Goal: Information Seeking & Learning: Learn about a topic

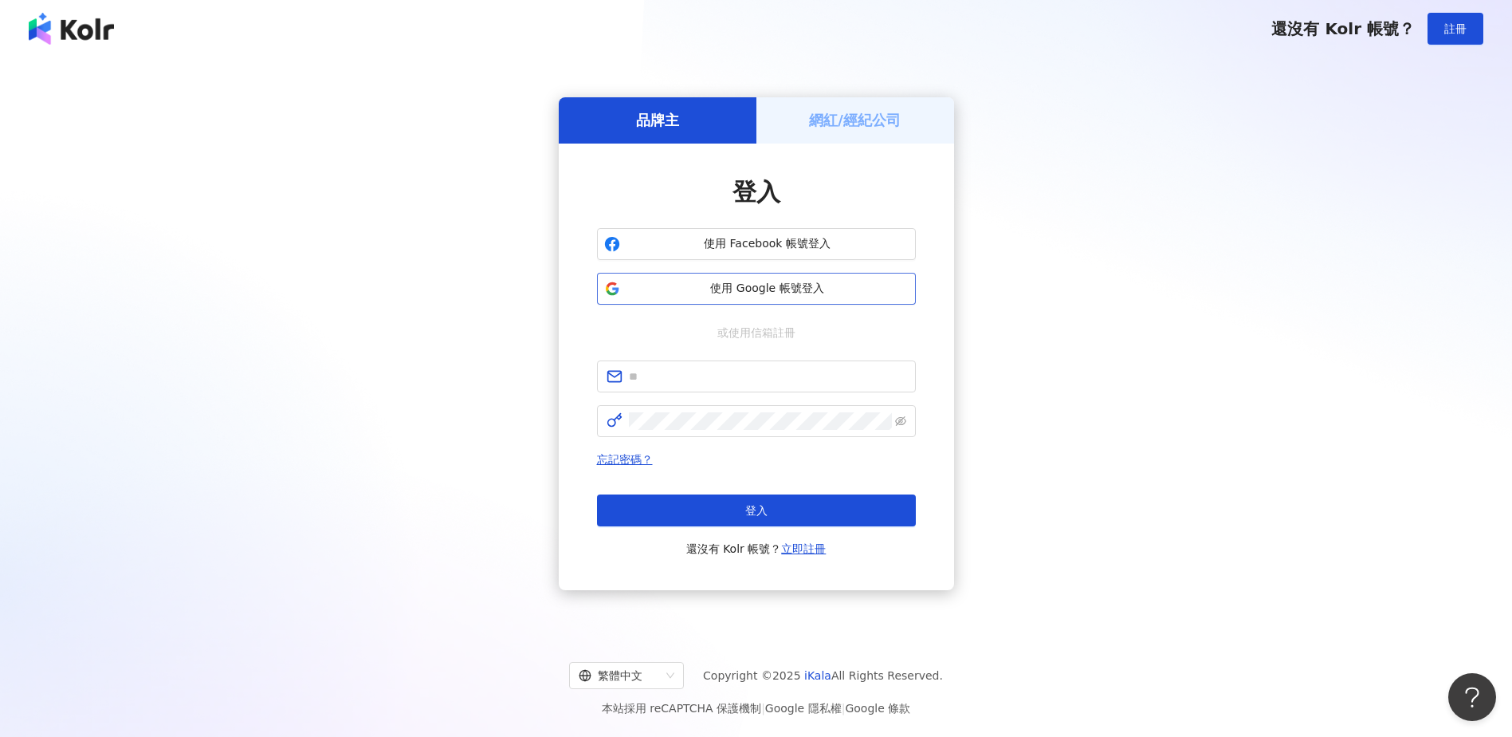
click at [707, 291] on span "使用 Google 帳號登入" at bounding box center [768, 289] width 282 height 16
click at [801, 383] on input "text" at bounding box center [767, 377] width 277 height 18
type input "*"
type input "**********"
click at [748, 430] on span at bounding box center [756, 421] width 319 height 32
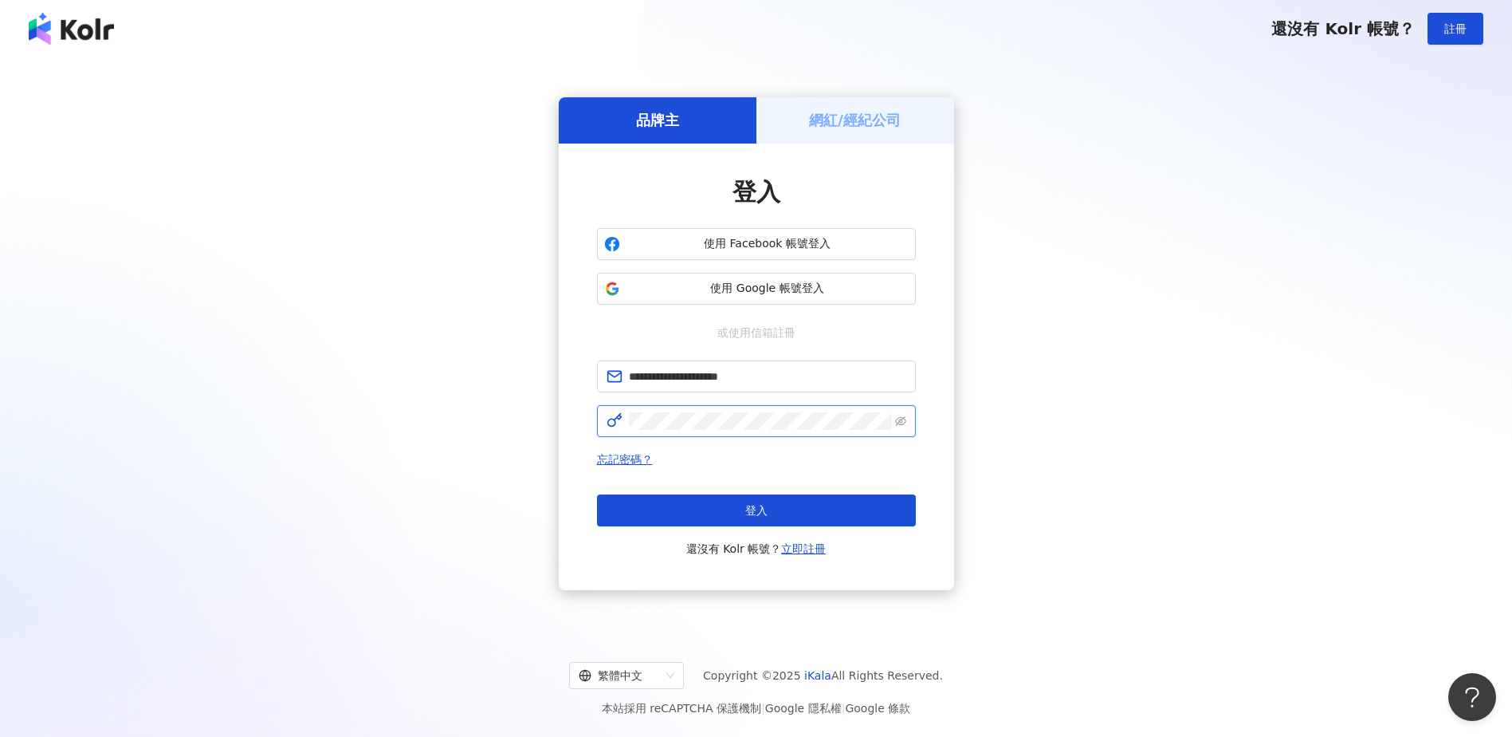
click button "登入" at bounding box center [756, 510] width 319 height 32
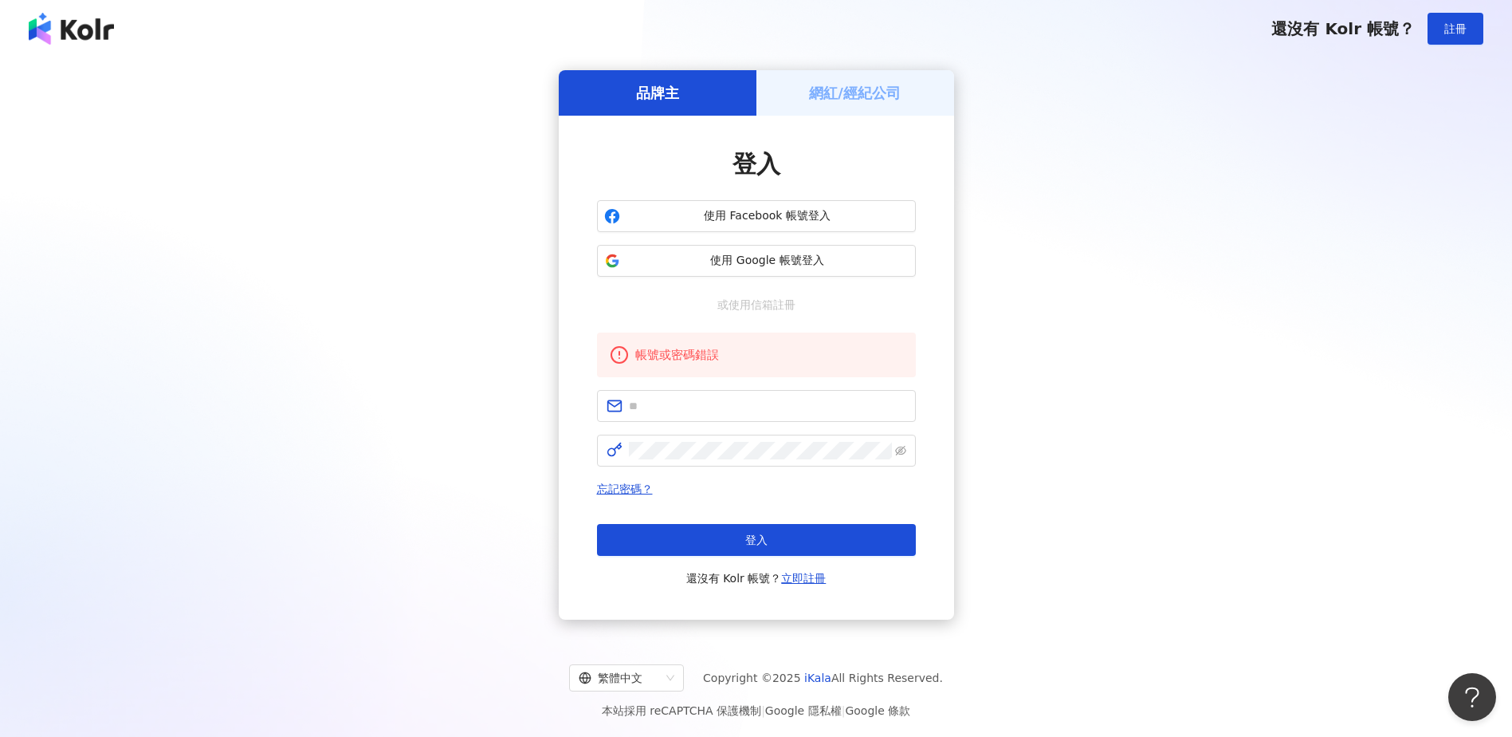
drag, startPoint x: 177, startPoint y: 324, endPoint x: 206, endPoint y: 319, distance: 29.9
click at [177, 323] on div "品牌主 網紅/經紀公司 登入 使用 Facebook 帳號登入 使用 Google 帳號登入 或使用信箱註冊 帳號或密碼錯誤 忘記密碼？ 登入 還沒有 Kol…" at bounding box center [756, 344] width 1474 height 549
click at [419, 324] on div "品牌主 網紅/經紀公司 登入 使用 Facebook 帳號登入 使用 Google 帳號登入 或使用信箱註冊 帳號或密碼錯誤 忘記密碼？ 登入 還沒有 Kol…" at bounding box center [756, 344] width 1474 height 549
click at [736, 404] on input "text" at bounding box center [767, 406] width 277 height 18
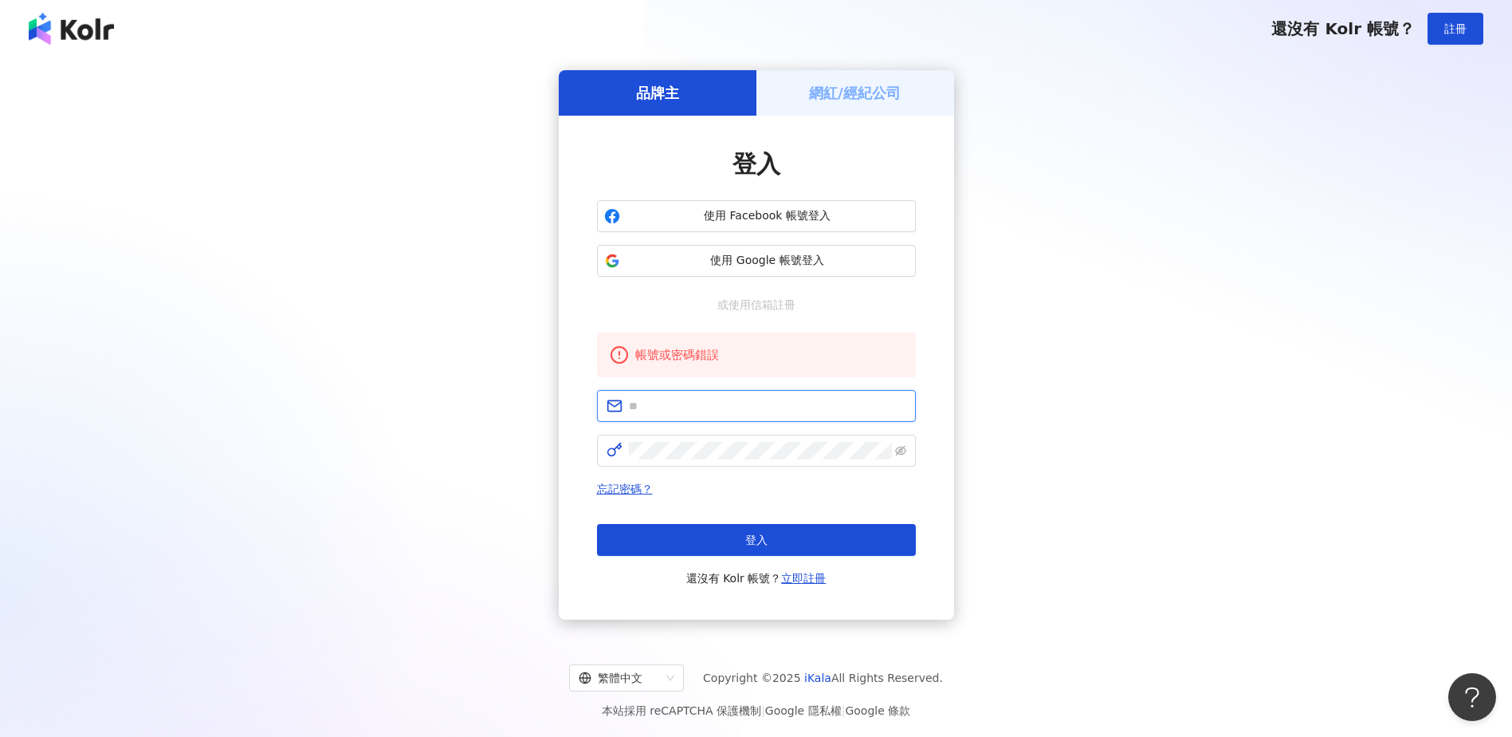
type input "**********"
click button "登入" at bounding box center [756, 540] width 319 height 32
click at [691, 413] on input "text" at bounding box center [767, 406] width 277 height 18
type input "**********"
click at [899, 455] on icon "eye-invisible" at bounding box center [900, 450] width 11 height 11
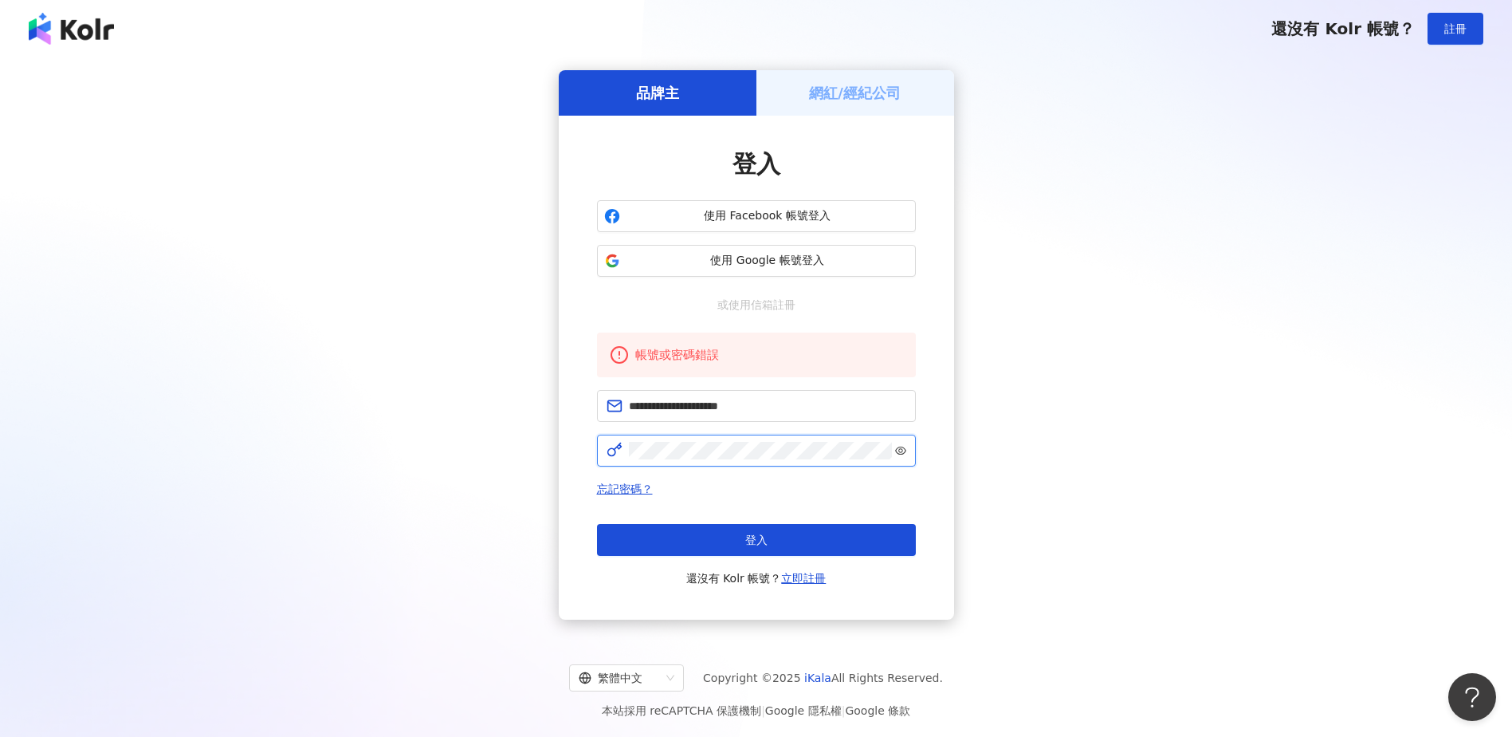
click button "登入" at bounding box center [756, 540] width 319 height 32
click at [805, 412] on input "text" at bounding box center [767, 406] width 277 height 18
type input "**********"
click at [633, 487] on link "忘記密碼？" at bounding box center [625, 488] width 56 height 13
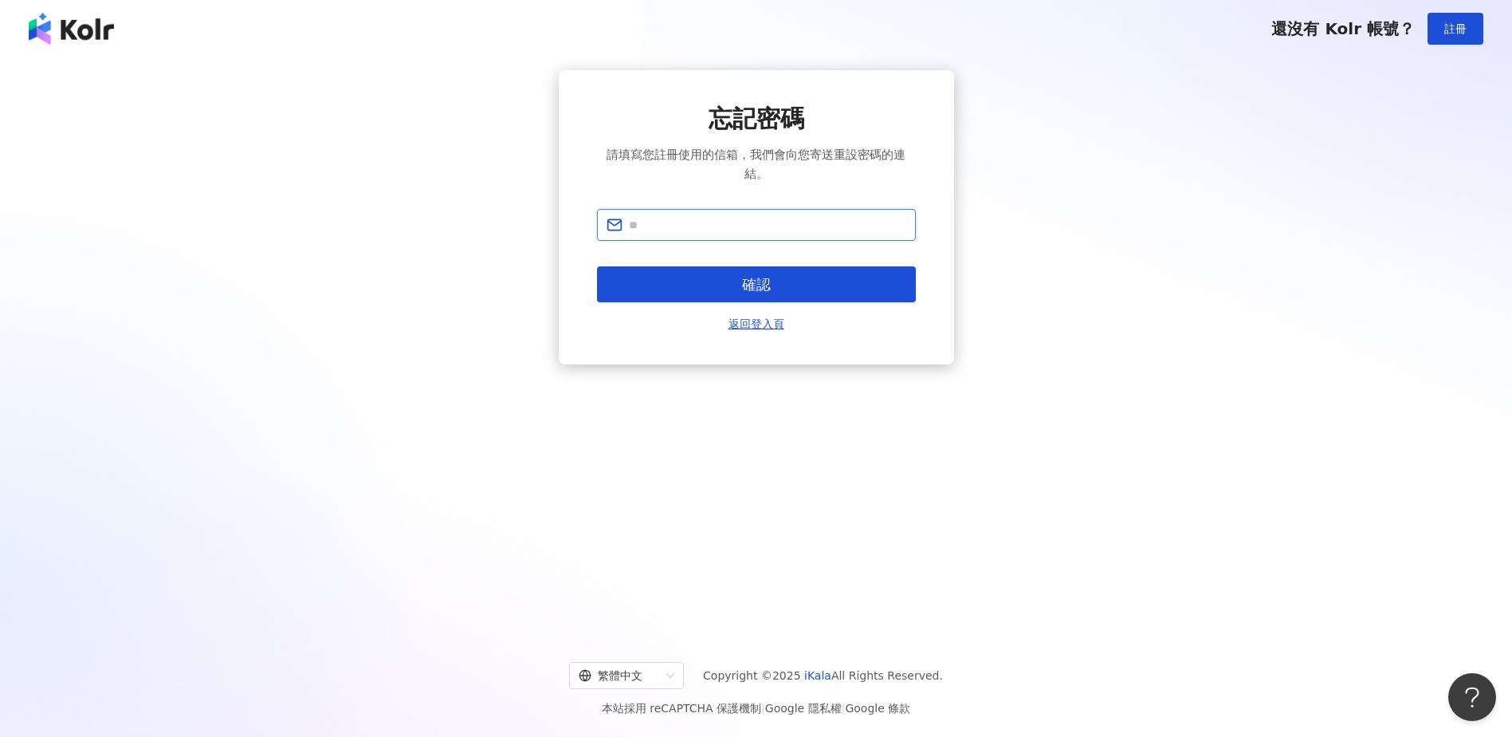
click at [671, 230] on input "text" at bounding box center [767, 225] width 277 height 18
type input "**********"
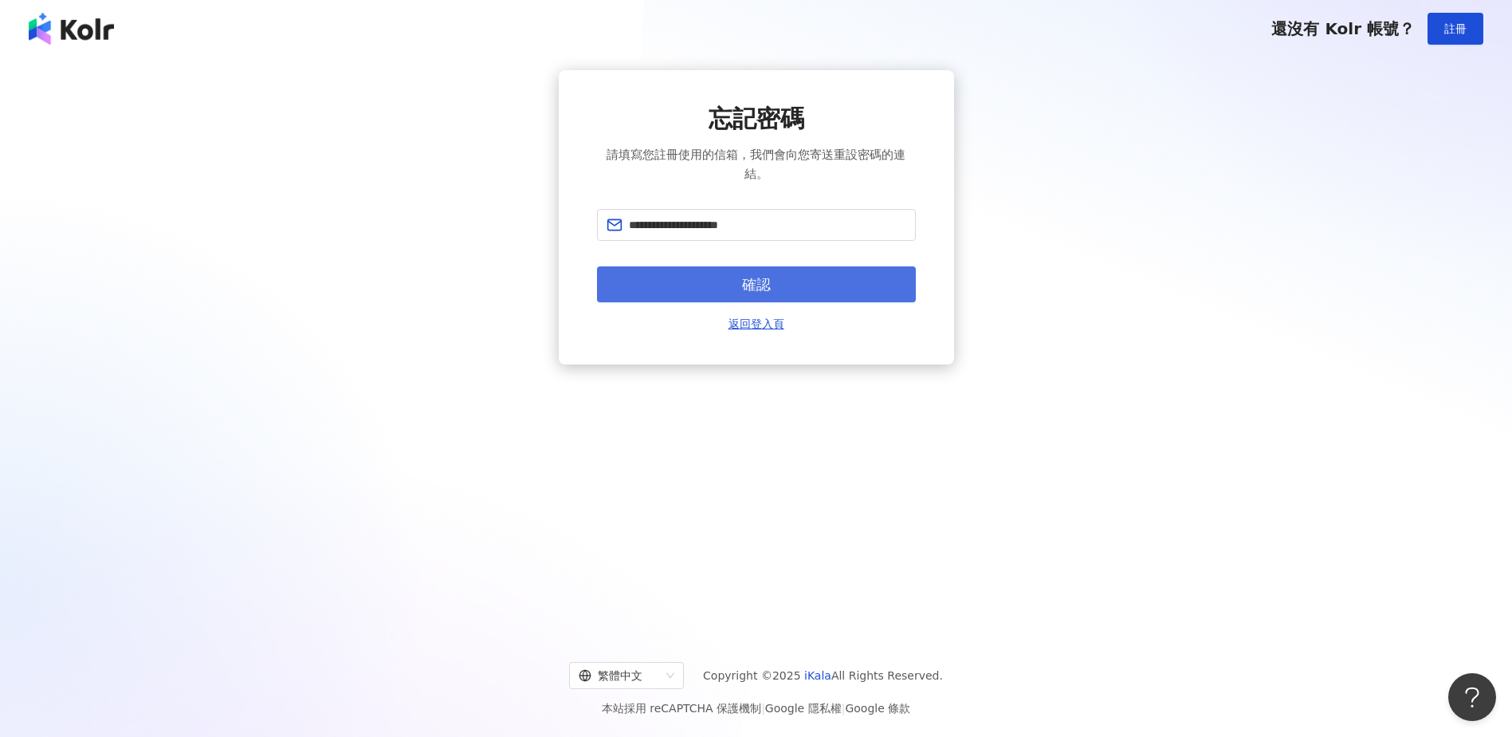
click at [757, 289] on span "確認" at bounding box center [756, 285] width 29 height 18
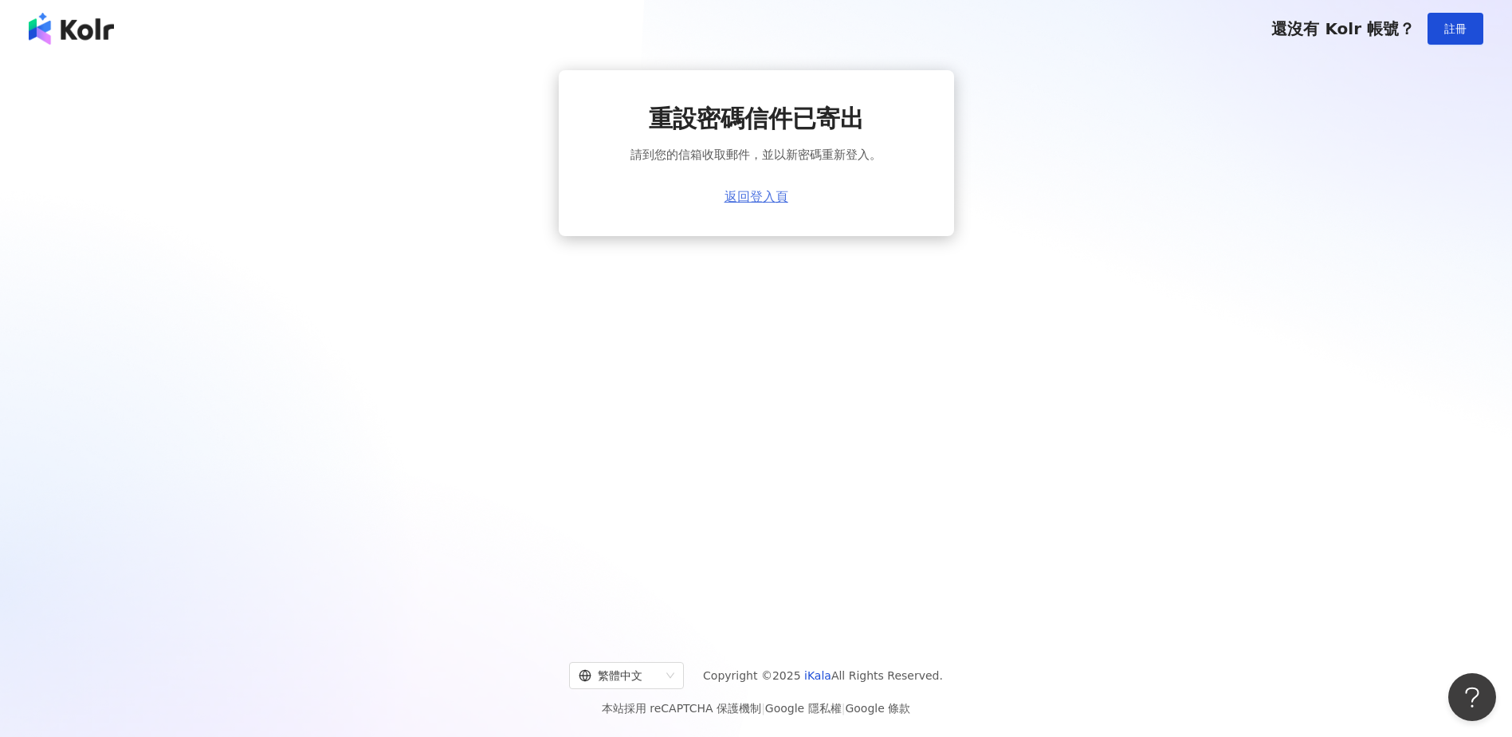
click at [772, 199] on link "返回登入頁" at bounding box center [757, 197] width 64 height 14
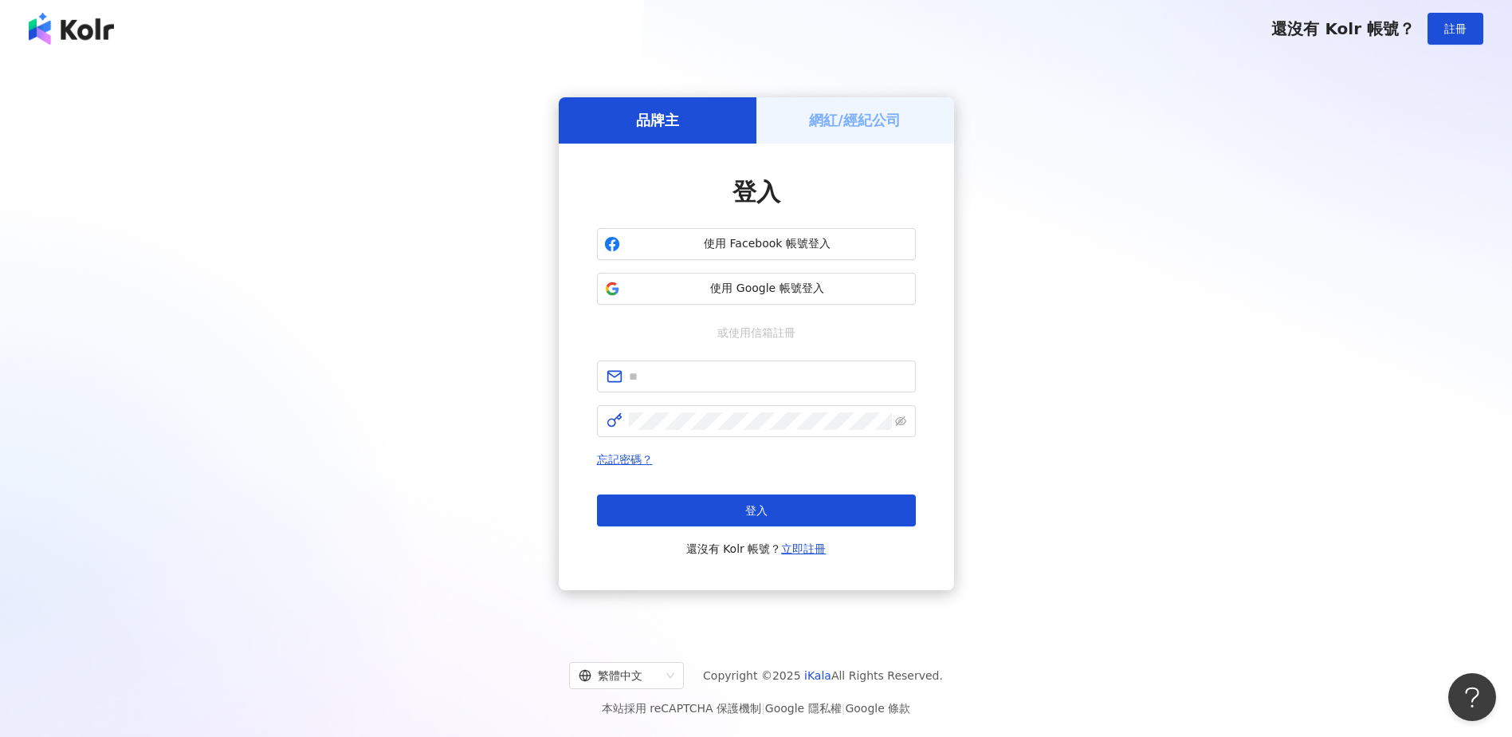
click at [429, 414] on div "品牌主 網紅/經紀公司 登入 使用 Facebook 帳號登入 使用 Google 帳號登入 或使用信箱註冊 忘記密碼？ 登入 還沒有 Kolr 帳號？ 立即…" at bounding box center [756, 343] width 1474 height 547
click at [743, 375] on input "text" at bounding box center [767, 377] width 277 height 18
type input "**********"
click at [407, 438] on div "**********" at bounding box center [756, 343] width 1474 height 547
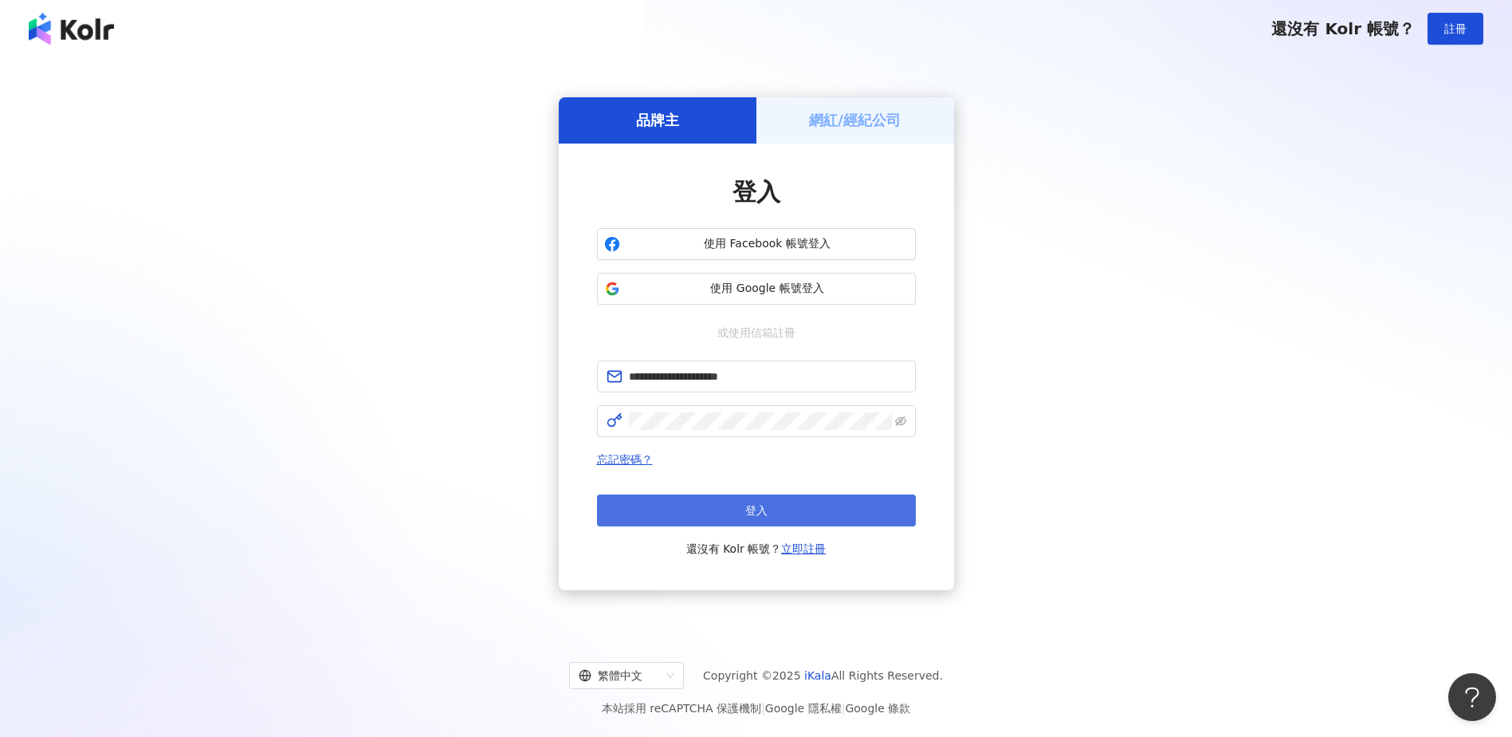
click at [753, 511] on span "登入" at bounding box center [756, 510] width 22 height 13
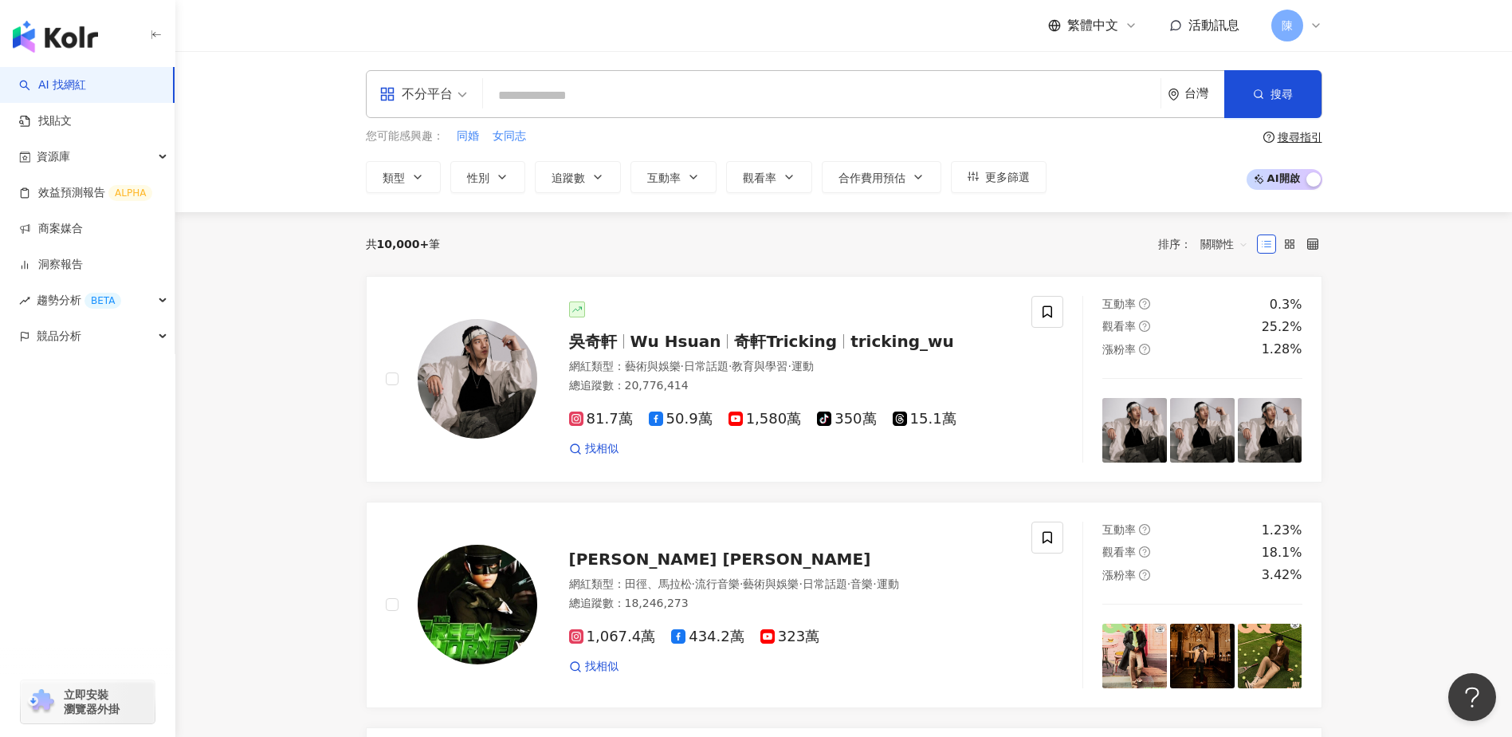
click at [869, 150] on div "您可能感興趣： 同婚 女同志 類型 性別 追蹤數 互動率 觀看率 合作費用預估 更多篩選" at bounding box center [706, 160] width 681 height 65
click at [1030, 187] on button "更多篩選" at bounding box center [999, 177] width 96 height 32
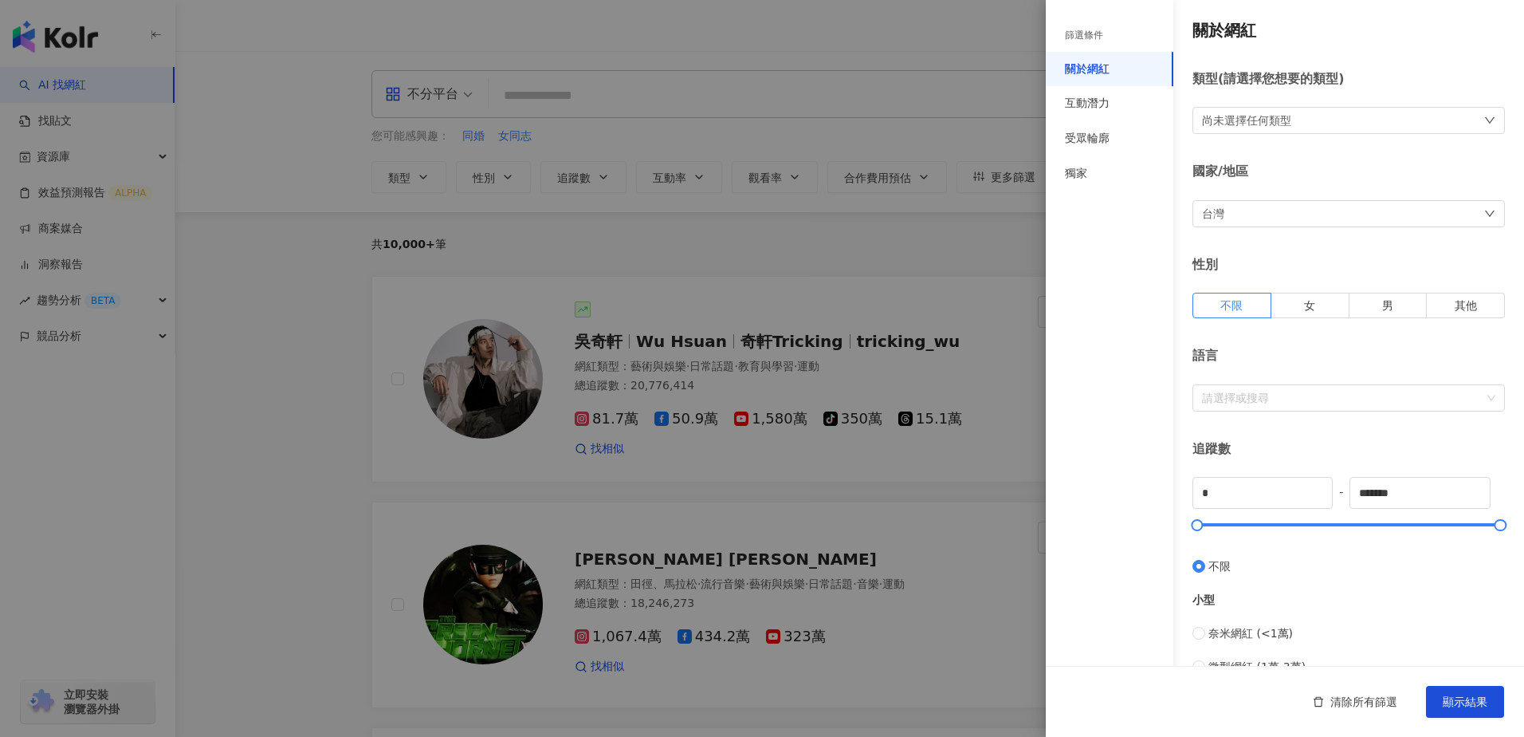
click at [989, 234] on div at bounding box center [762, 368] width 1524 height 737
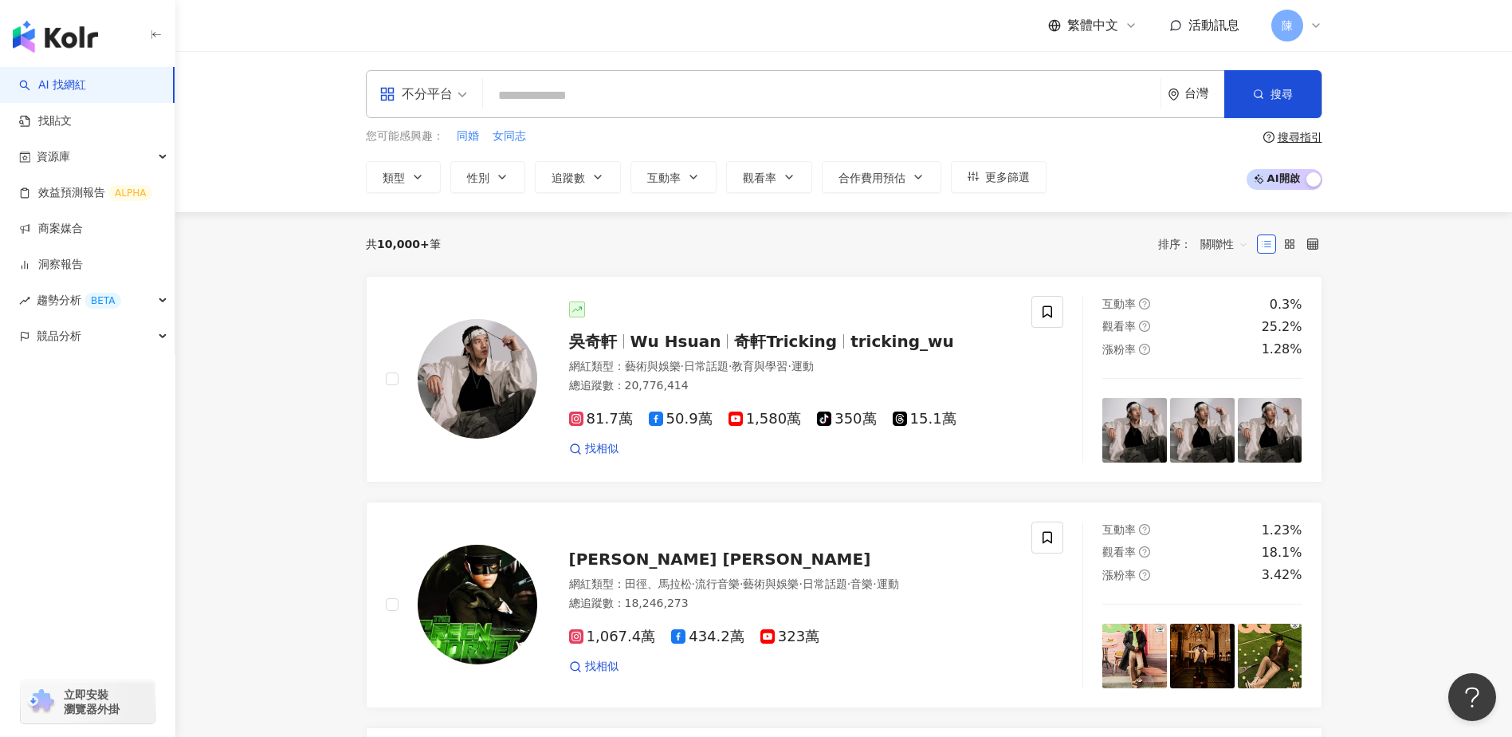
click at [450, 101] on div "不分平台" at bounding box center [415, 94] width 73 height 26
click at [421, 222] on div "YouTube" at bounding box center [428, 227] width 90 height 20
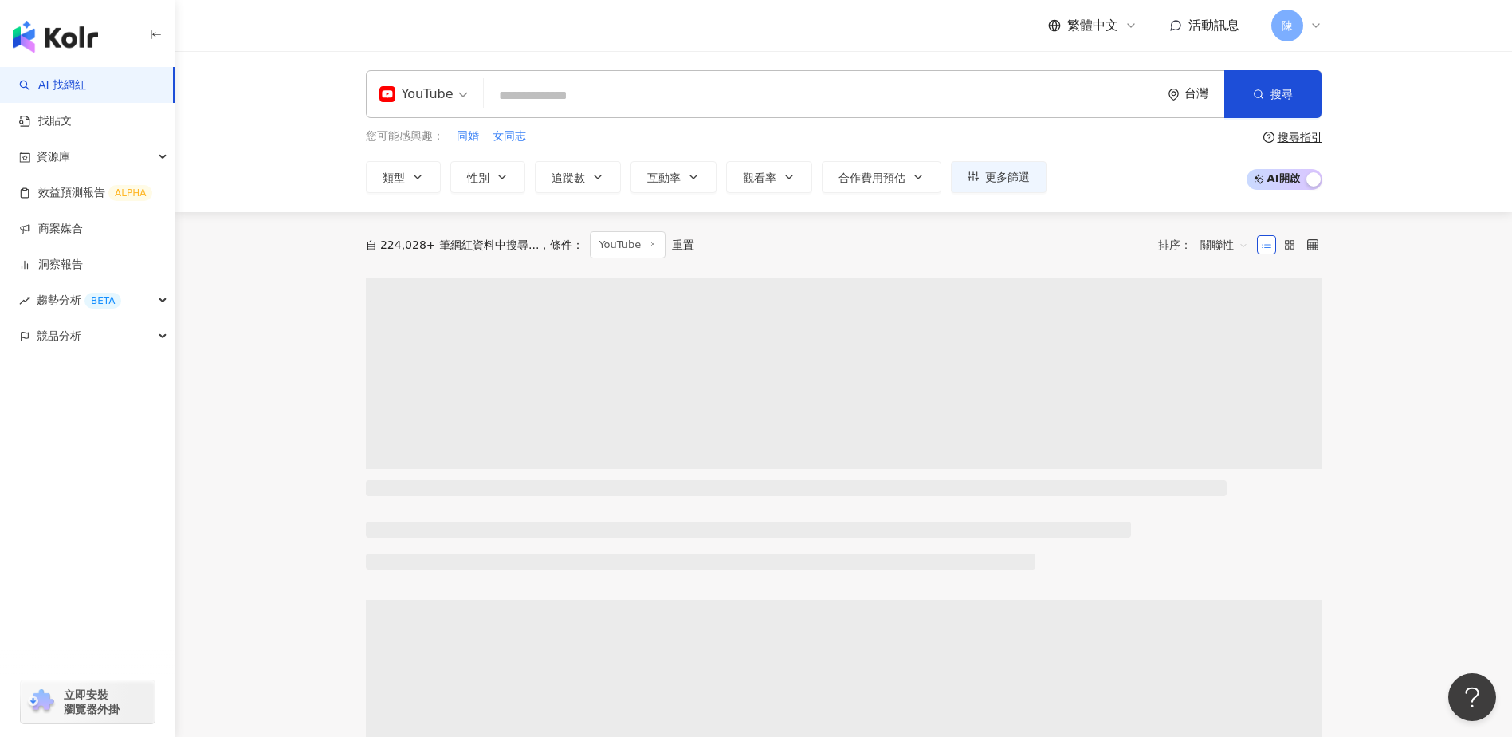
click at [650, 237] on span "YouTube" at bounding box center [628, 244] width 76 height 27
click at [423, 182] on icon "button" at bounding box center [417, 177] width 13 height 13
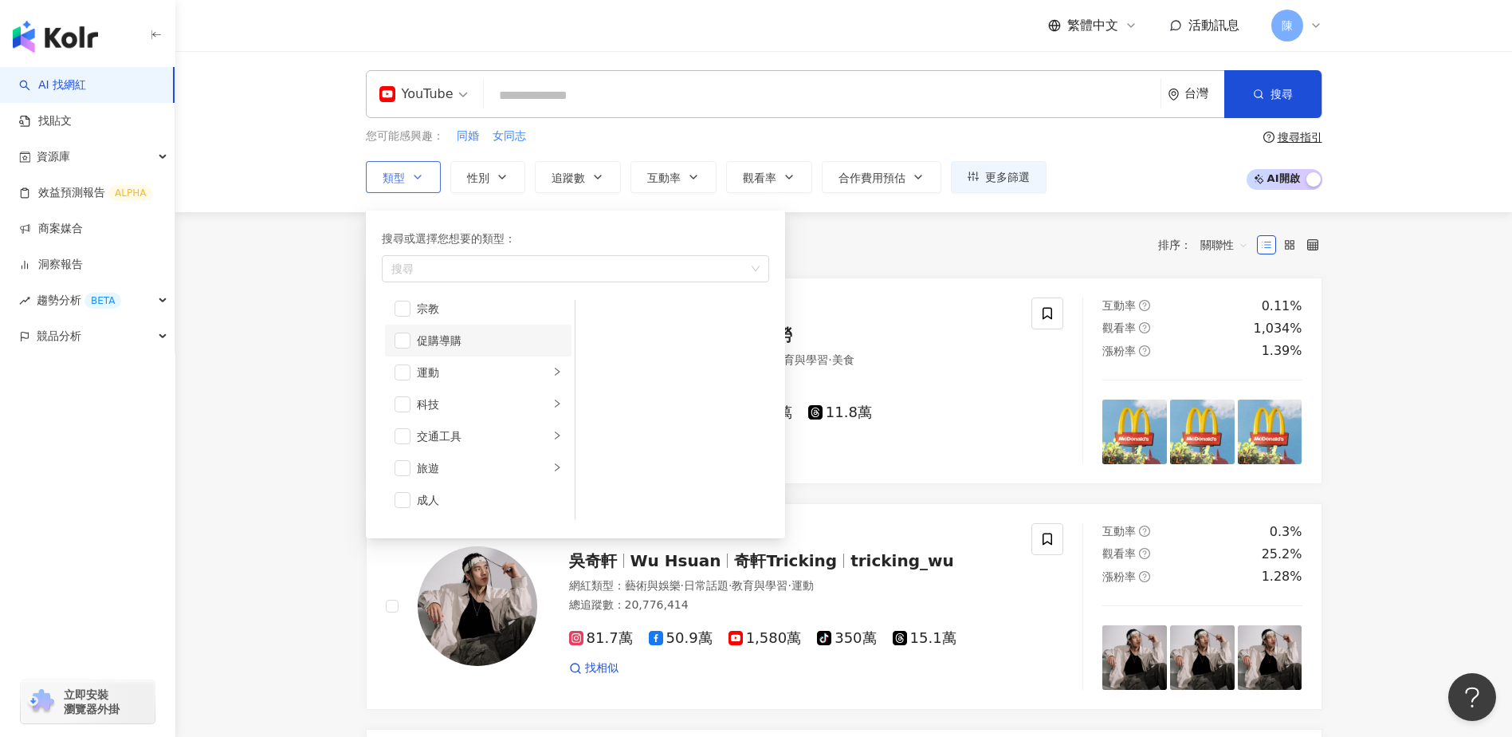
scroll to position [473, 0]
click at [399, 324] on span "button" at bounding box center [403, 324] width 16 height 16
click at [409, 481] on span "button" at bounding box center [403, 484] width 16 height 16
click at [552, 470] on icon "right" at bounding box center [557, 467] width 10 height 10
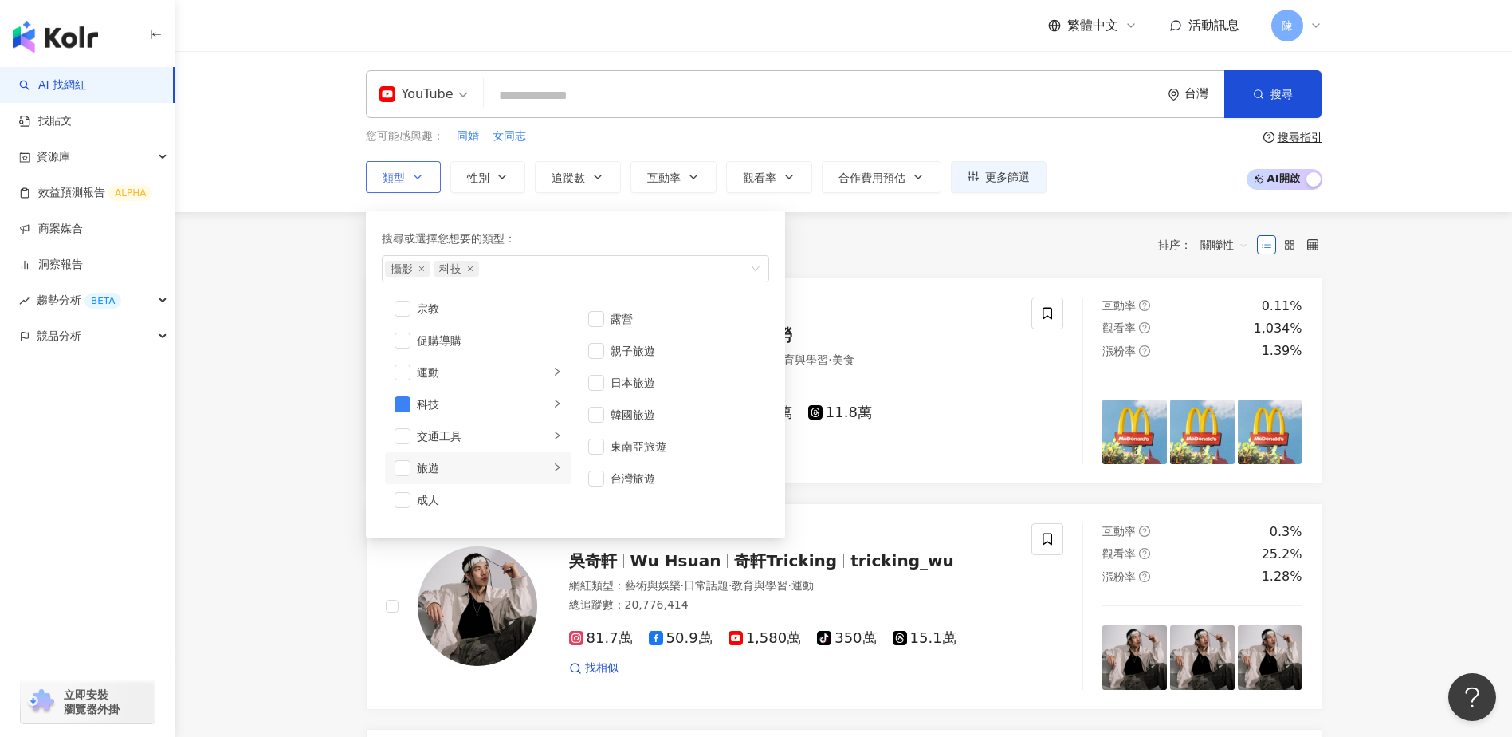
click at [552, 470] on icon "right" at bounding box center [557, 467] width 10 height 10
click at [552, 437] on icon "right" at bounding box center [557, 436] width 10 height 10
click at [552, 438] on icon "right" at bounding box center [557, 436] width 10 height 10
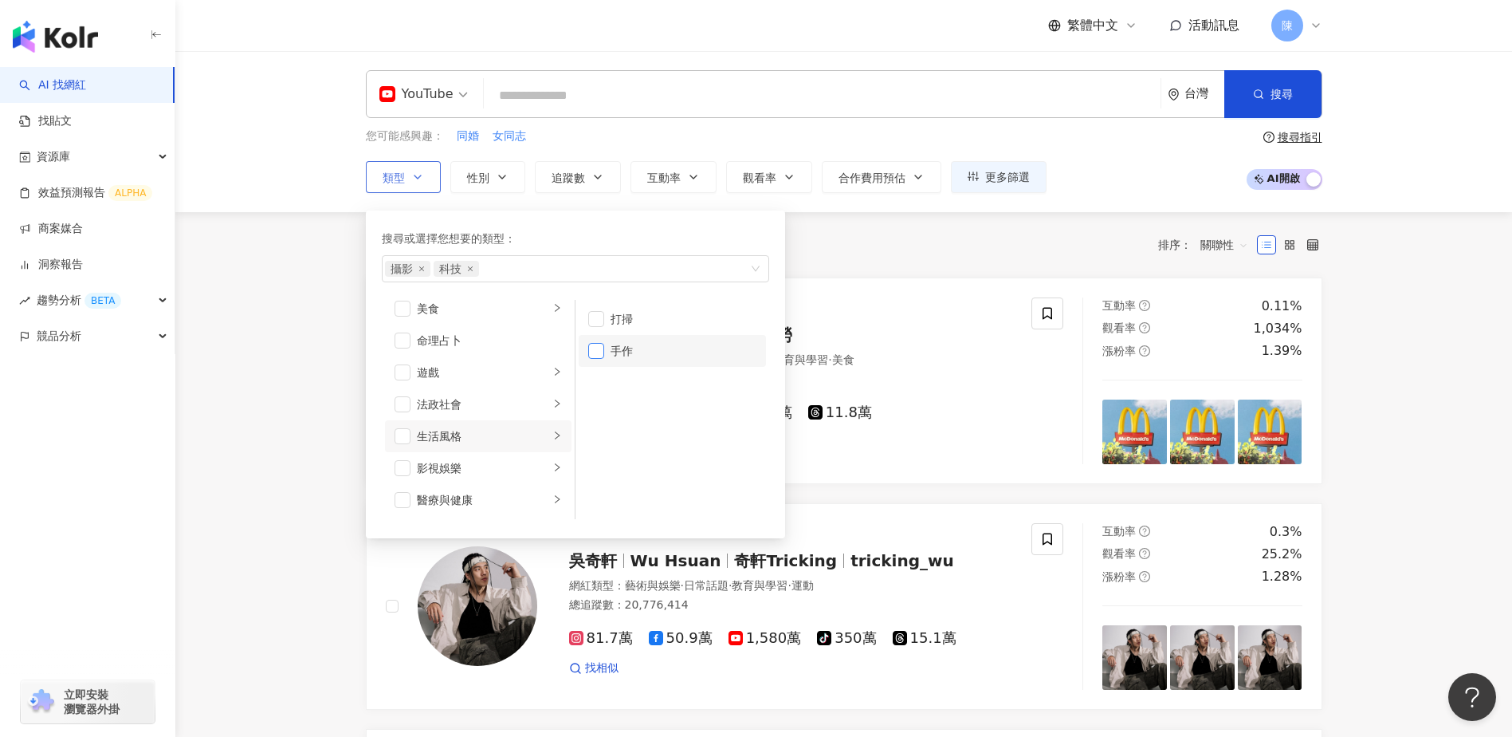
click at [603, 352] on span "button" at bounding box center [596, 351] width 16 height 16
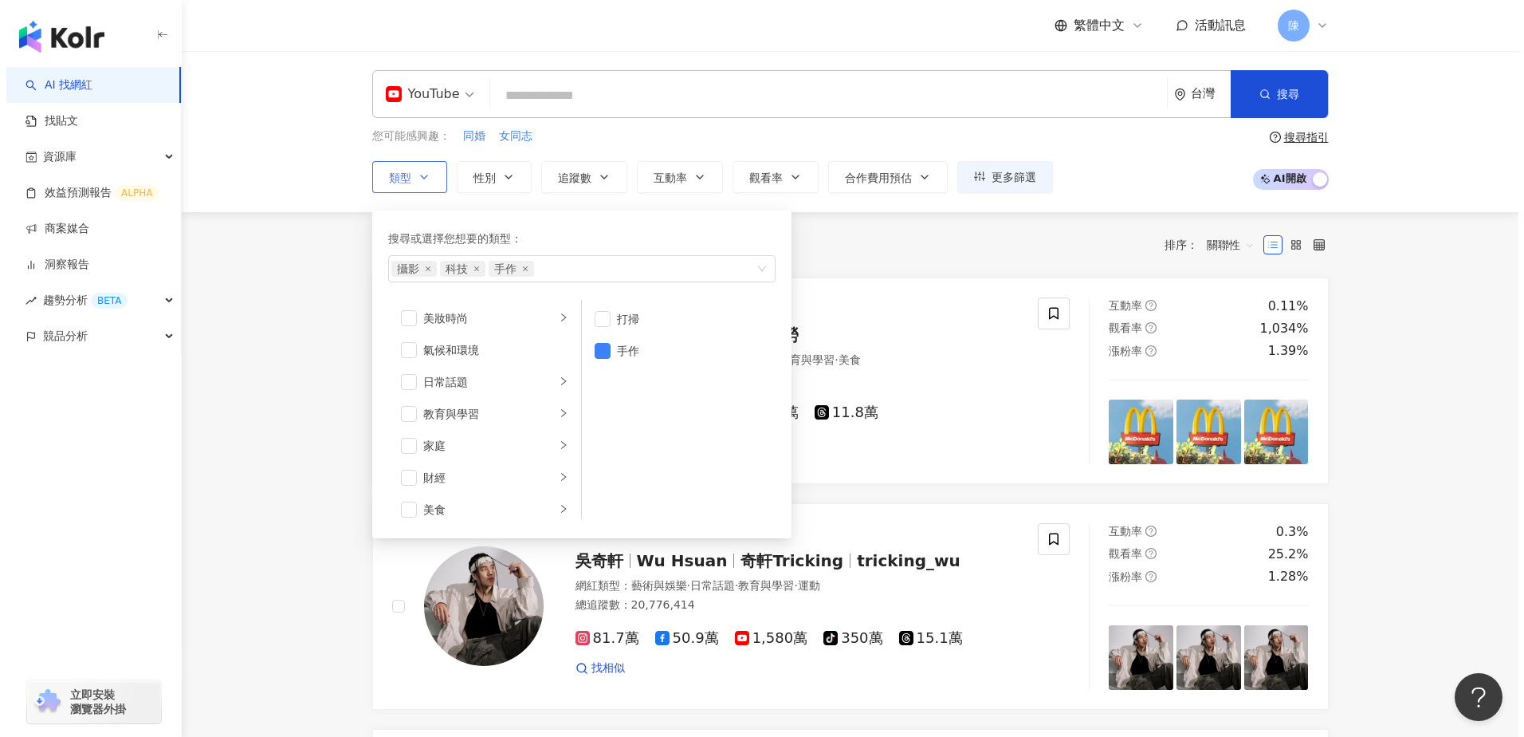
scroll to position [0, 0]
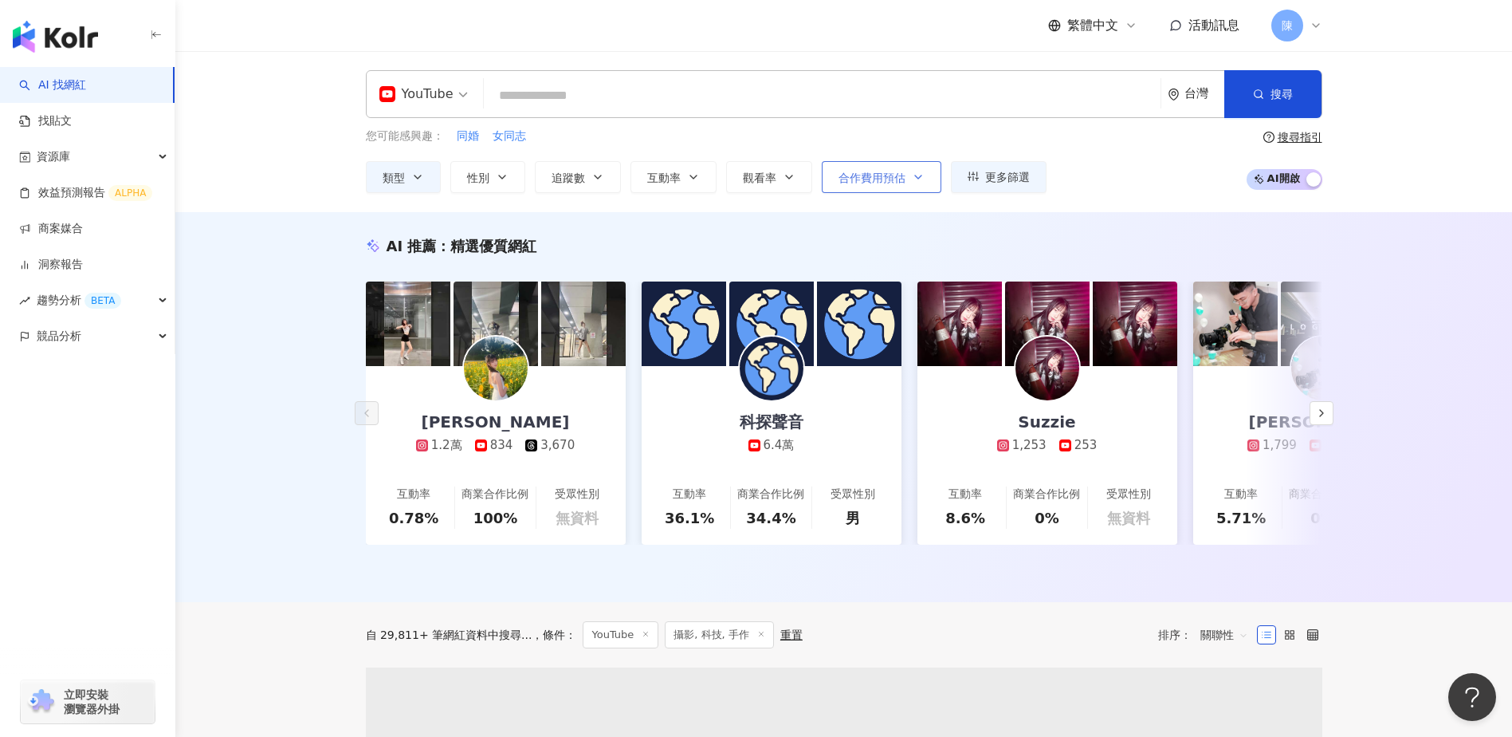
click at [899, 179] on span "合作費用預估" at bounding box center [872, 177] width 67 height 13
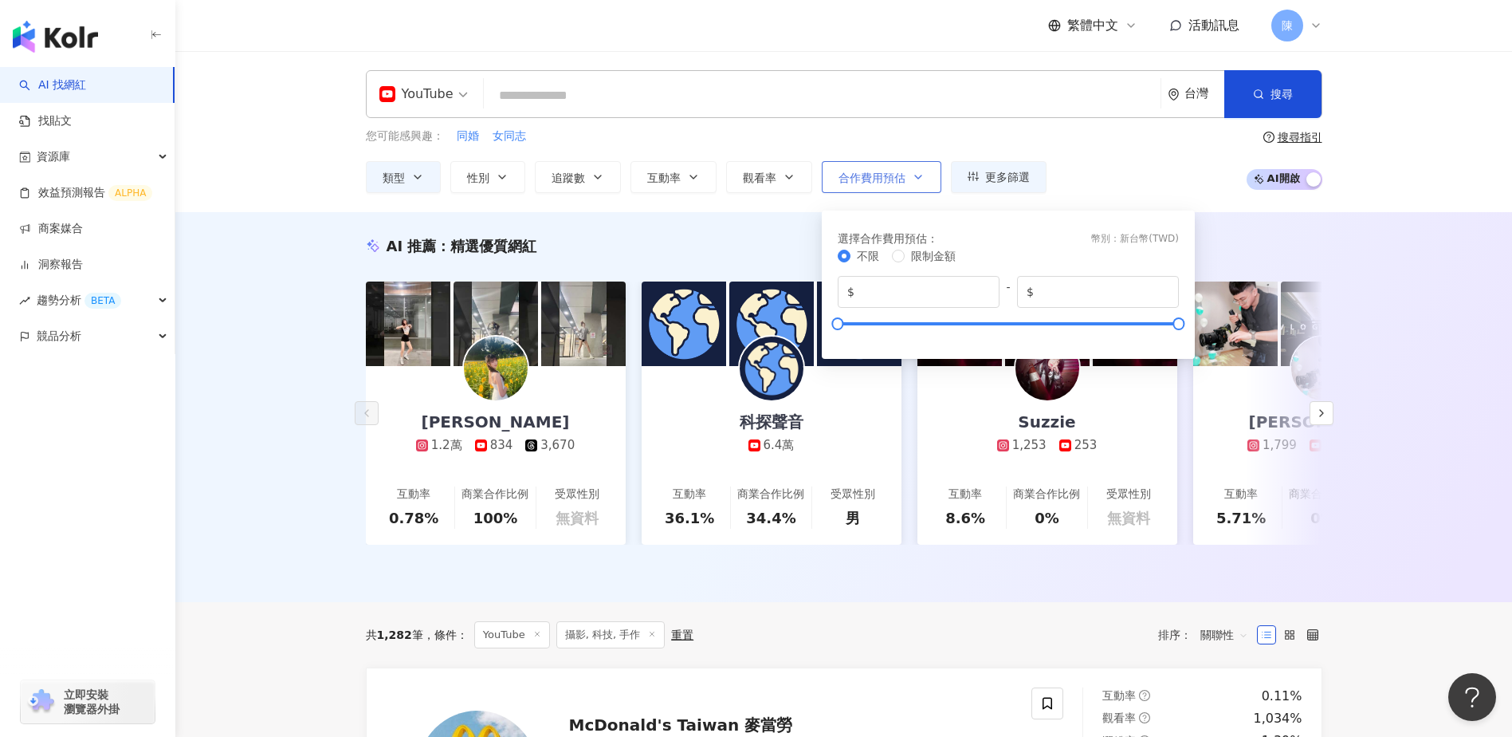
click at [899, 179] on span "合作費用預估" at bounding box center [872, 177] width 67 height 13
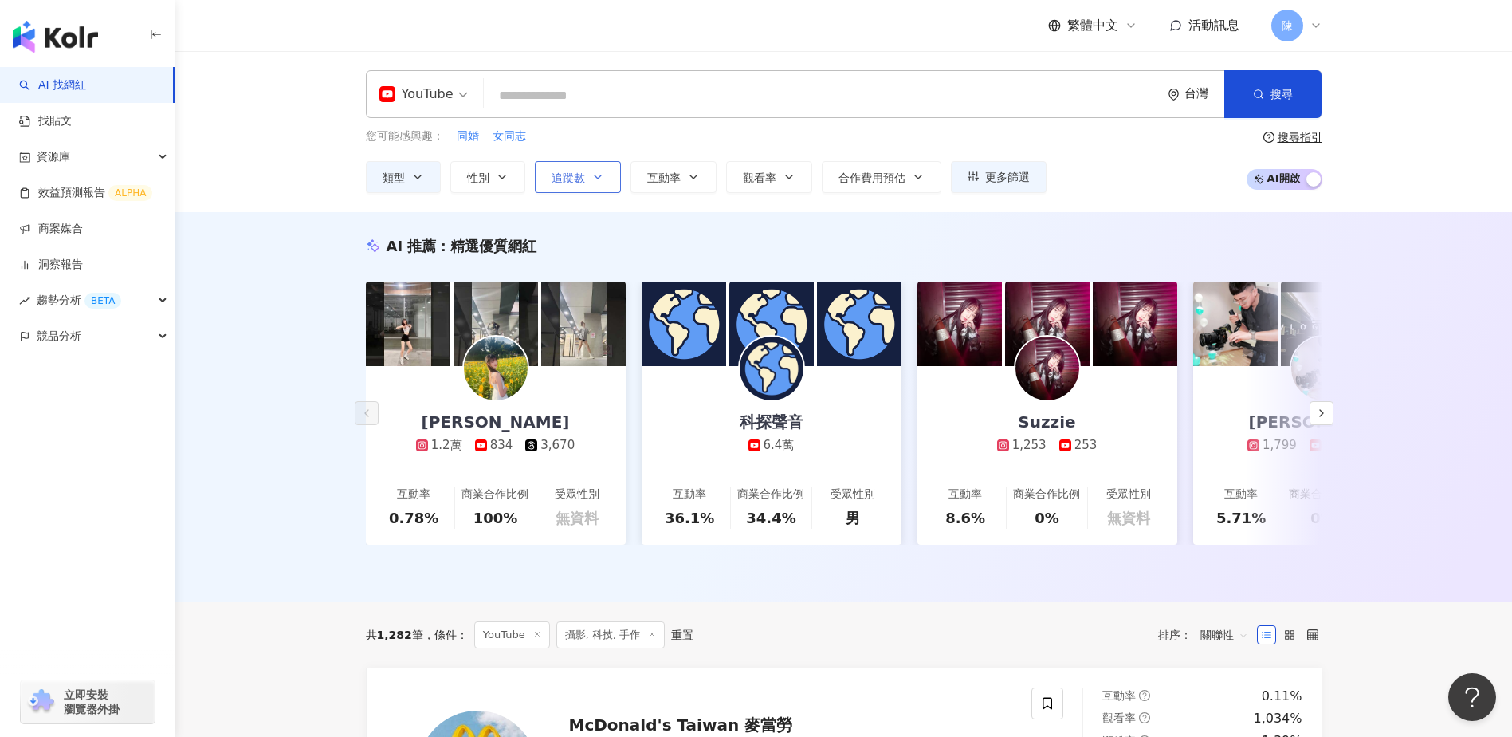
click at [578, 179] on span "追蹤數" at bounding box center [568, 177] width 33 height 13
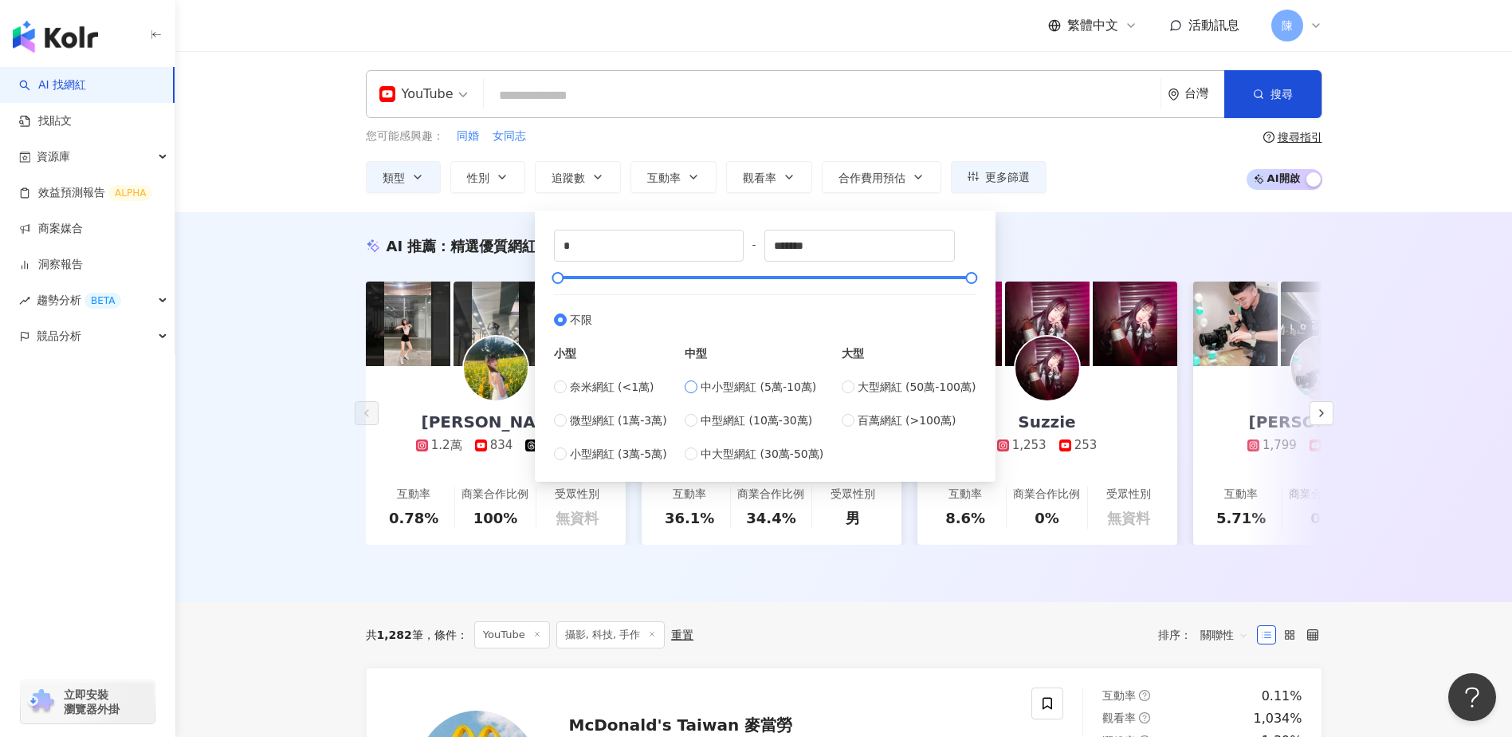
click at [703, 387] on label "中小型網紅 (5萬-10萬)" at bounding box center [754, 387] width 139 height 18
type input "*****"
click at [1134, 244] on div "AI 推薦 ： 精選優質網紅" at bounding box center [844, 246] width 957 height 20
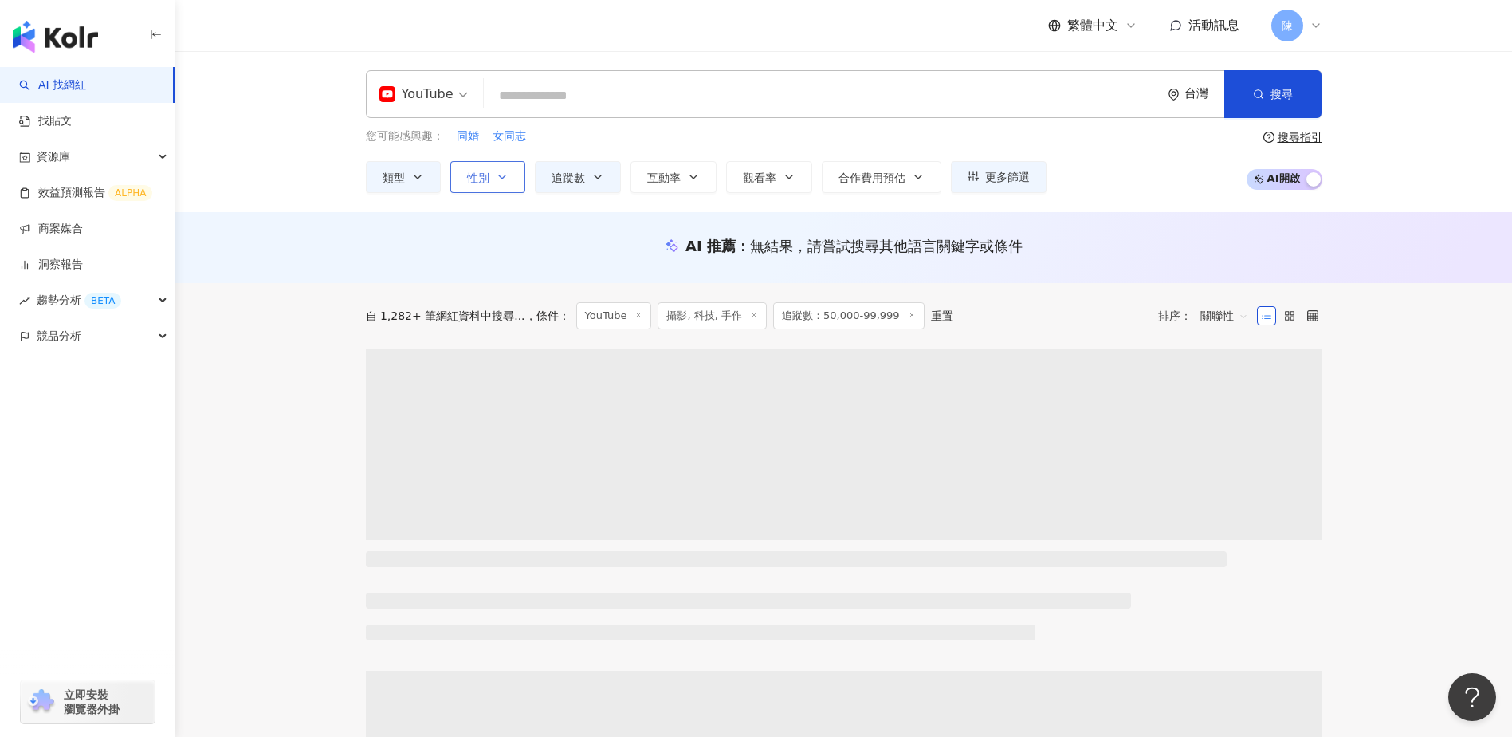
click at [481, 179] on span "性別" at bounding box center [478, 177] width 22 height 13
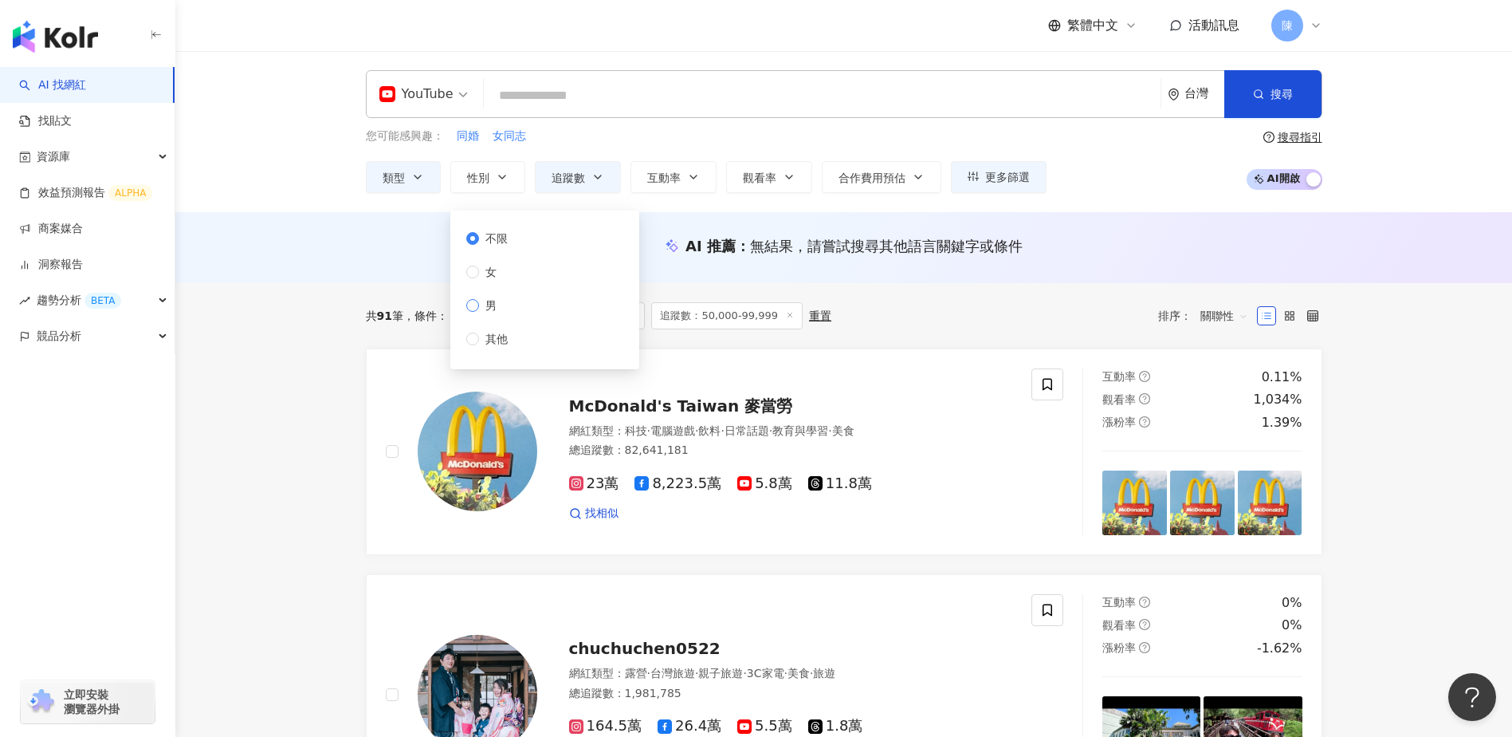
click at [505, 309] on label "男" at bounding box center [490, 306] width 48 height 18
click at [1142, 222] on div "AI 推薦 ： 無結果，請嘗試搜尋其他語言關鍵字或條件" at bounding box center [843, 247] width 1337 height 71
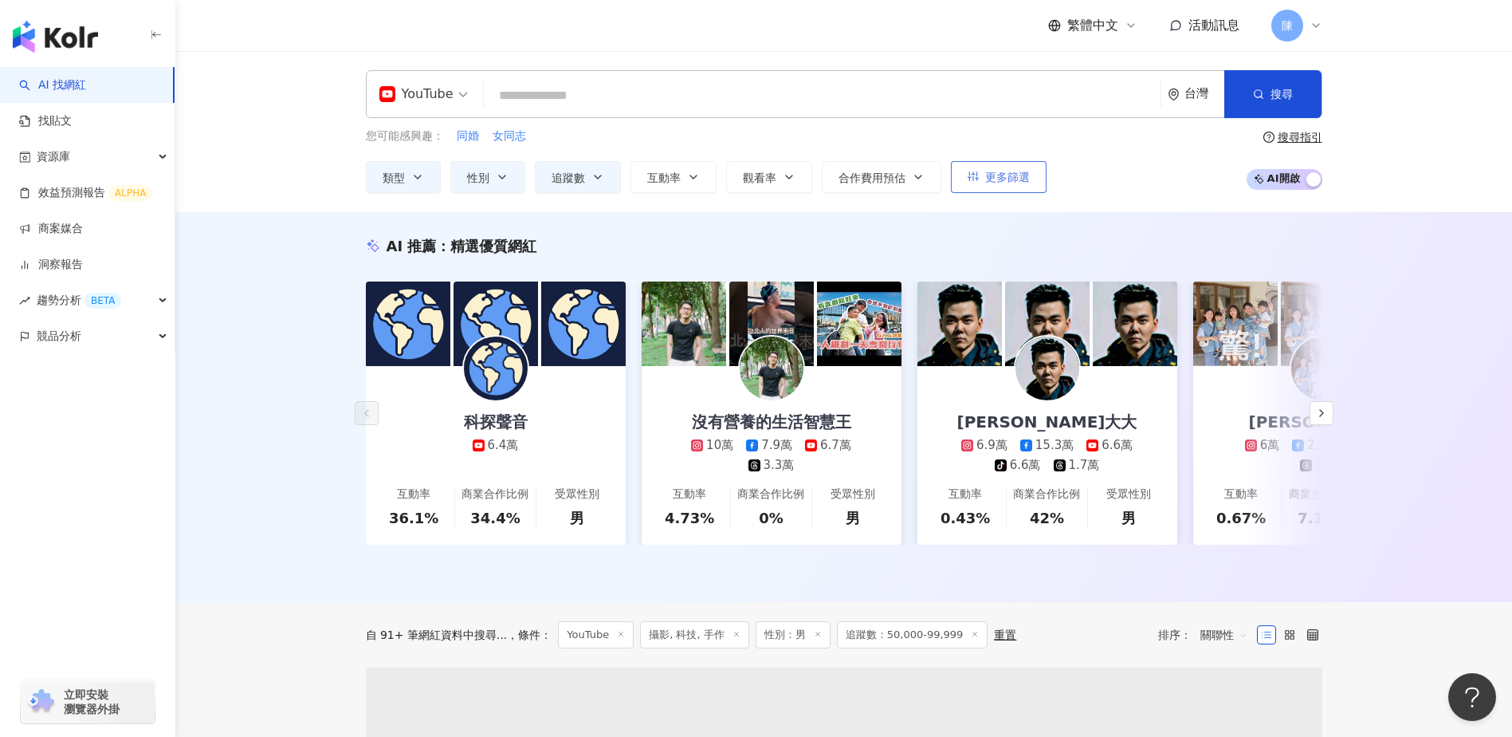
click at [1036, 181] on button "更多篩選" at bounding box center [999, 177] width 96 height 32
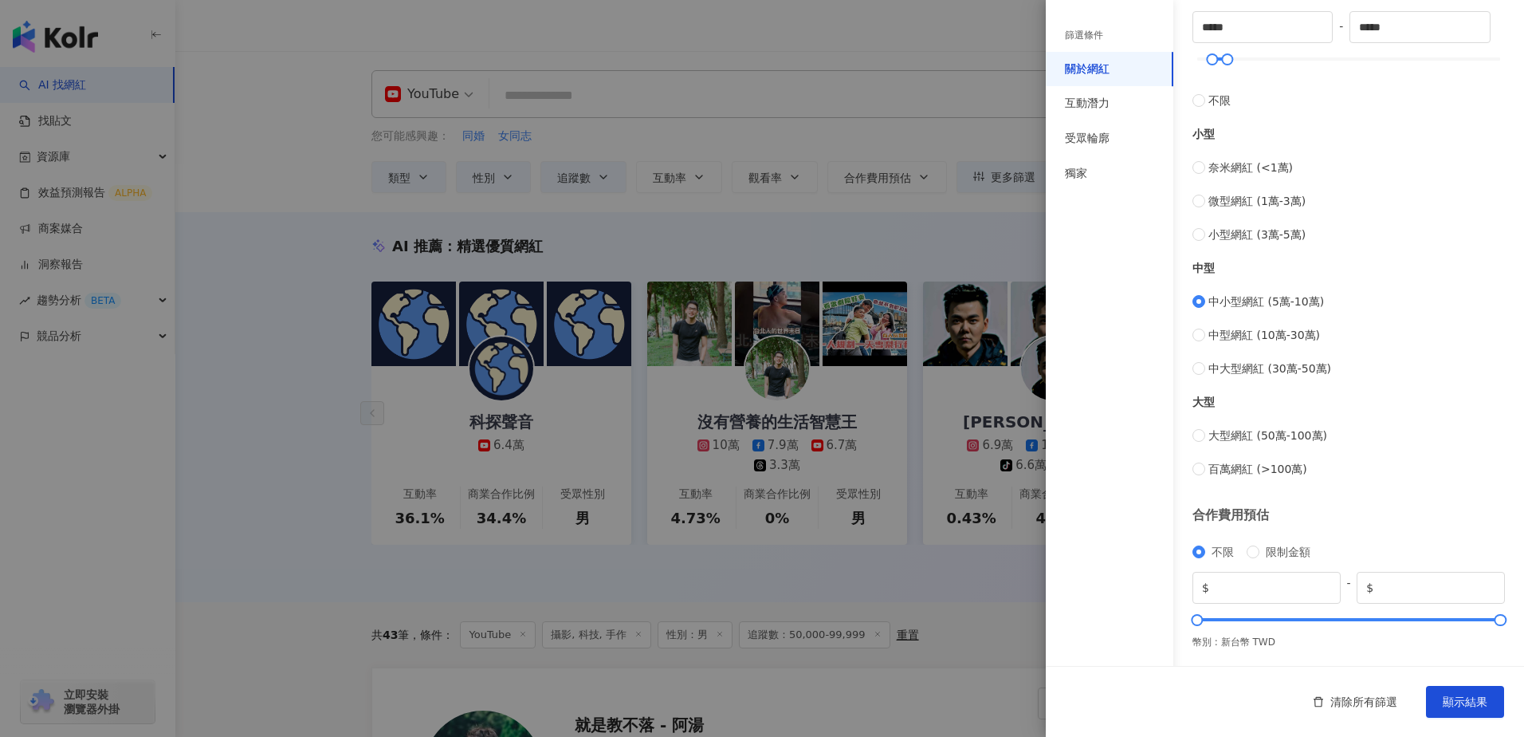
scroll to position [468, 0]
click at [1132, 101] on div "互動潛力" at bounding box center [1110, 103] width 128 height 35
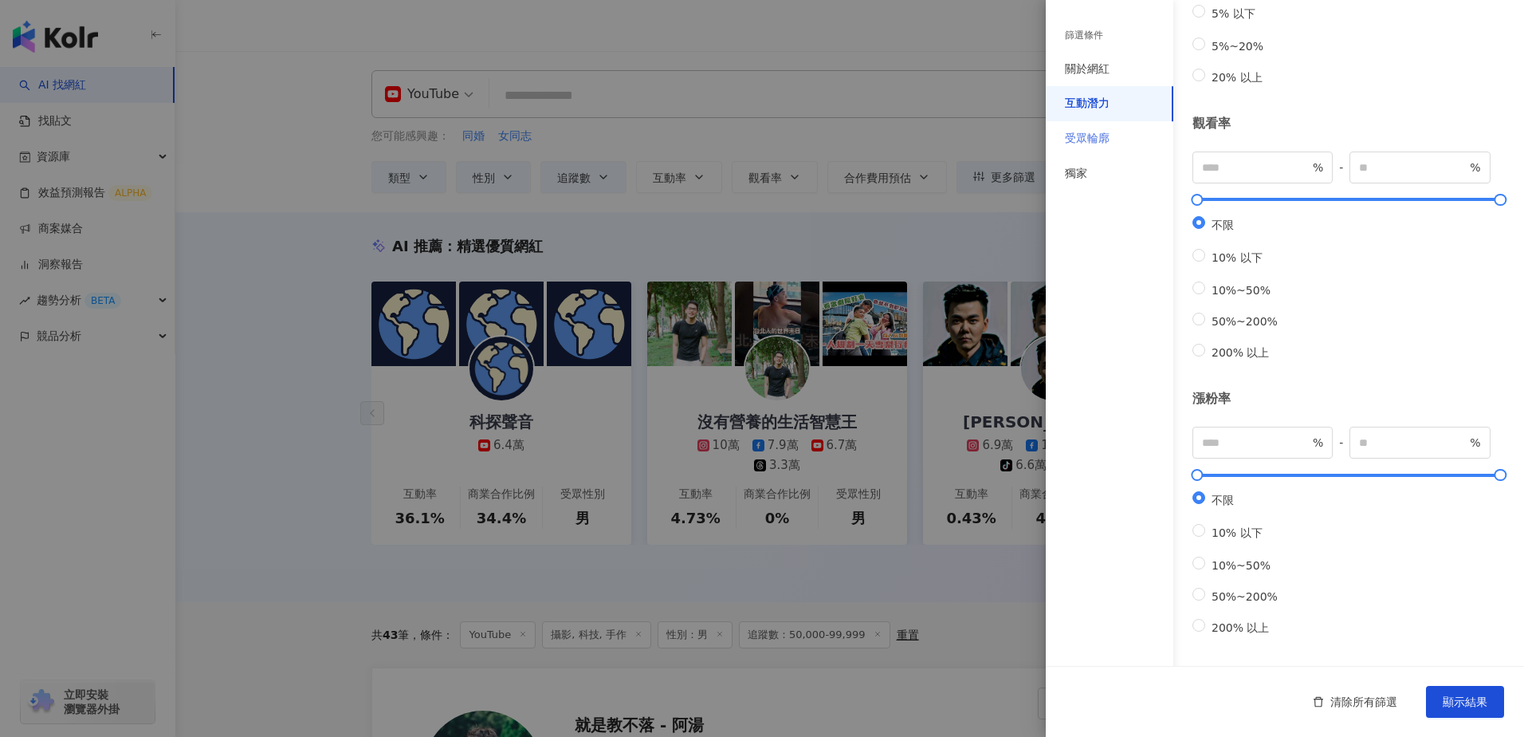
click at [1126, 145] on div "受眾輪廓" at bounding box center [1110, 138] width 128 height 35
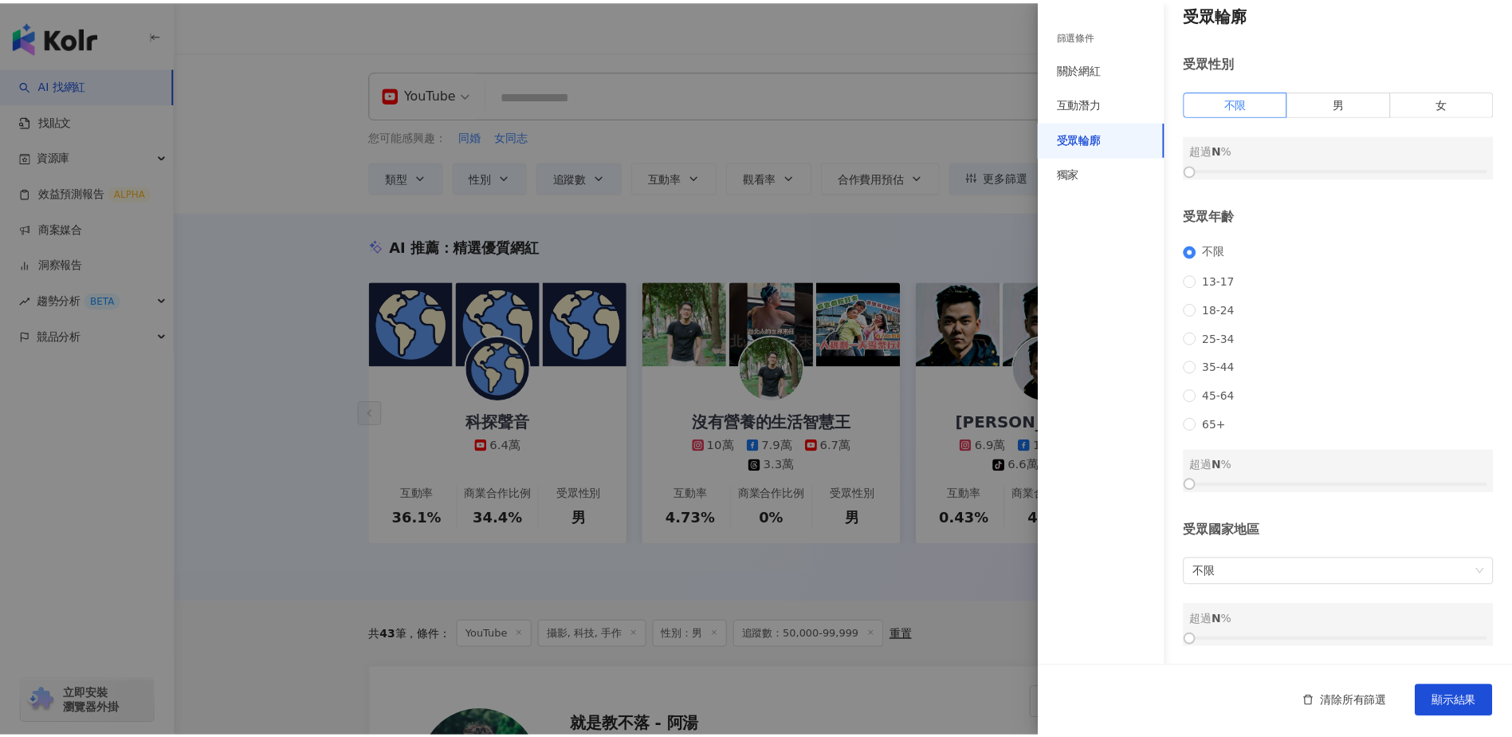
scroll to position [37, 0]
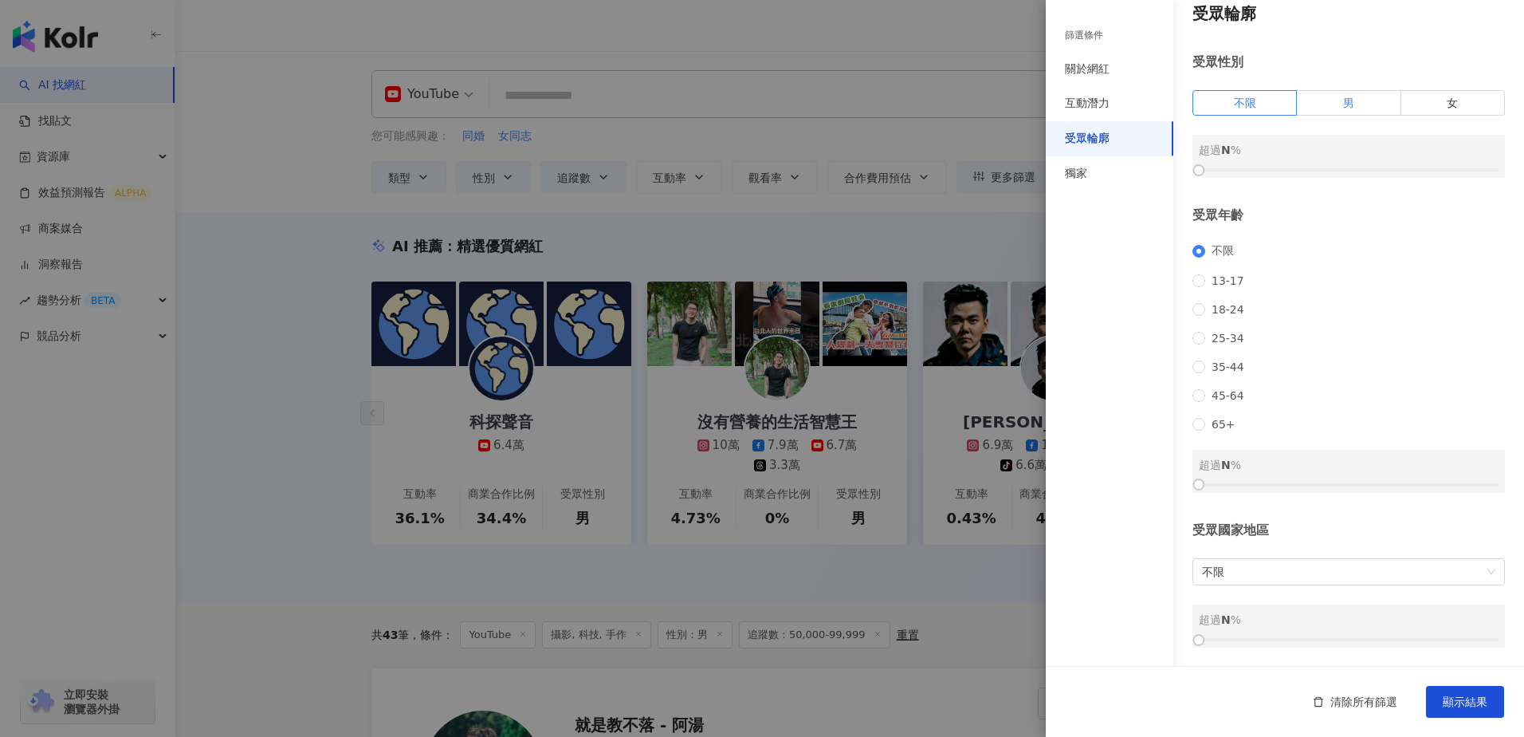
click at [1335, 90] on label "男" at bounding box center [1349, 103] width 104 height 26
drag, startPoint x: 1199, startPoint y: 154, endPoint x: 1351, endPoint y: 158, distance: 152.3
click at [1354, 166] on div at bounding box center [1358, 170] width 9 height 9
click at [1256, 578] on span "不限" at bounding box center [1348, 572] width 293 height 26
click at [1287, 579] on span "不限" at bounding box center [1348, 572] width 293 height 26
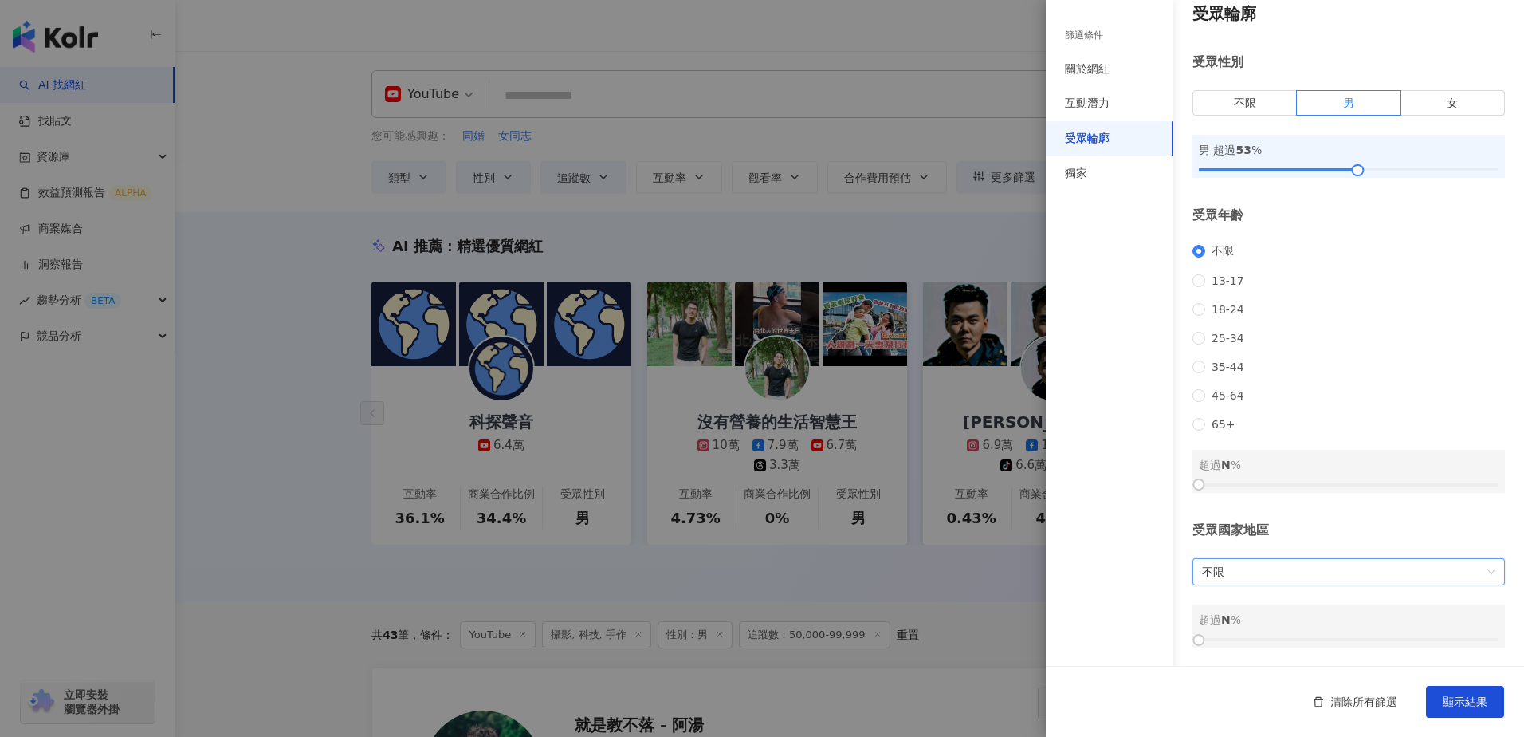
click at [1287, 579] on span "不限" at bounding box center [1348, 572] width 293 height 26
type input "*"
type input "**"
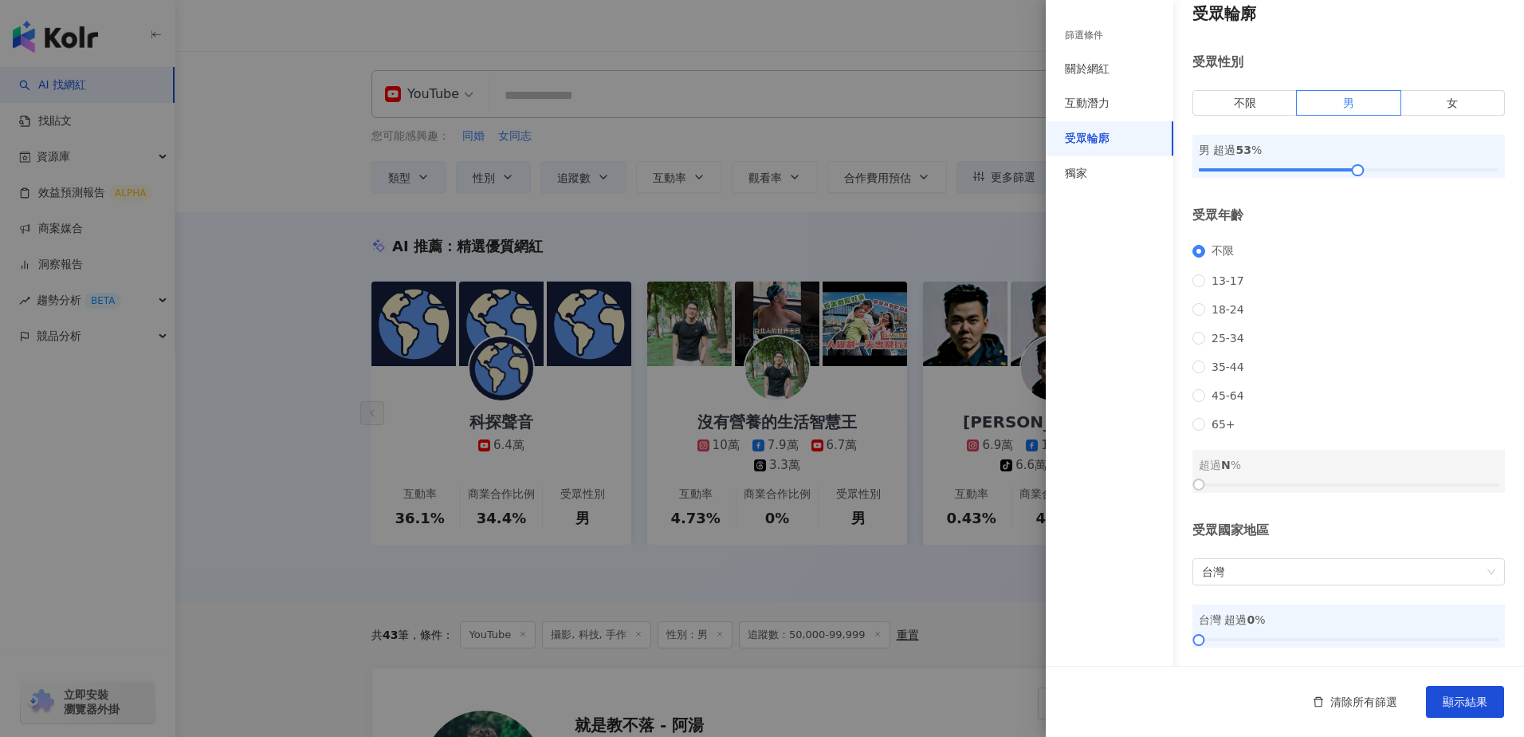
click at [1233, 521] on div "受眾國家地區" at bounding box center [1349, 530] width 313 height 18
drag, startPoint x: 1216, startPoint y: 635, endPoint x: 1381, endPoint y: 628, distance: 165.2
click at [1381, 628] on div "台灣 超過 63 %" at bounding box center [1349, 625] width 313 height 43
click at [1488, 706] on button "顯示結果" at bounding box center [1465, 702] width 78 height 32
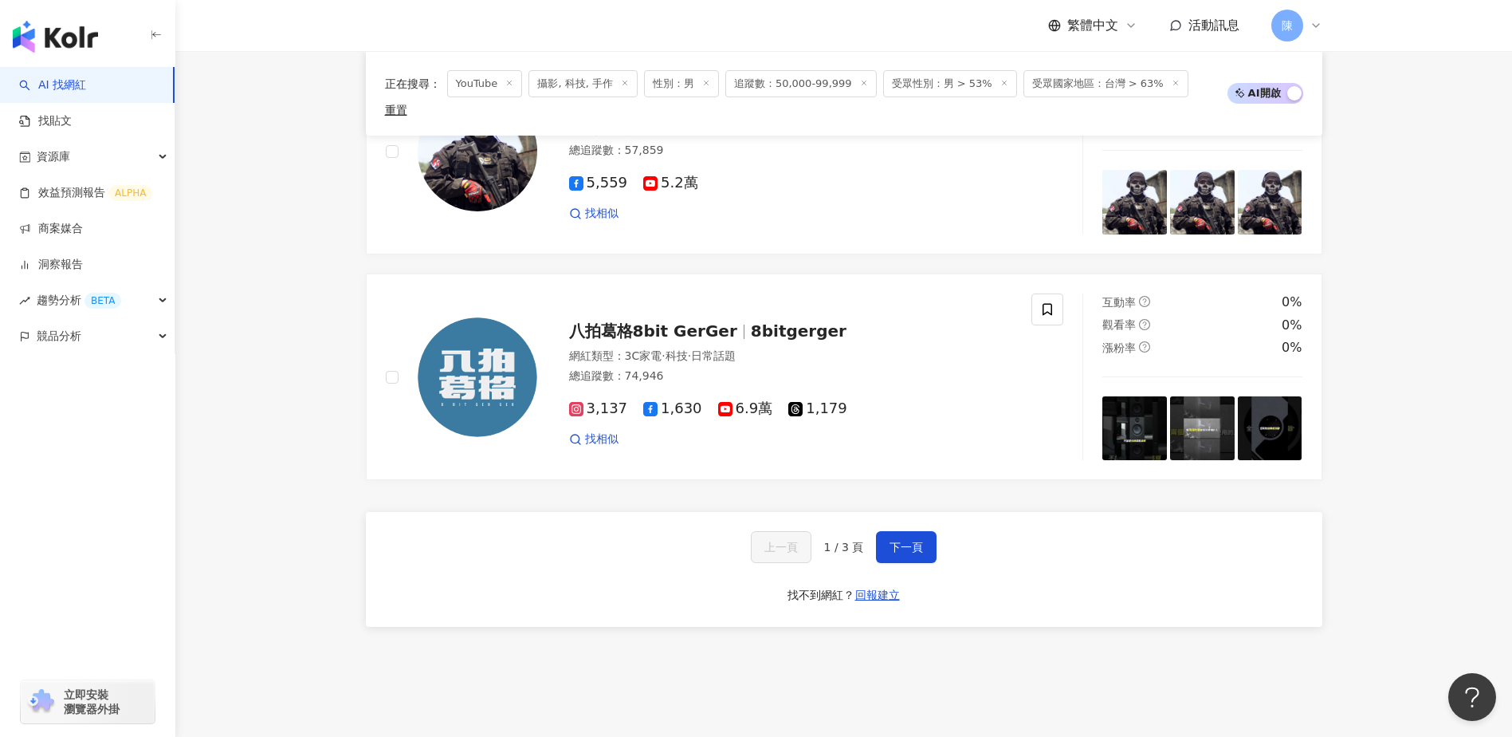
scroll to position [2870, 0]
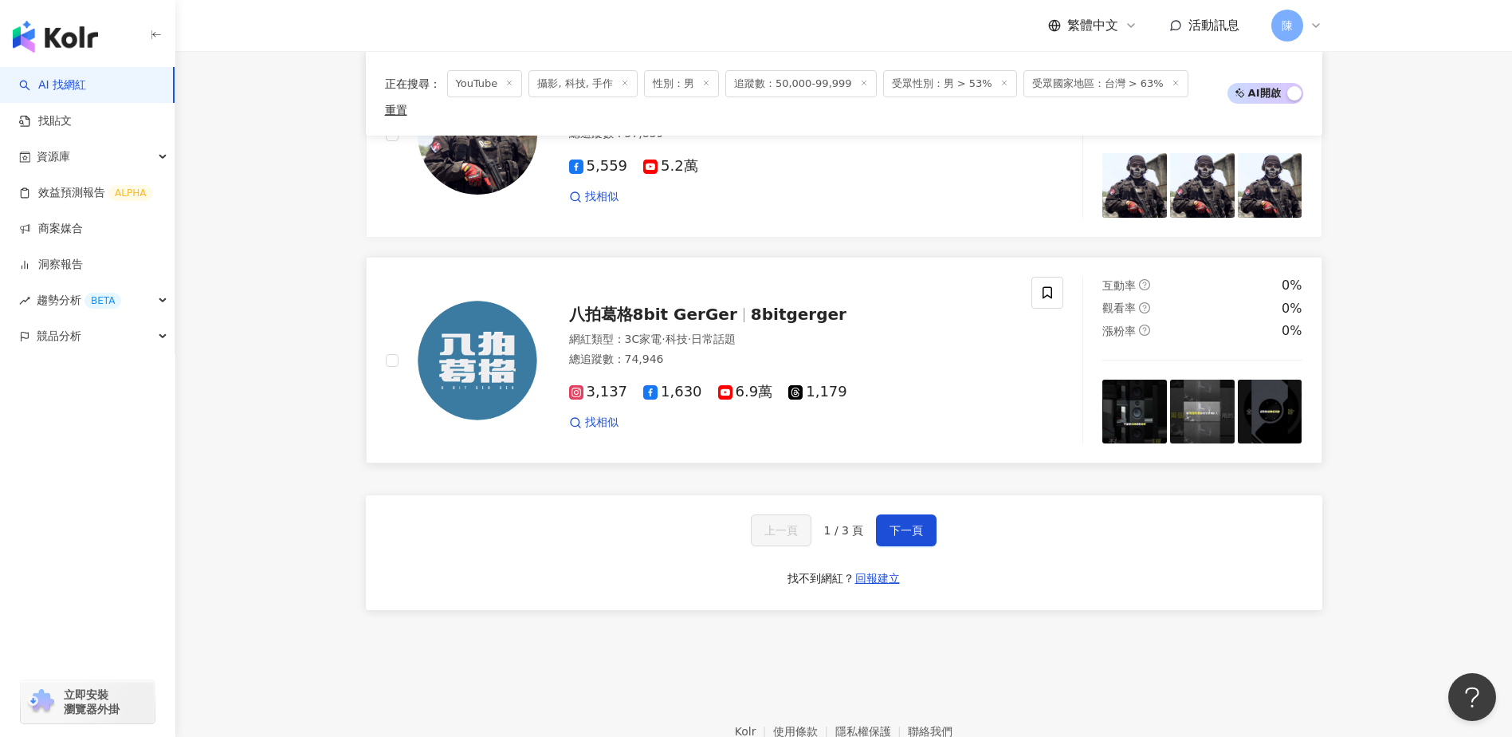
click at [1143, 413] on img at bounding box center [1135, 411] width 65 height 65
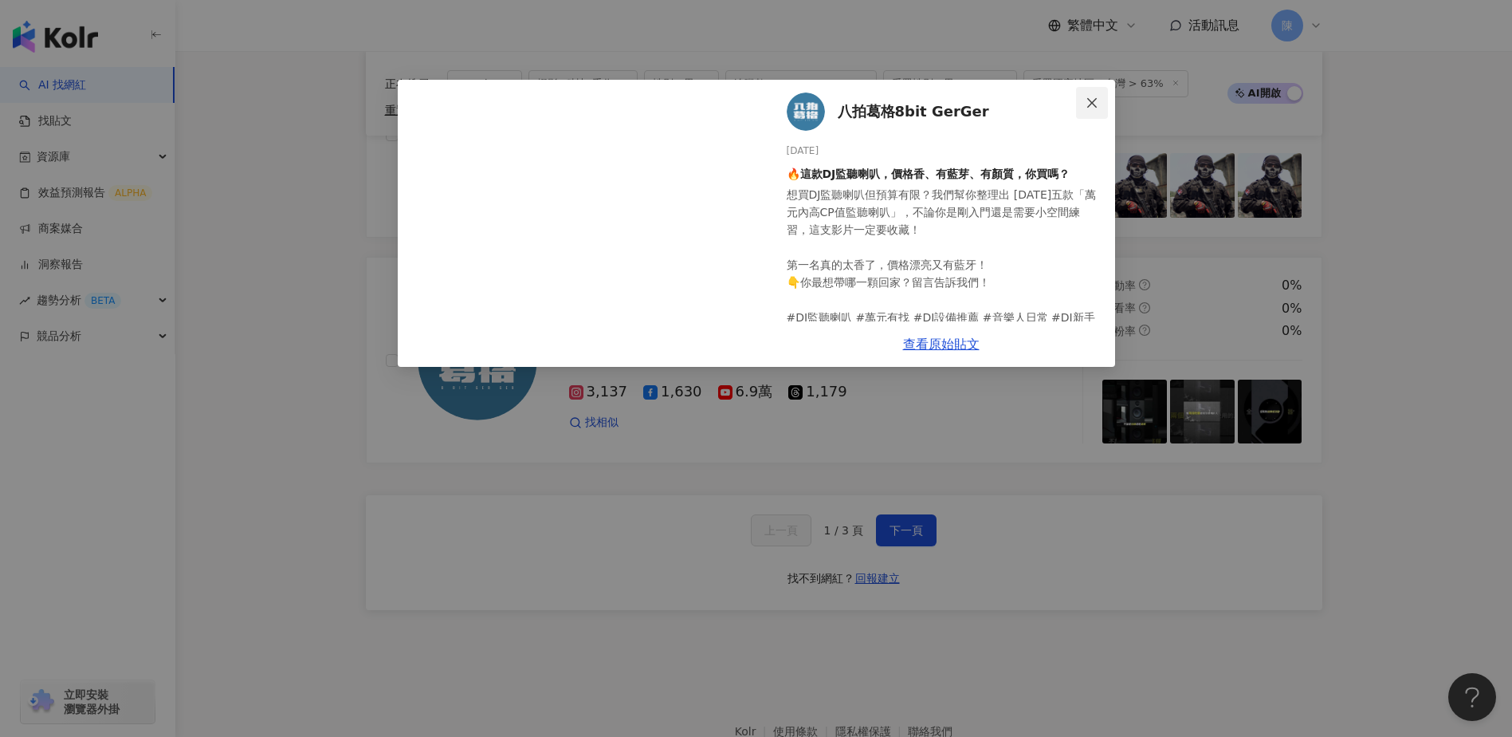
click at [1088, 98] on icon "close" at bounding box center [1092, 102] width 10 height 10
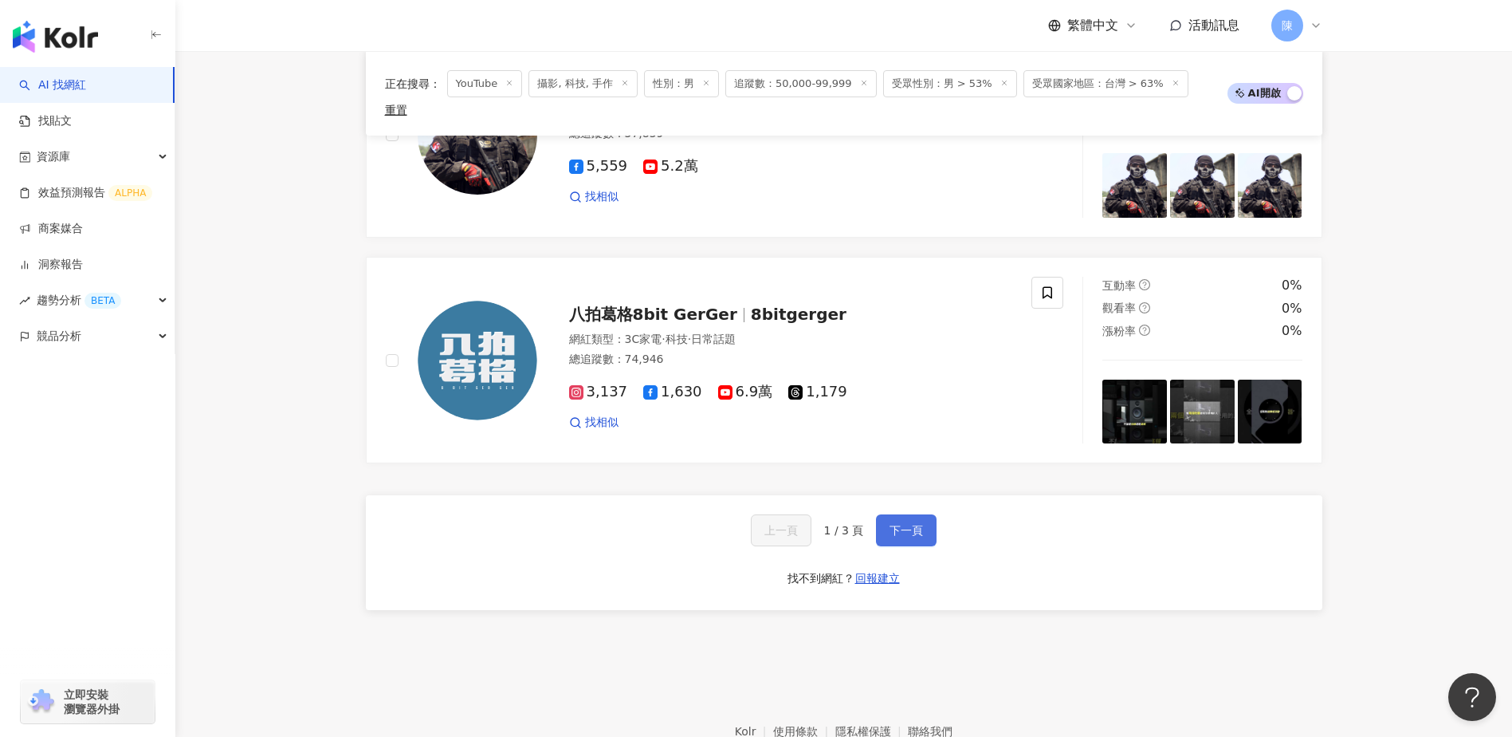
click at [885, 524] on button "下一頁" at bounding box center [906, 530] width 61 height 32
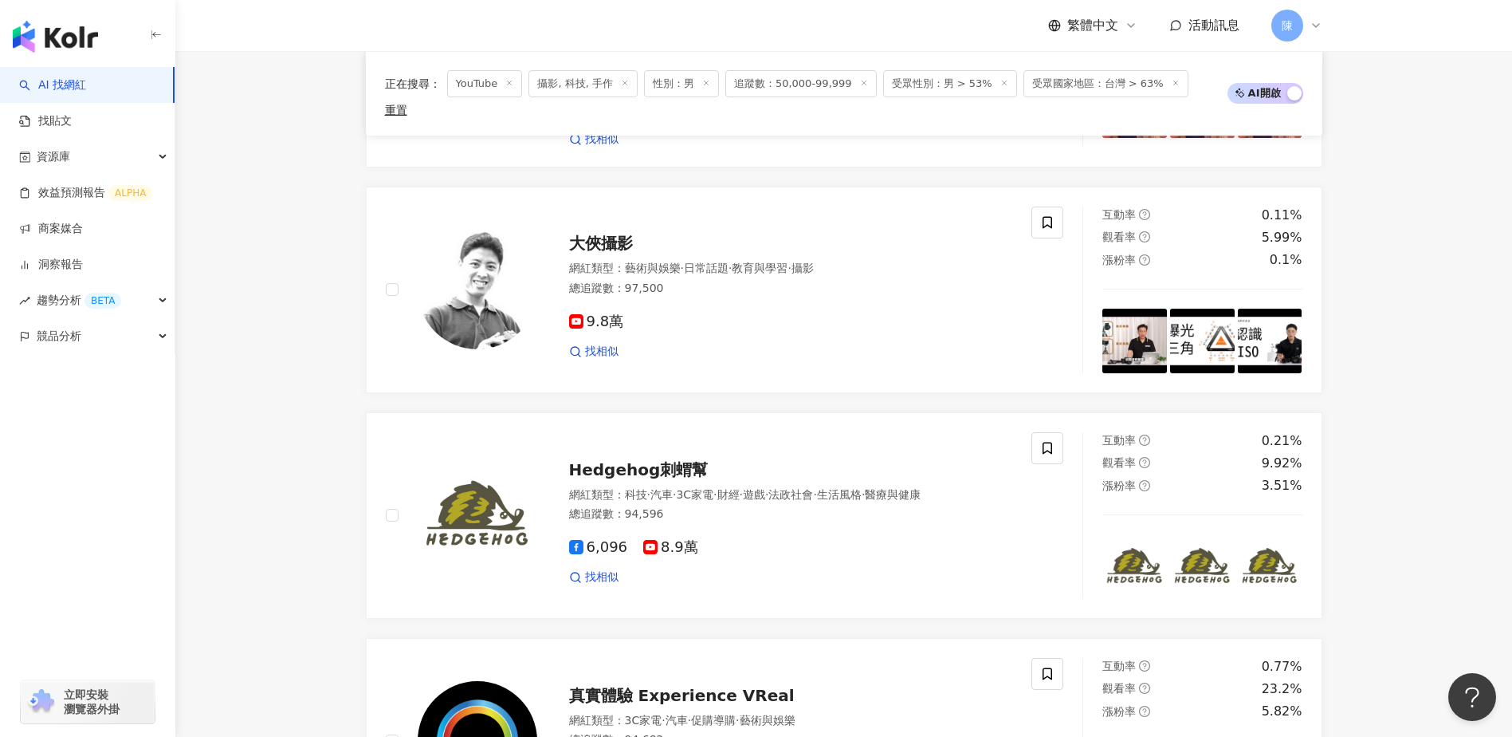
scroll to position [2382, 0]
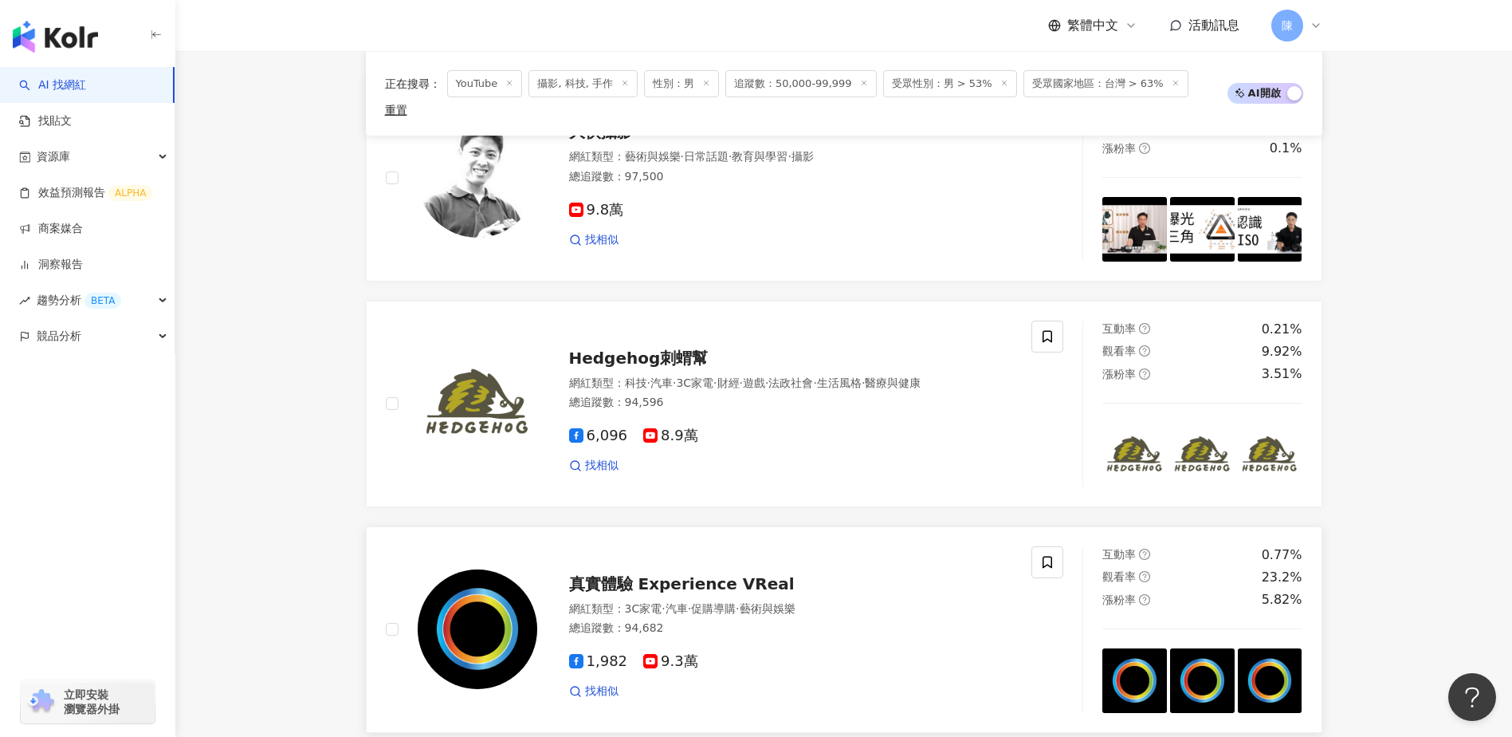
click at [743, 574] on span "真實體驗 Experience VReal" at bounding box center [682, 583] width 226 height 19
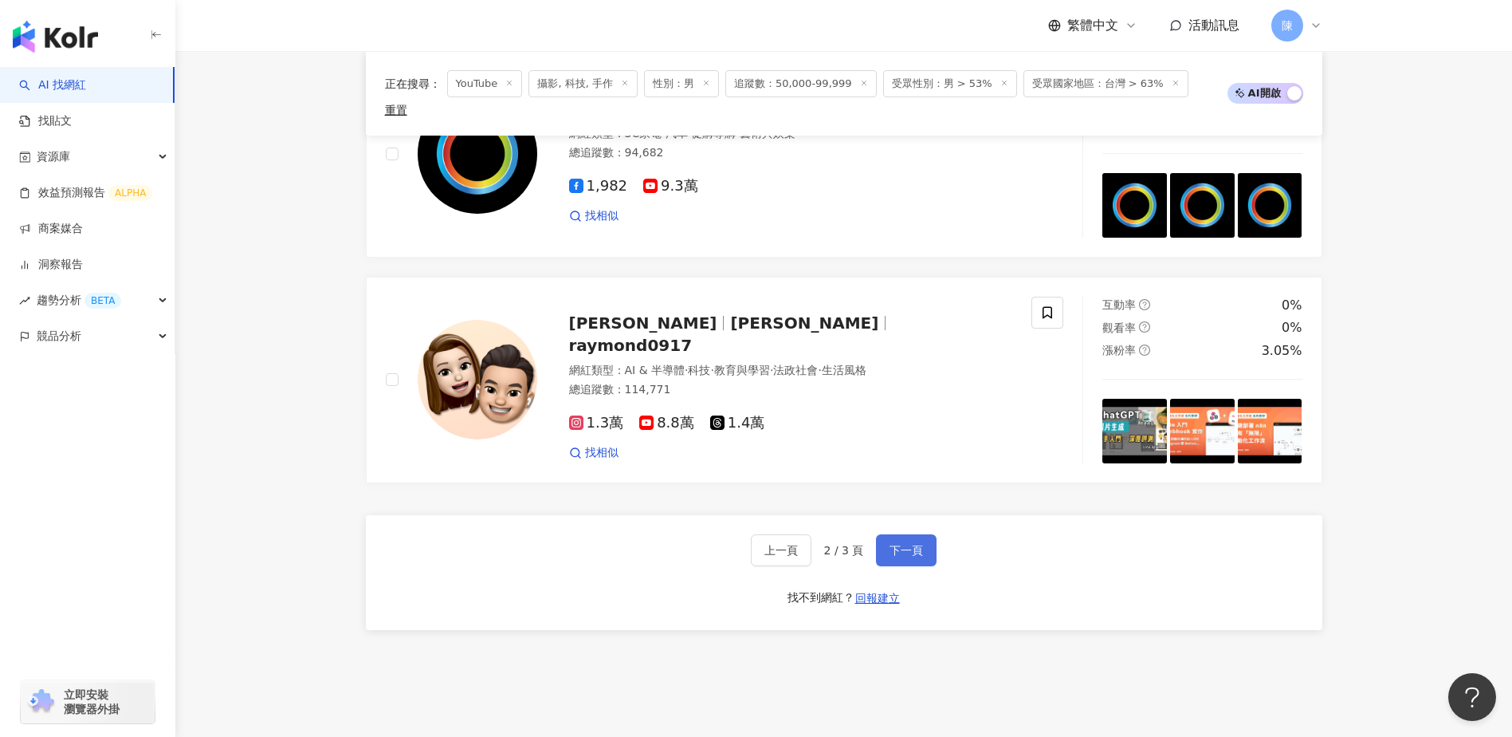
scroll to position [2860, 0]
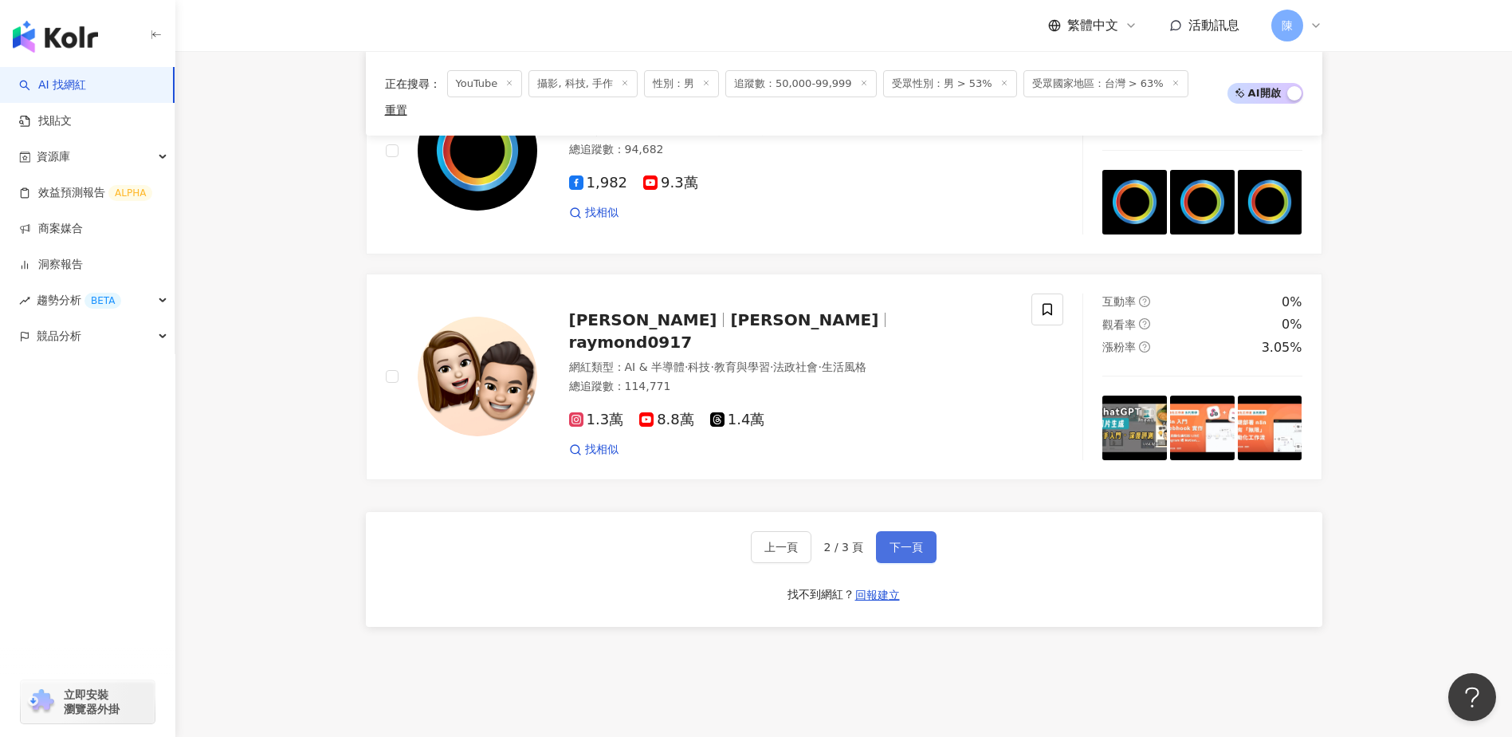
click at [890, 541] on span "下一頁" at bounding box center [906, 547] width 33 height 13
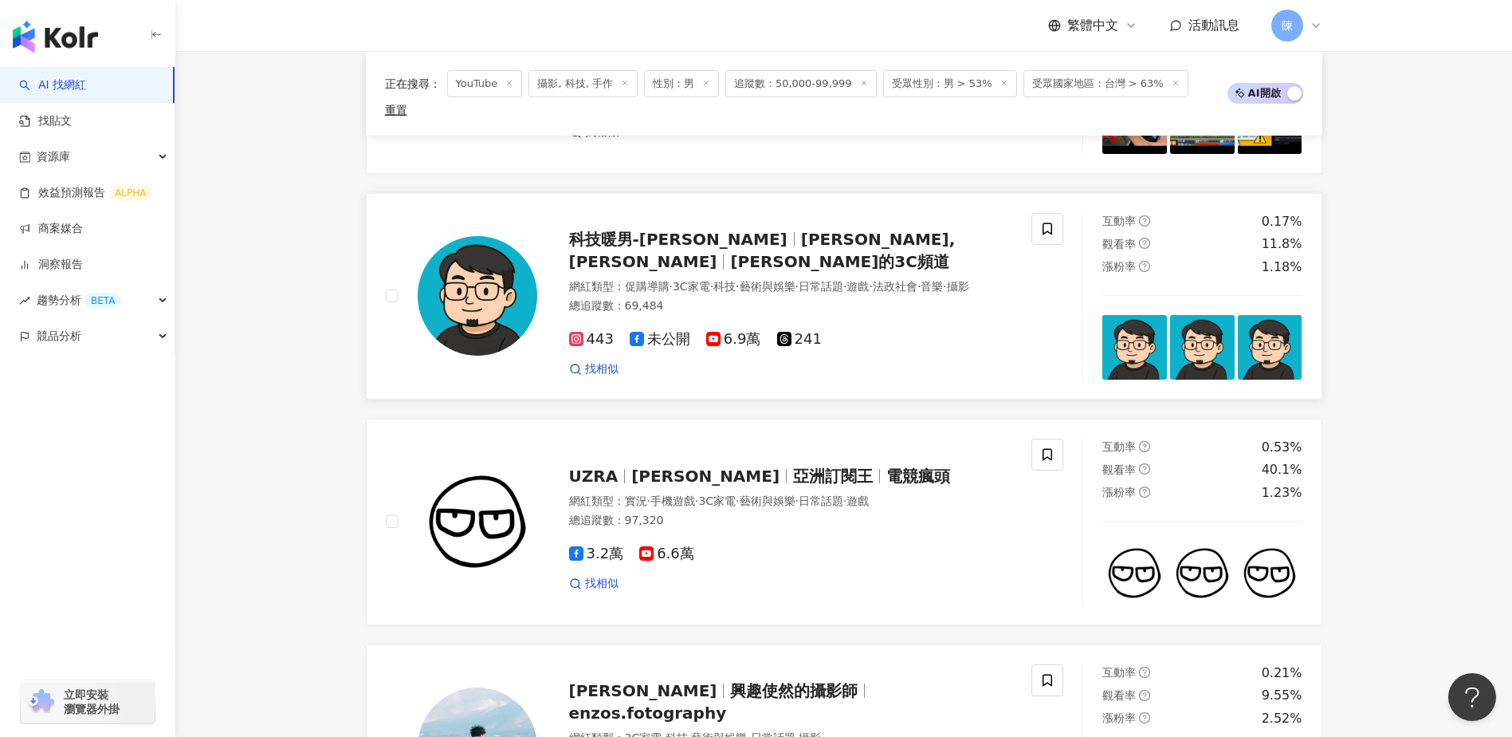
scroll to position [766, 0]
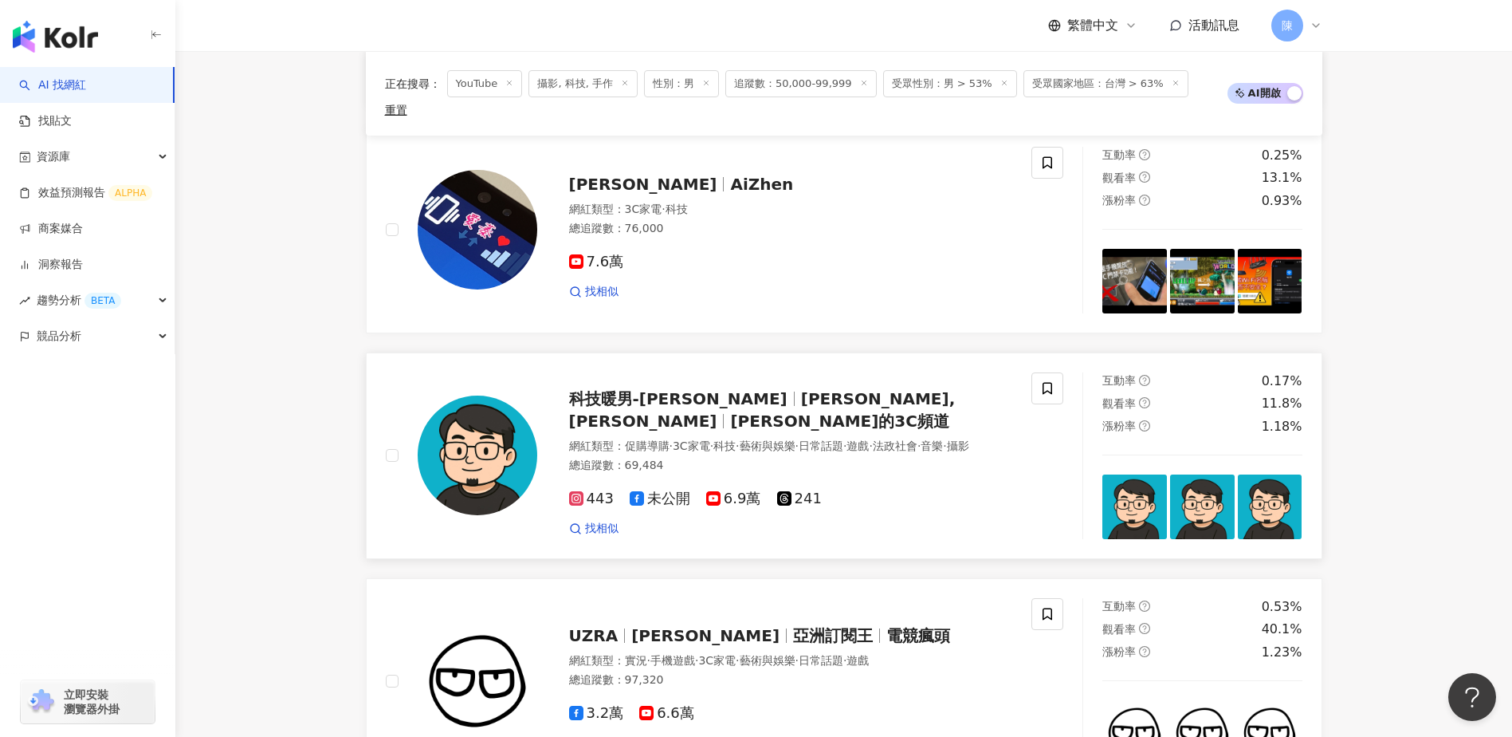
click at [784, 439] on span "藝術與娛樂" at bounding box center [768, 445] width 56 height 13
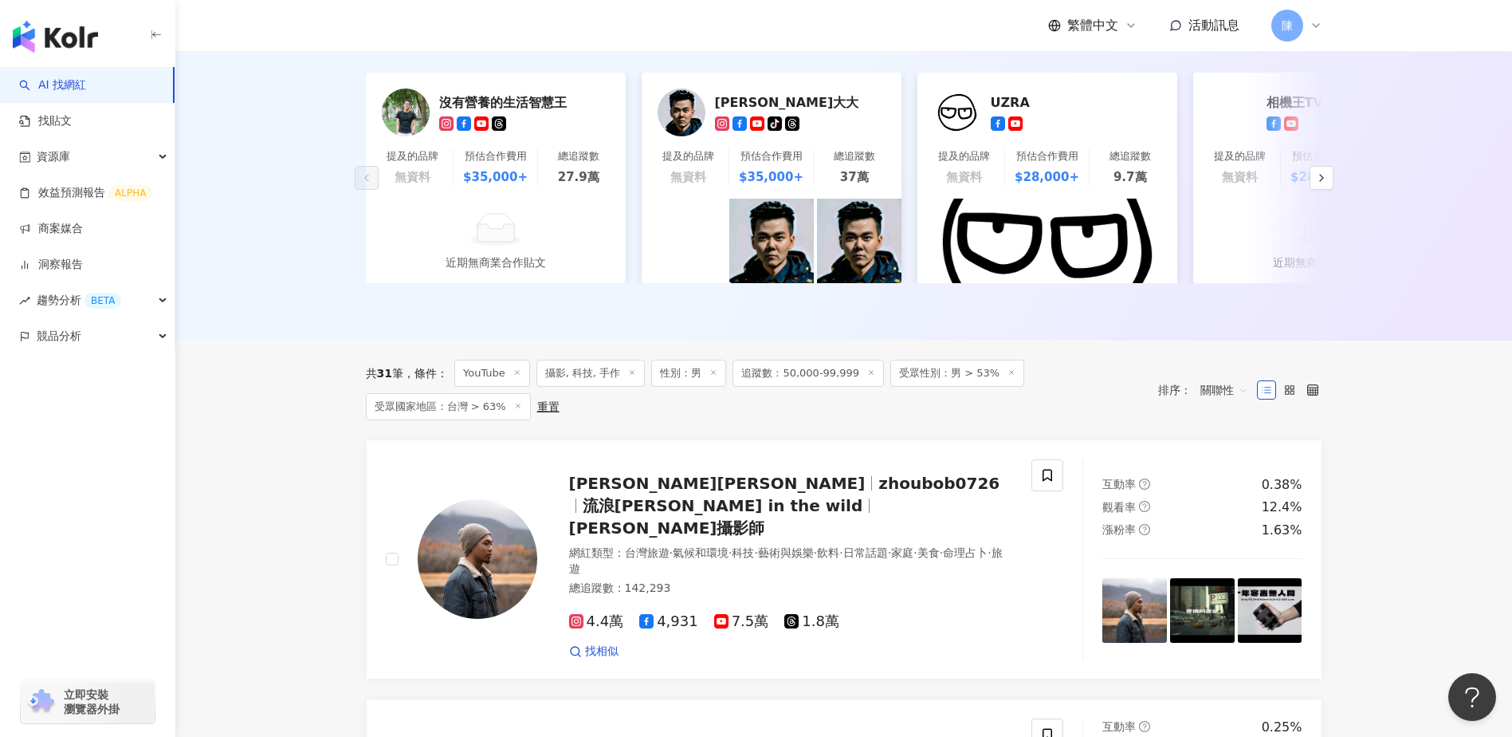
scroll to position [208, 0]
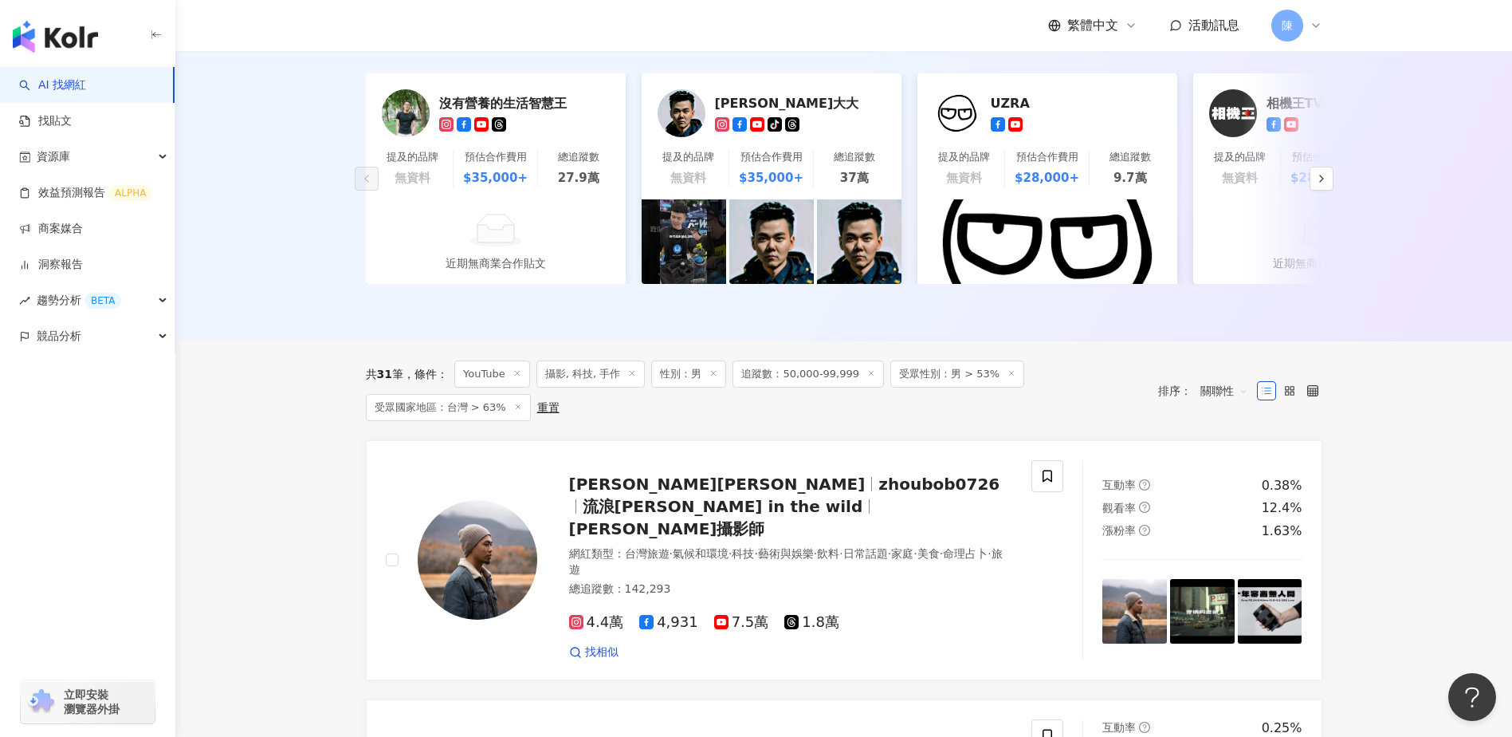
click at [714, 377] on icon at bounding box center [714, 373] width 8 height 8
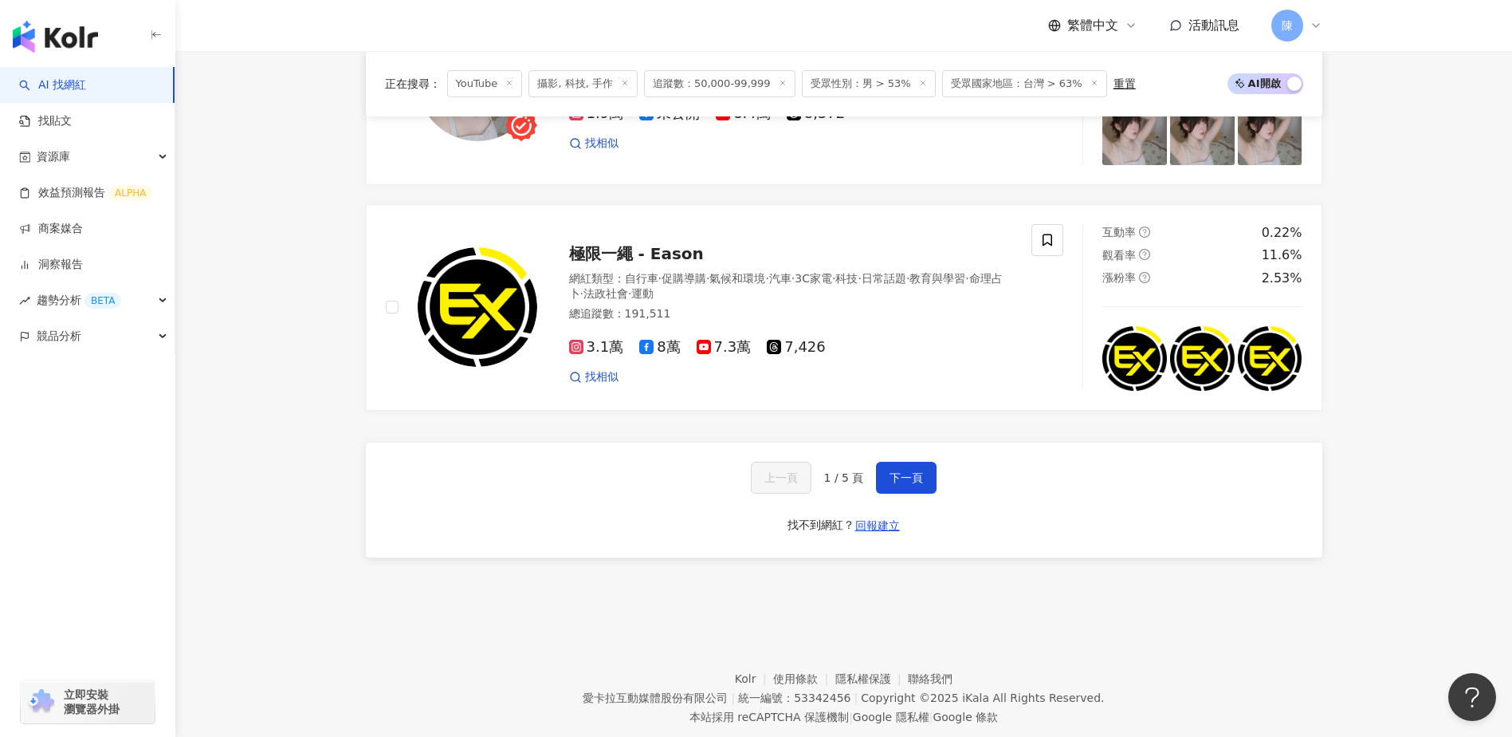
scroll to position [3009, 0]
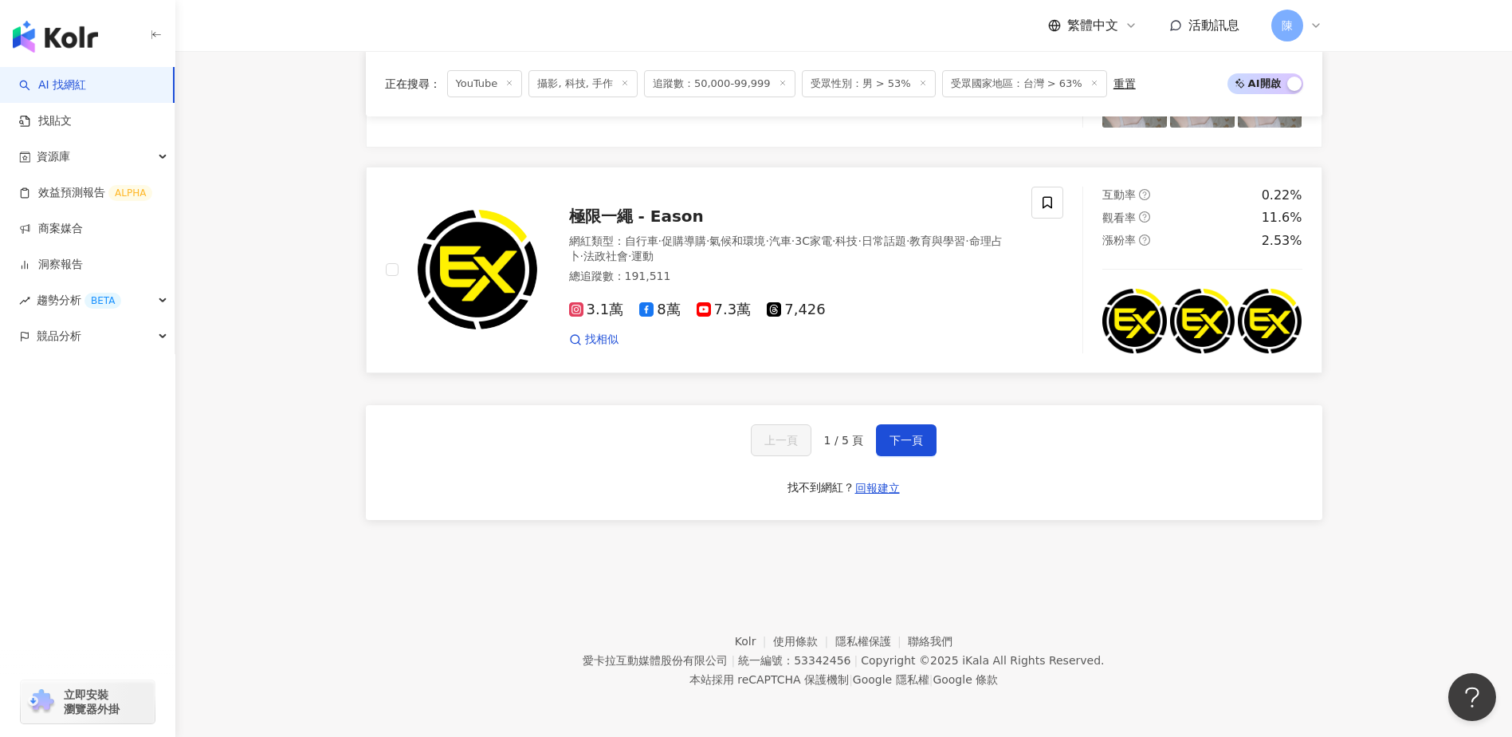
click at [664, 217] on span "極限一繩 - Eason" at bounding box center [636, 215] width 135 height 19
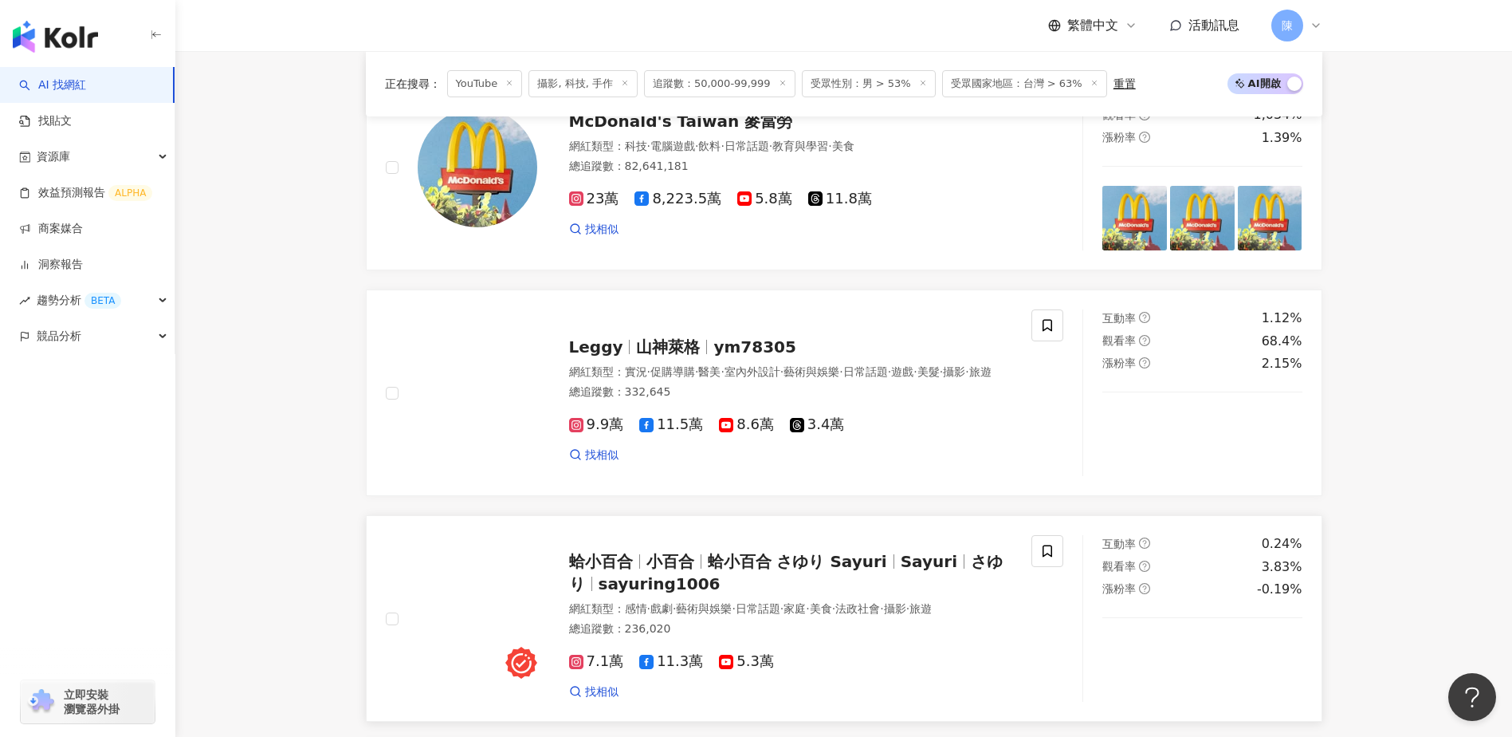
scroll to position [218, 0]
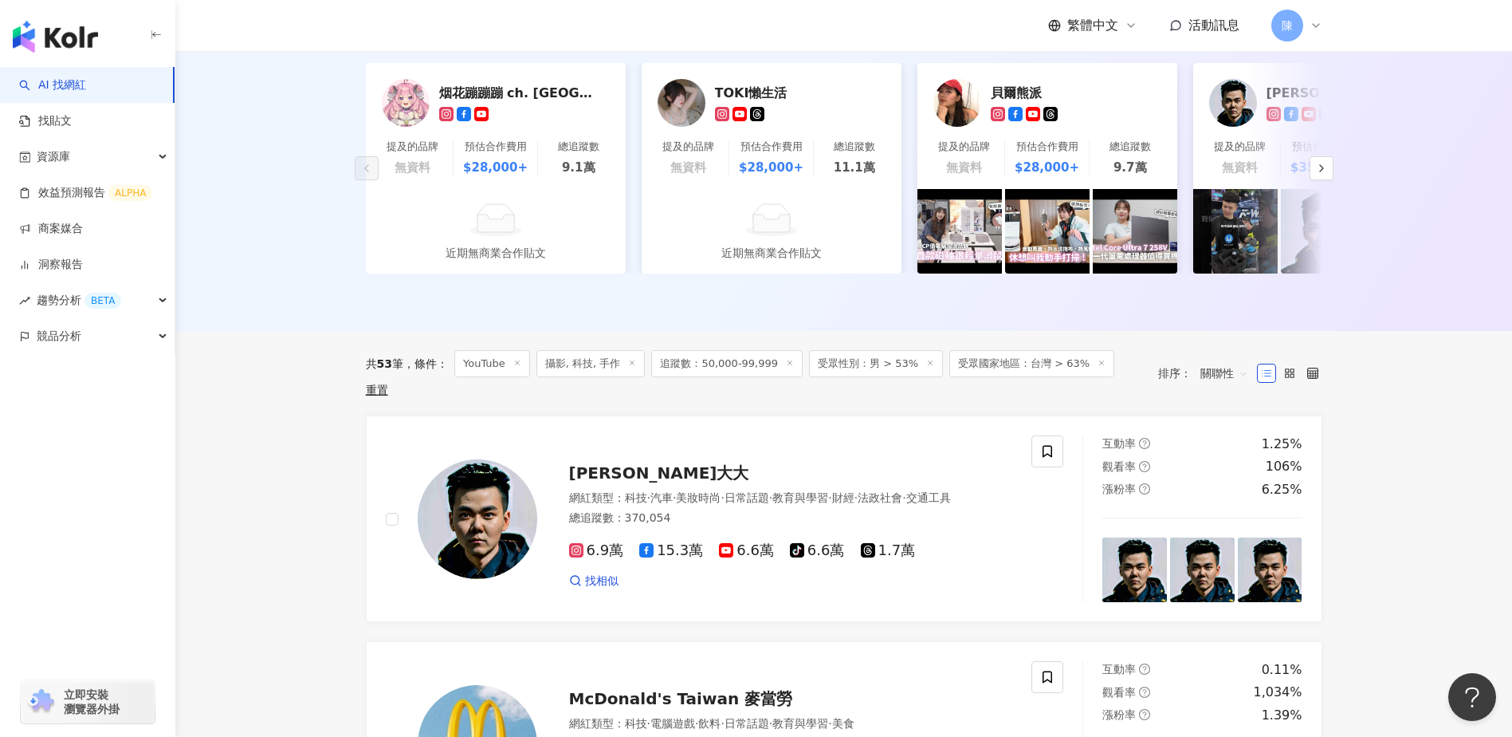
click at [668, 377] on span "追蹤數：50,000-99,999" at bounding box center [726, 363] width 151 height 27
click at [703, 375] on span "追蹤數：50,000-99,999" at bounding box center [726, 363] width 151 height 27
click at [786, 367] on icon at bounding box center [790, 363] width 8 height 8
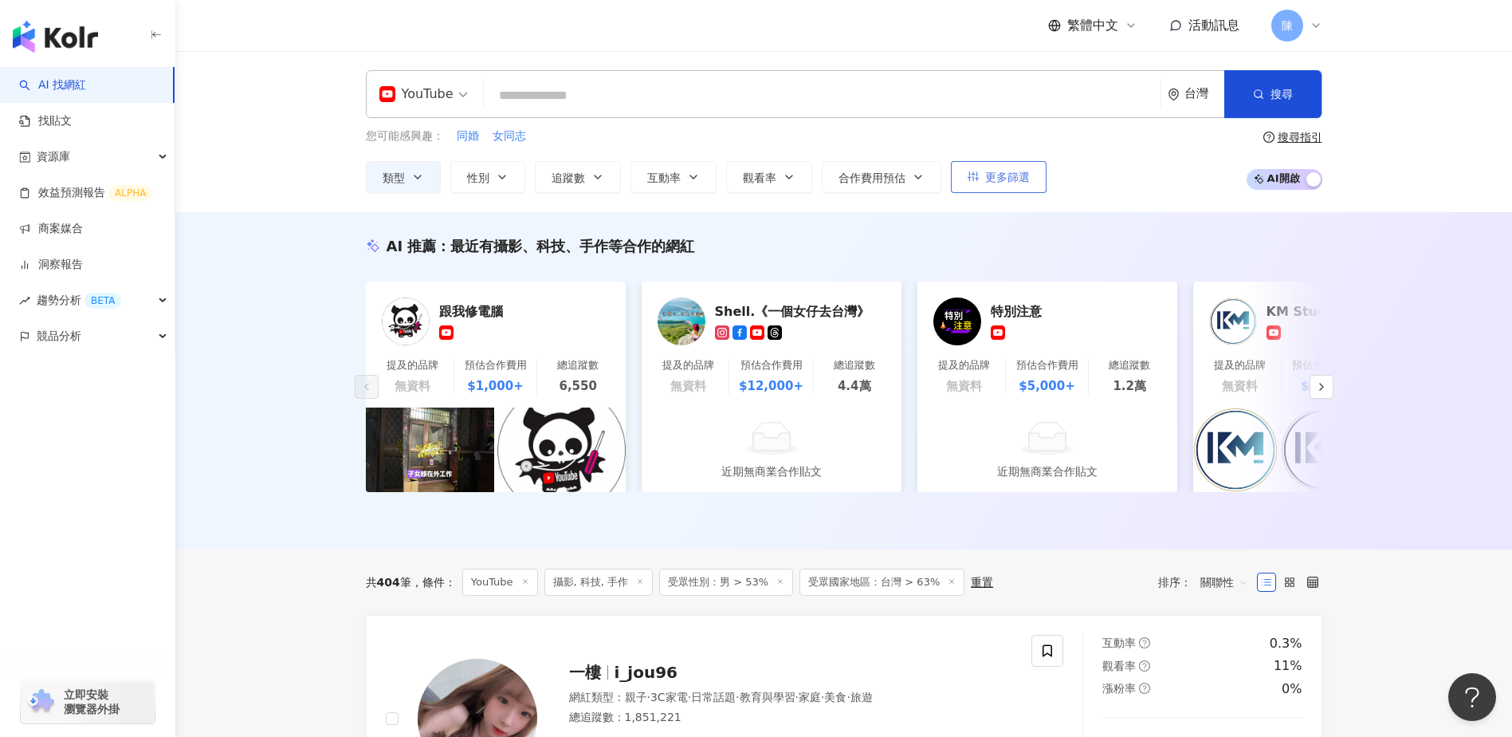
click at [1028, 178] on span "更多篩選" at bounding box center [1007, 177] width 45 height 13
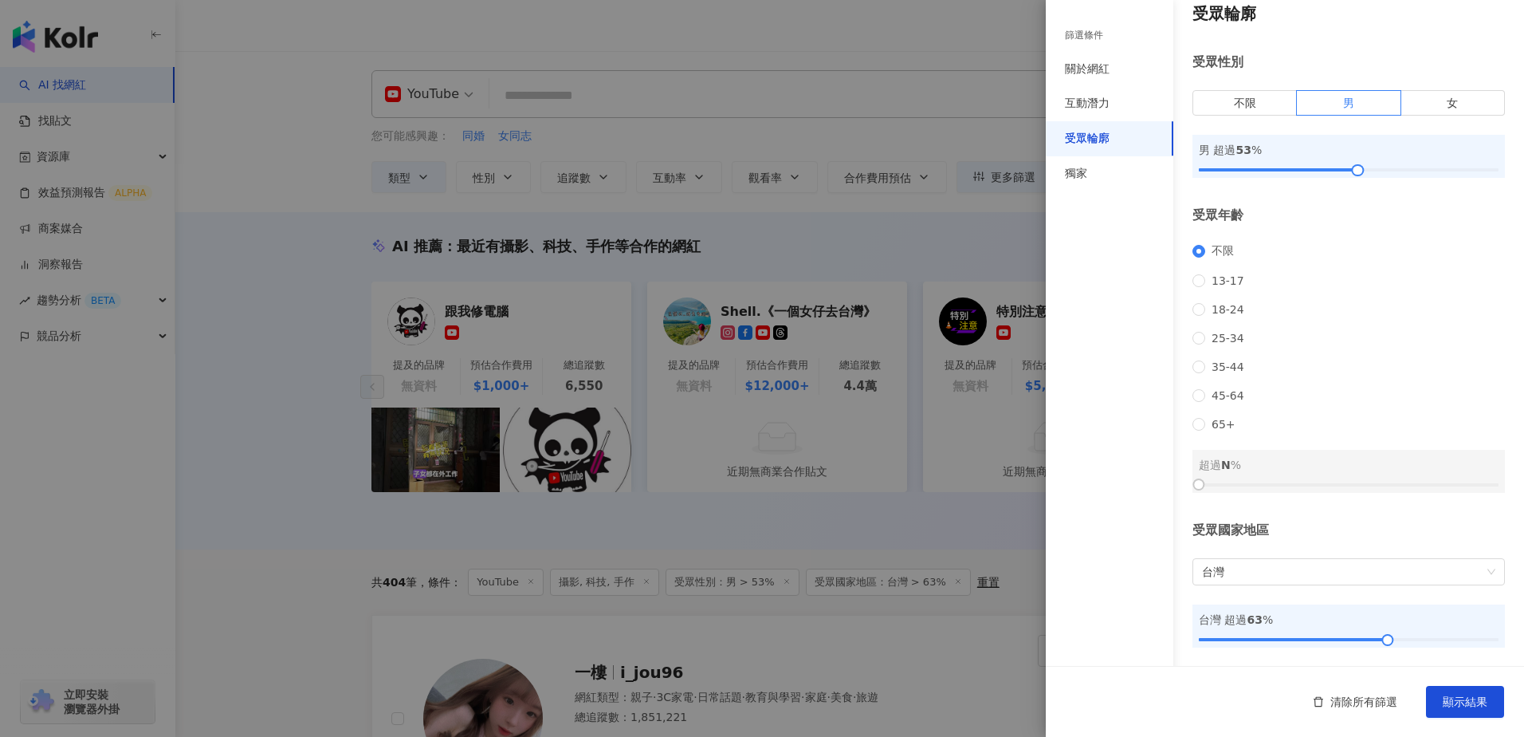
click at [593, 182] on div at bounding box center [762, 368] width 1524 height 737
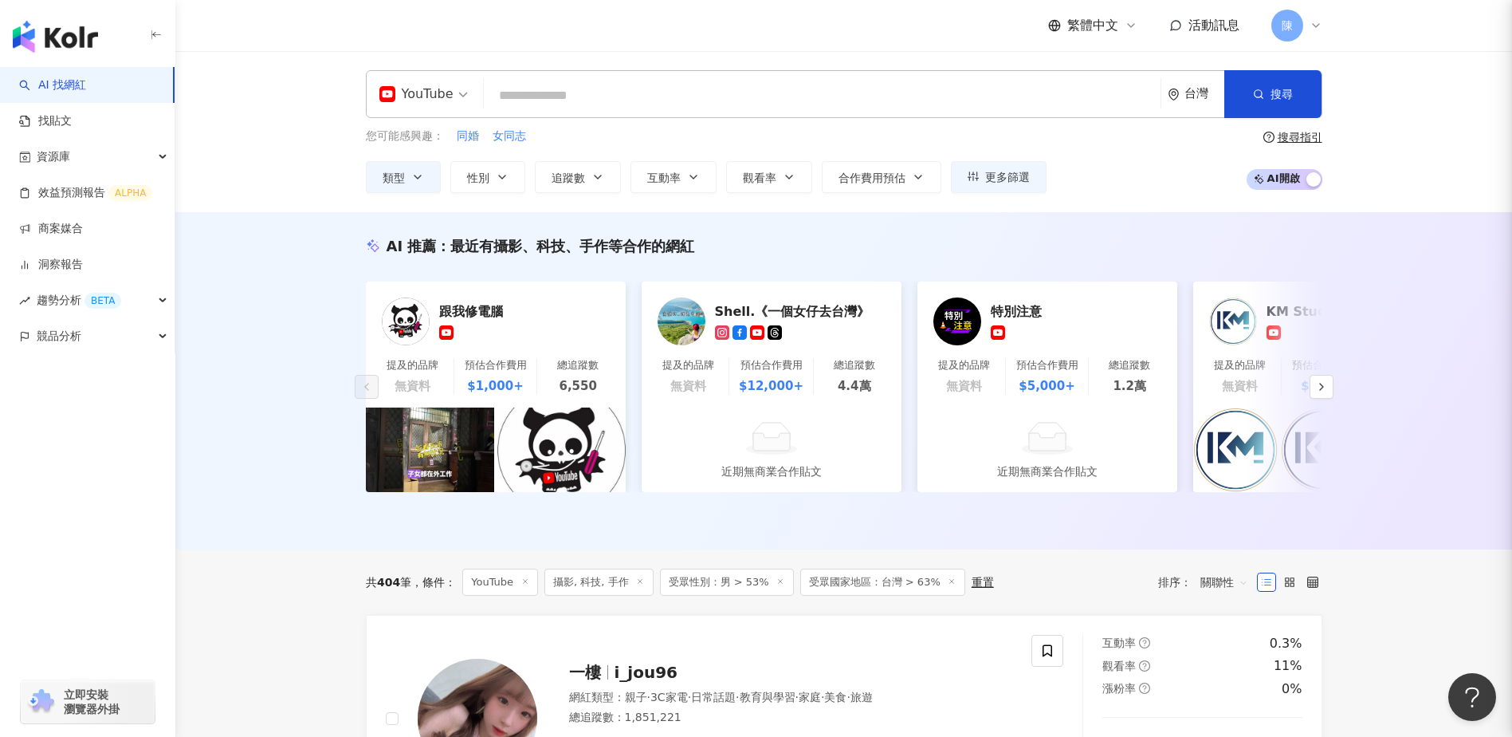
click at [593, 182] on icon "button" at bounding box center [598, 177] width 13 height 13
type input "*"
type input "*******"
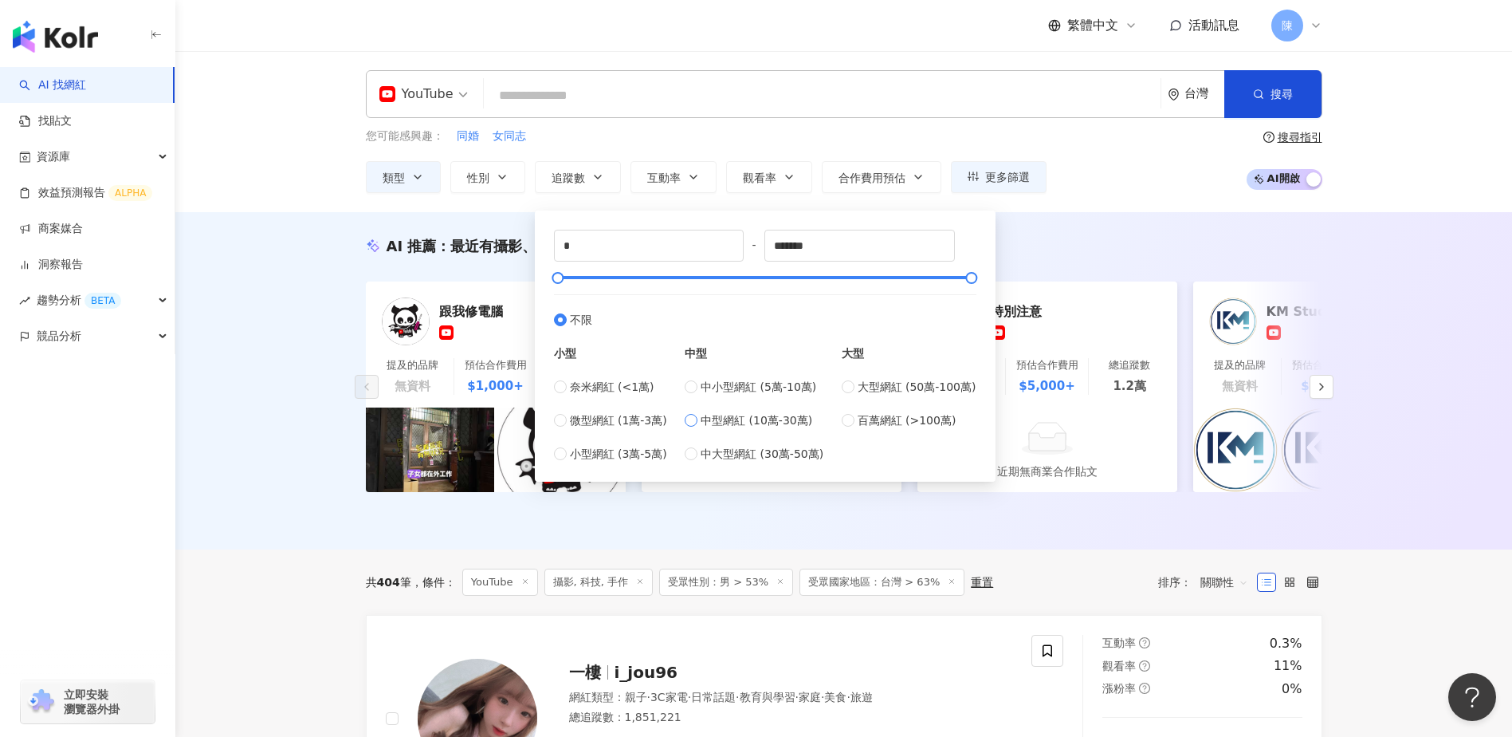
click at [755, 428] on span "中型網紅 (10萬-30萬)" at bounding box center [757, 420] width 112 height 18
type input "******"
click at [1133, 234] on div "AI 推薦 ： 最近有攝影、科技、手作等合作的網紅 跟我修電腦 提及的品牌 無資料 預估合作費用 $1,000+ 總追蹤數 6,550 Shell.《一個女仔…" at bounding box center [843, 380] width 1337 height 337
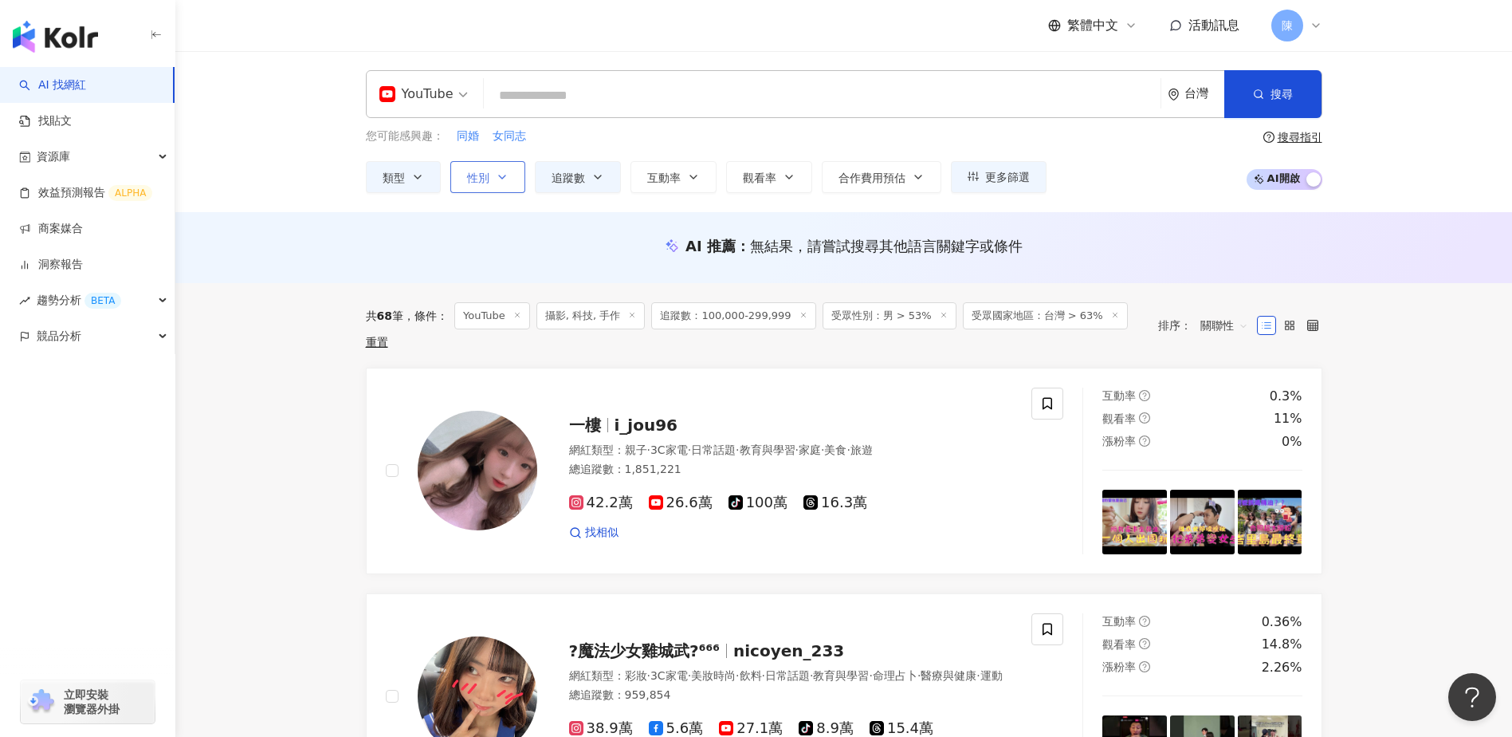
click at [516, 181] on button "性別" at bounding box center [487, 177] width 75 height 32
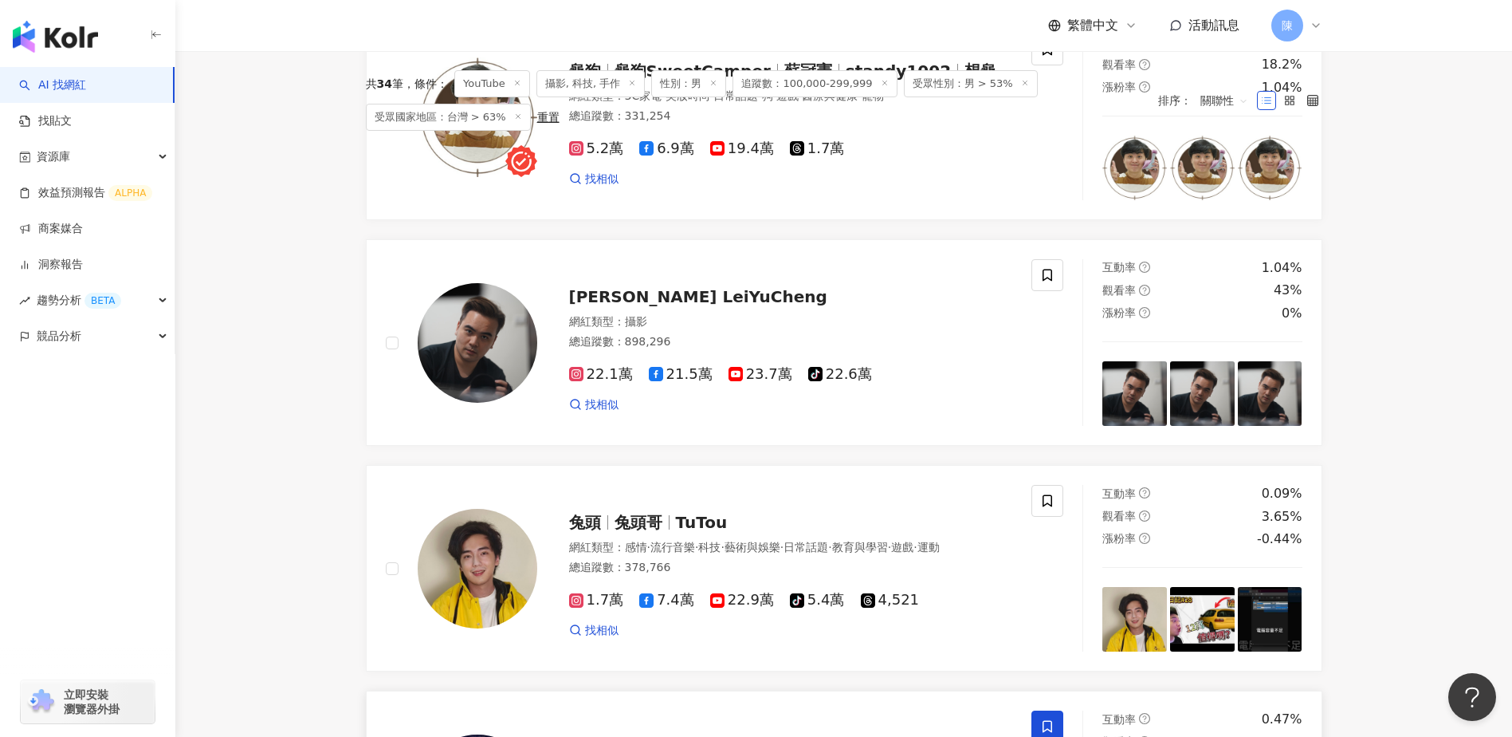
scroll to position [797, 0]
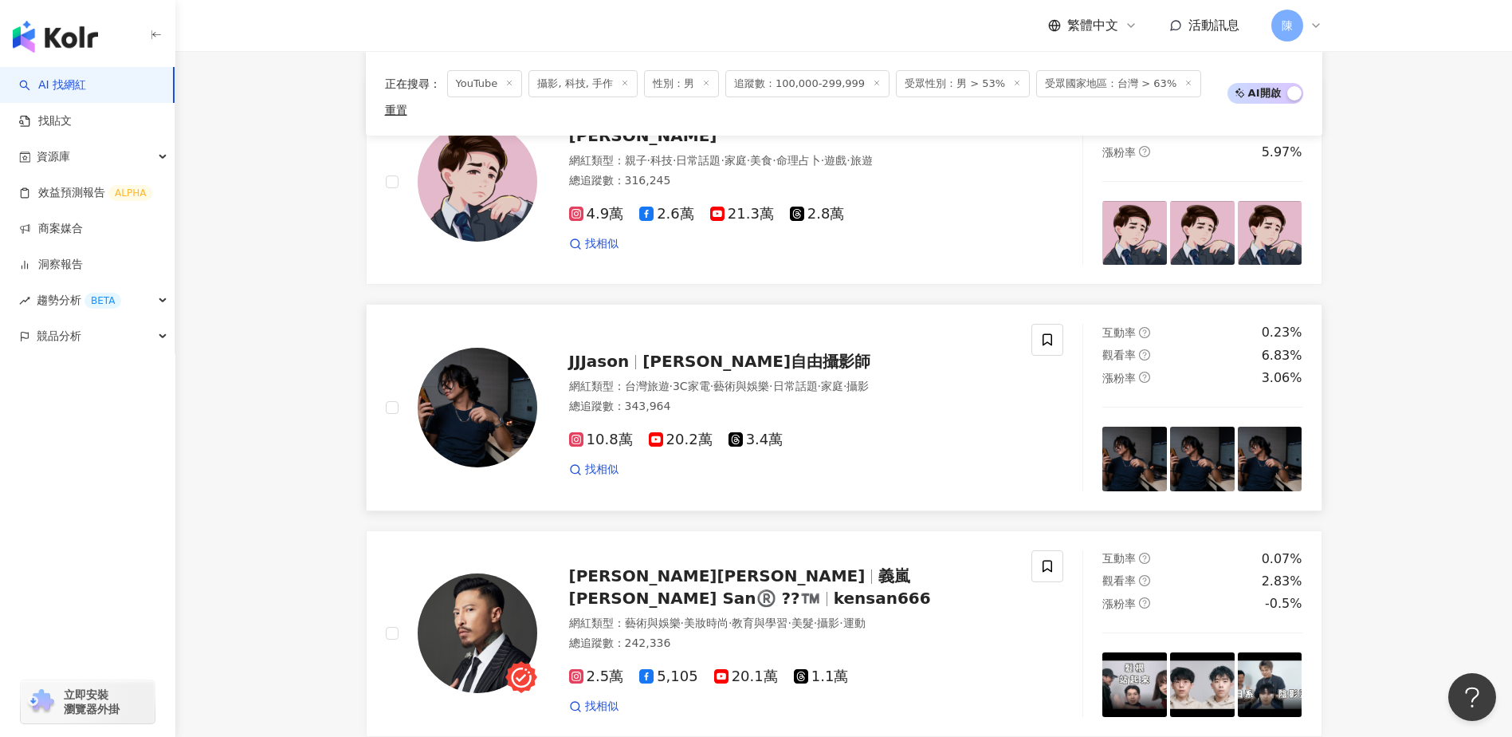
scroll to position [2870, 0]
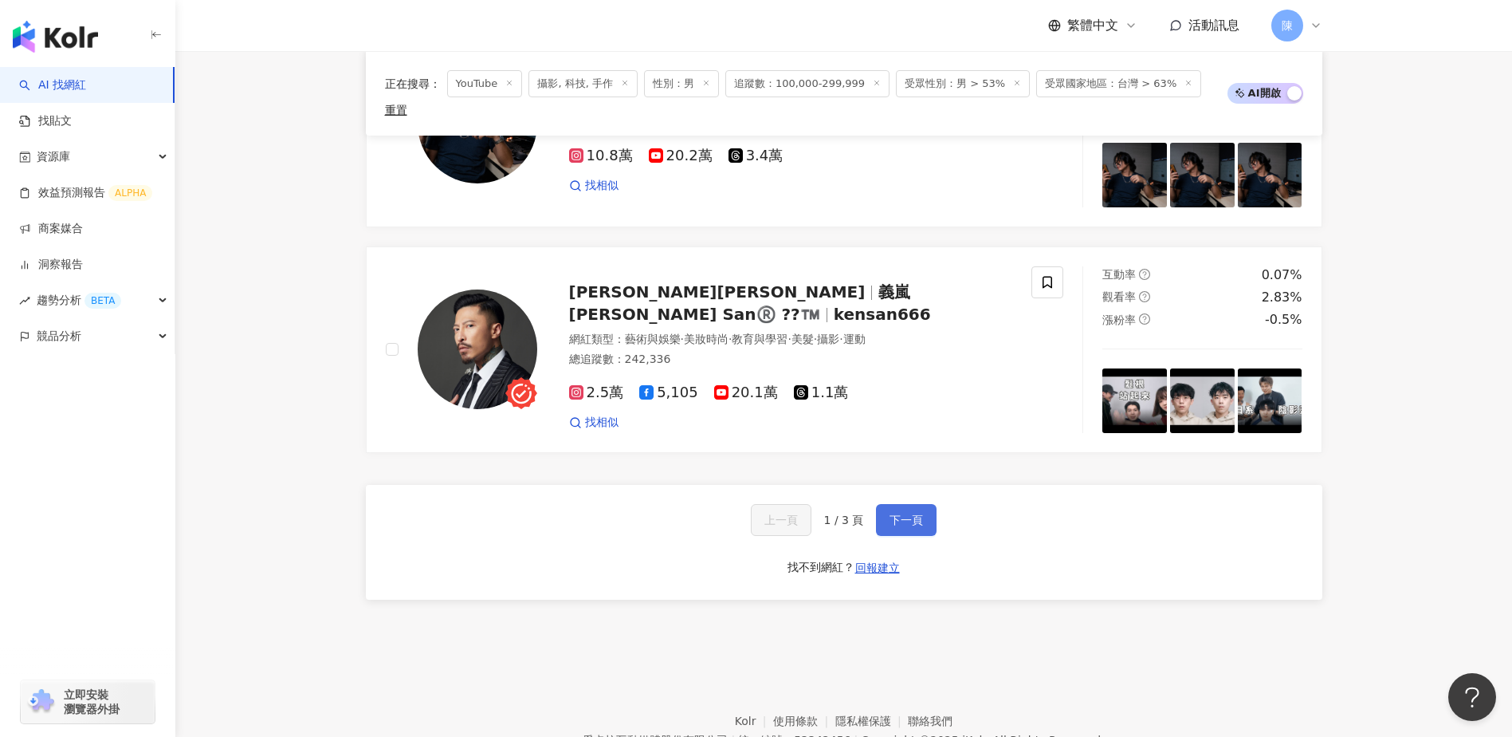
click at [916, 517] on span "下一頁" at bounding box center [906, 519] width 33 height 13
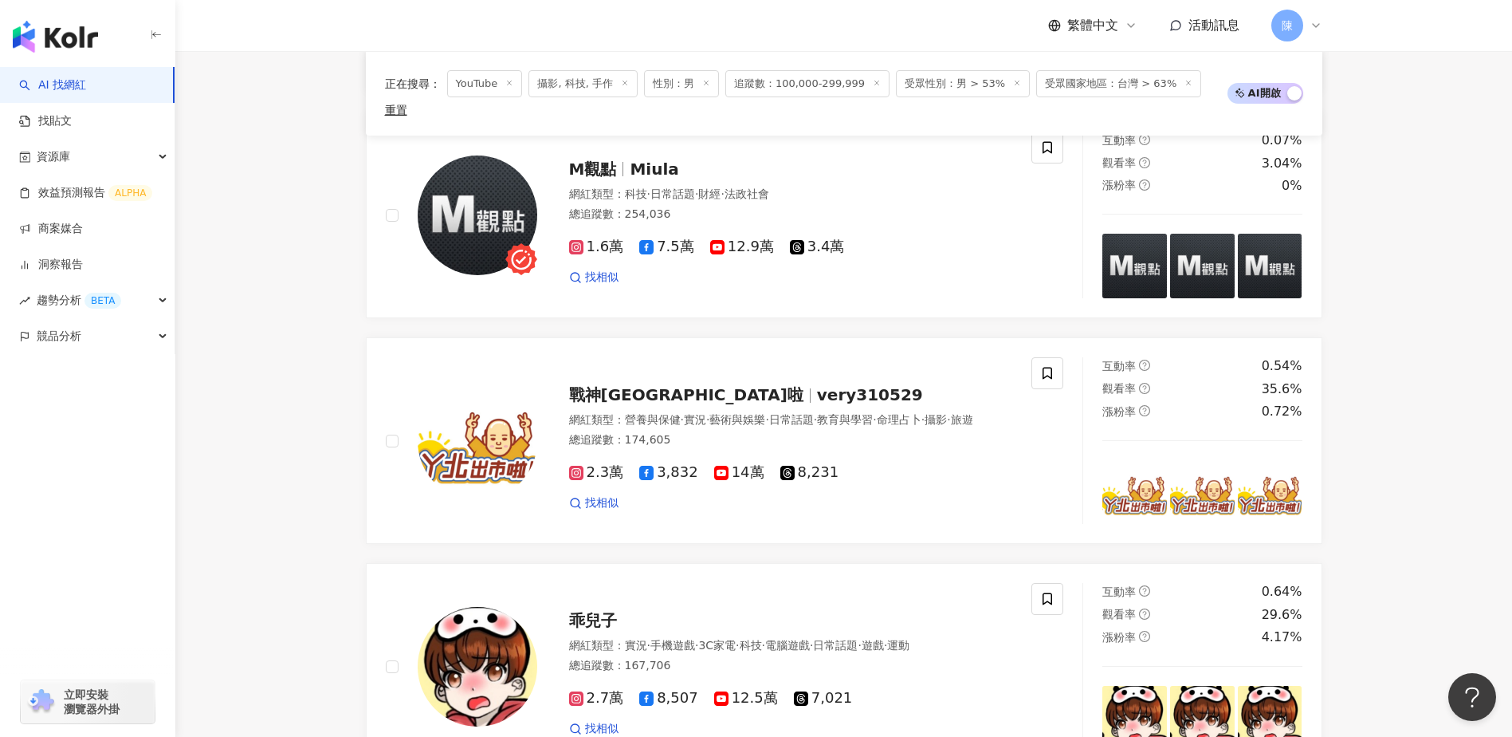
scroll to position [2943, 0]
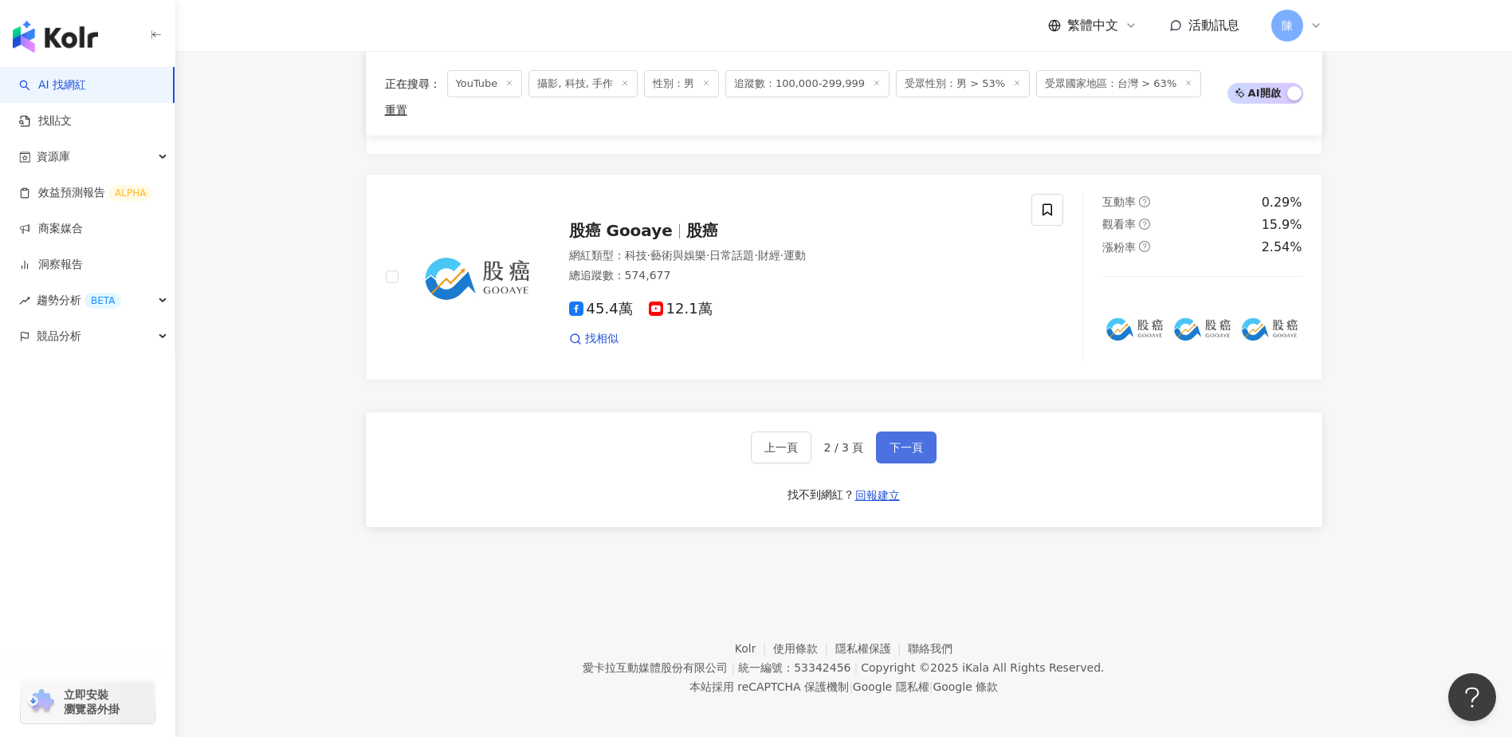
click at [922, 443] on button "下一頁" at bounding box center [906, 447] width 61 height 32
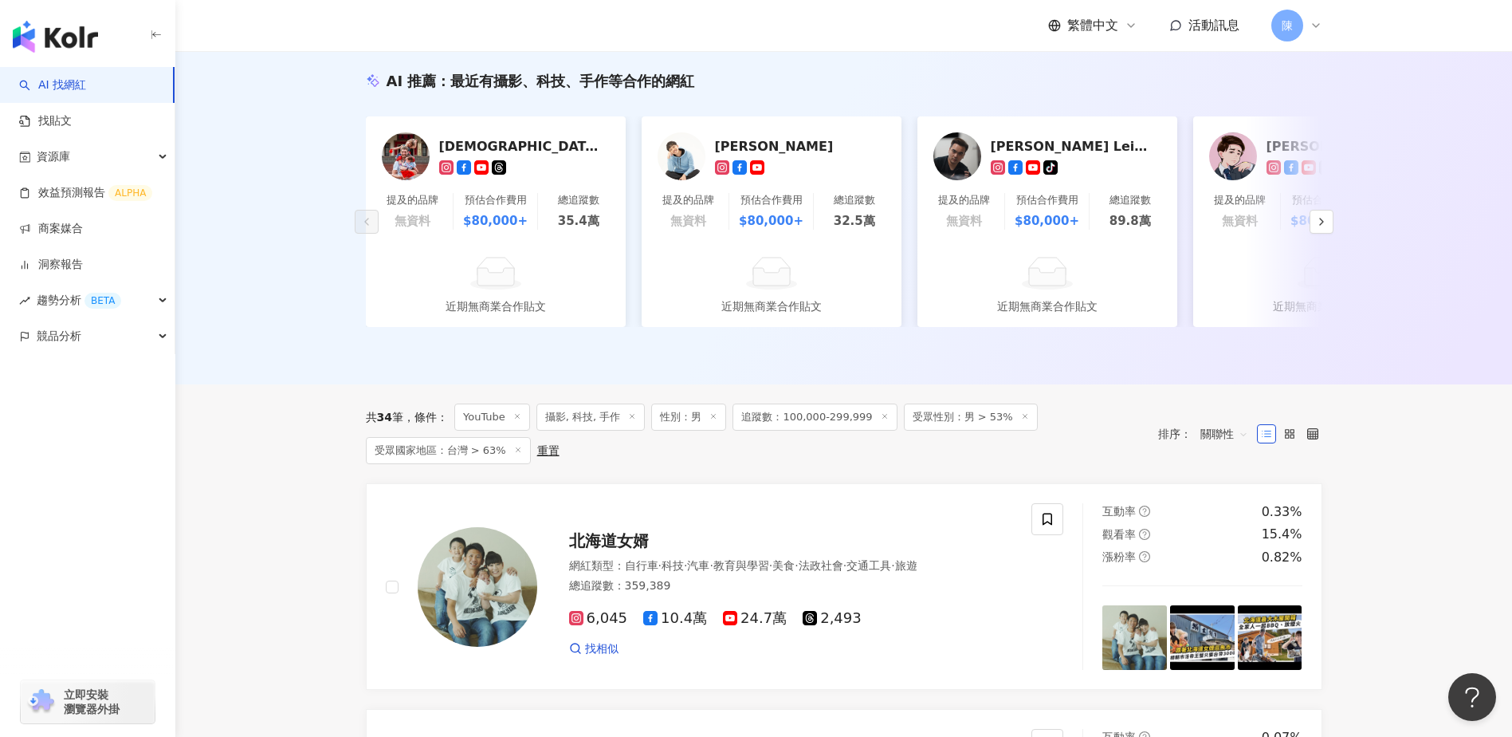
scroll to position [164, 0]
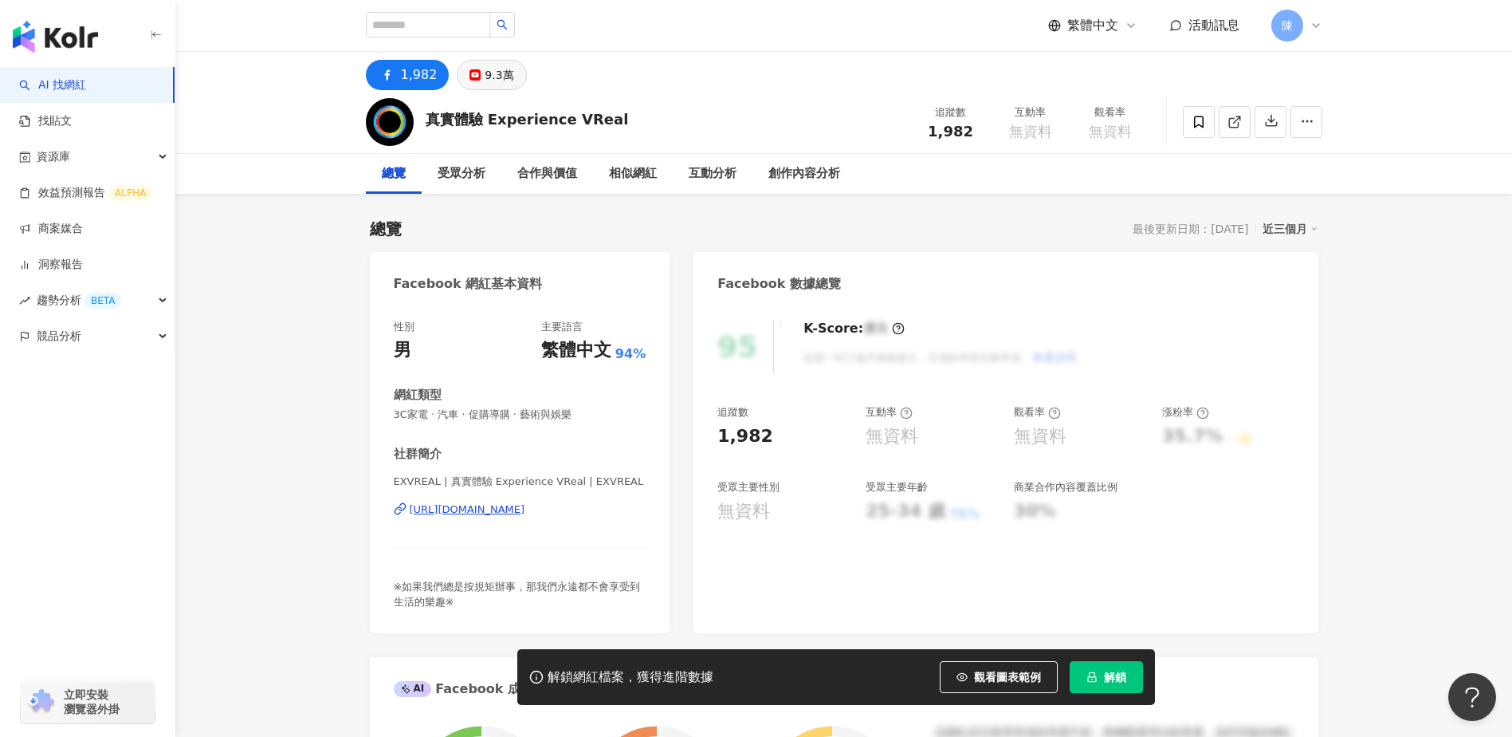
click at [489, 68] on div "9.3萬" at bounding box center [499, 75] width 29 height 22
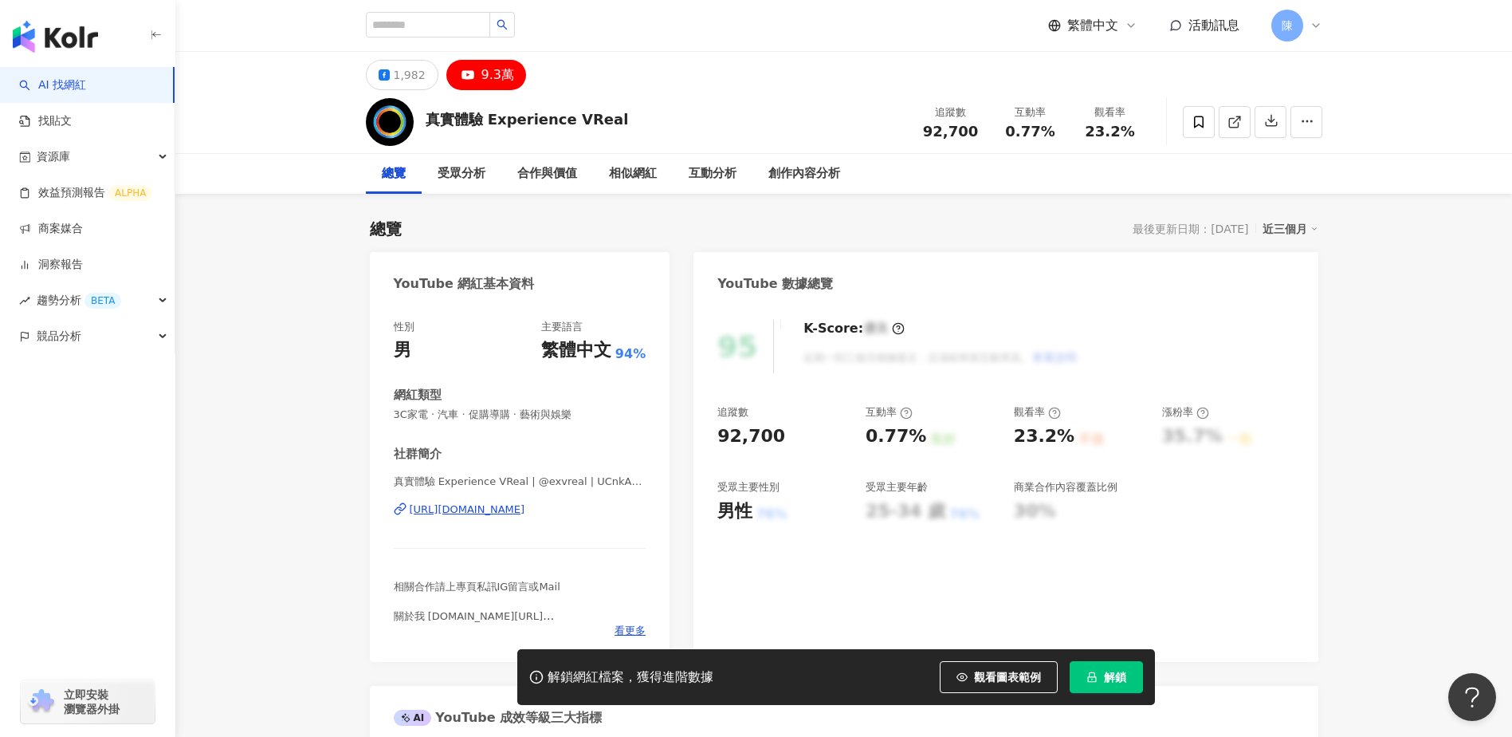
click at [1307, 25] on div "陳" at bounding box center [1297, 26] width 51 height 32
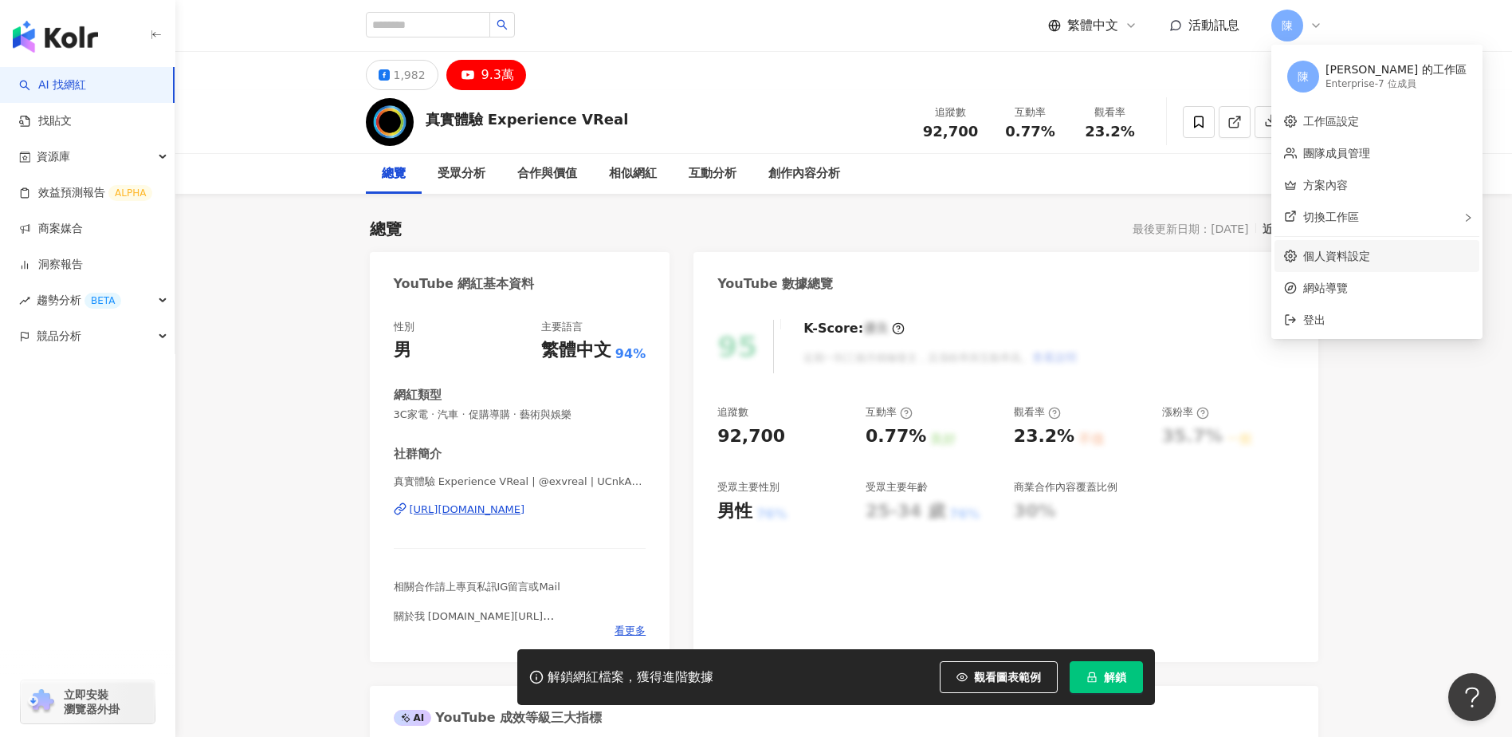
click at [1334, 256] on link "個人資料設定" at bounding box center [1336, 256] width 67 height 13
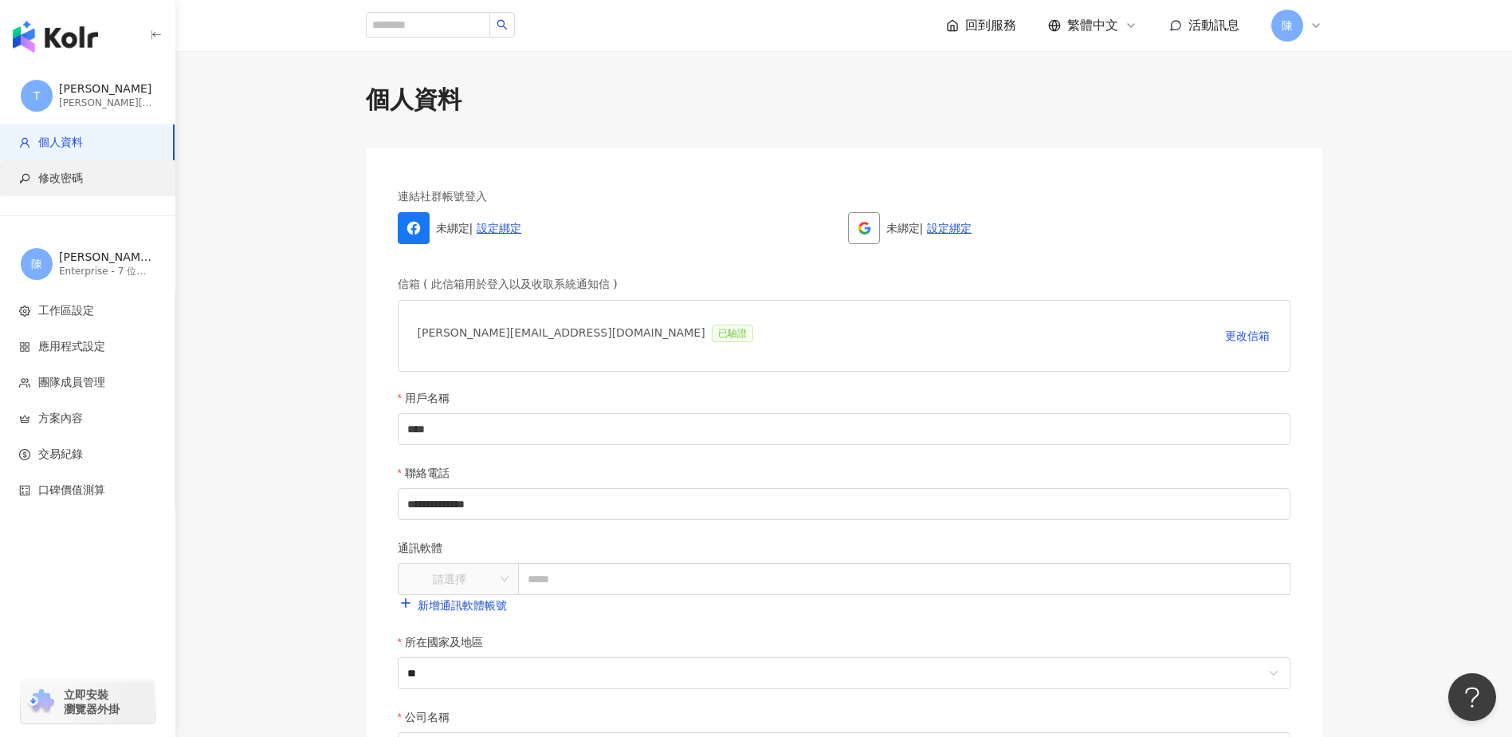
click at [122, 190] on li "修改密碼" at bounding box center [87, 178] width 175 height 36
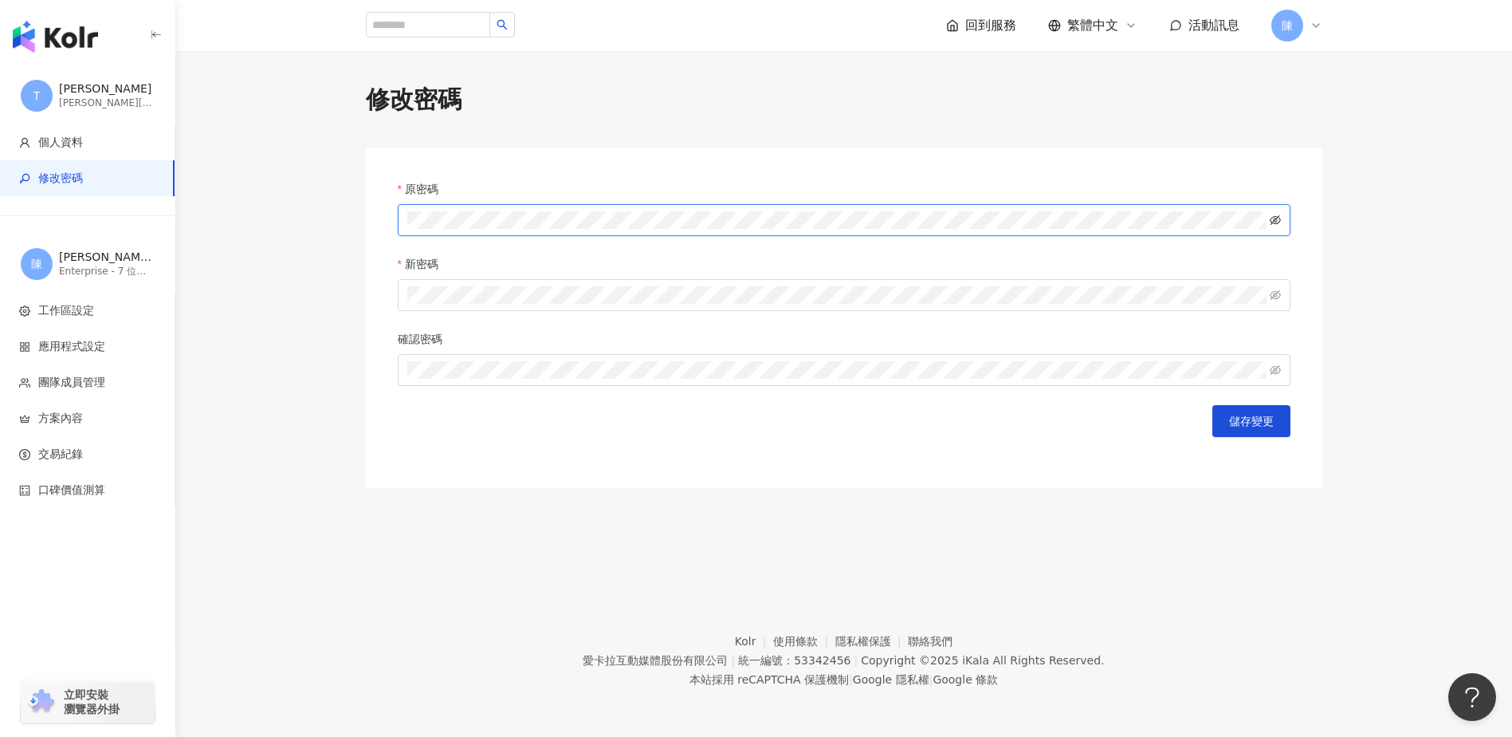
click at [1272, 226] on icon "eye-invisible" at bounding box center [1275, 219] width 11 height 11
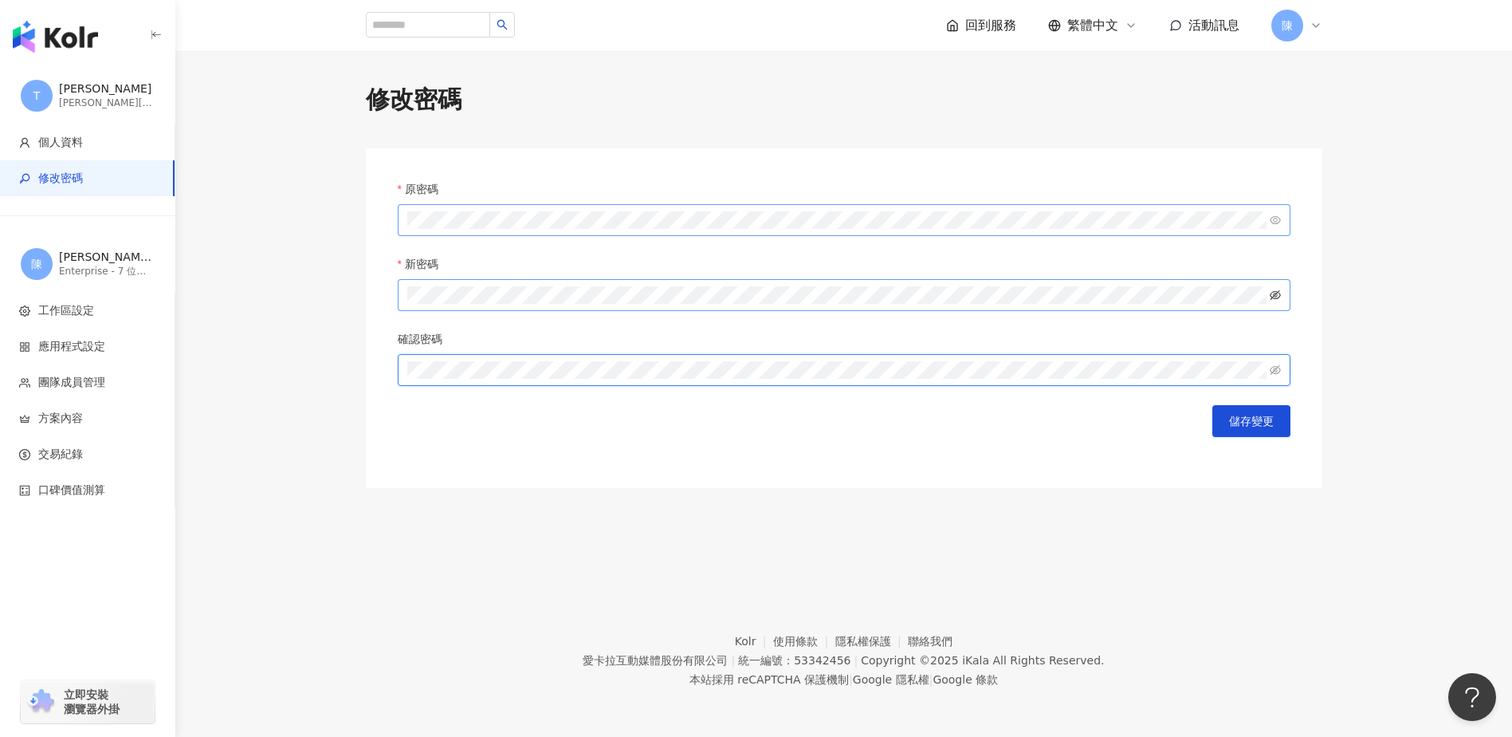
click at [1270, 294] on icon "eye-invisible" at bounding box center [1275, 294] width 11 height 11
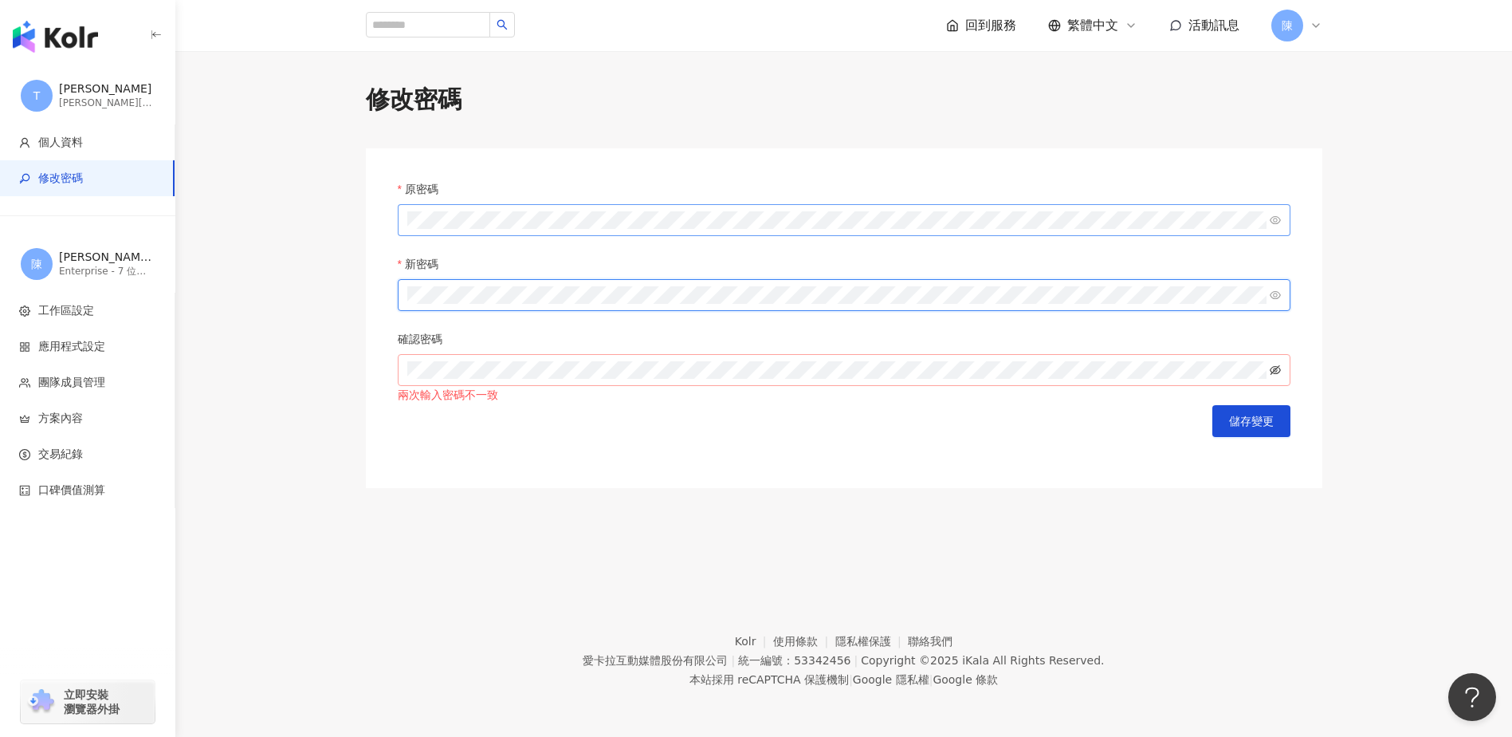
click at [1272, 369] on icon "eye-invisible" at bounding box center [1275, 370] width 11 height 10
click at [674, 353] on div "確認密碼" at bounding box center [844, 342] width 893 height 24
click at [669, 405] on div "兩次輸入密碼不一致" at bounding box center [844, 395] width 893 height 19
click at [1254, 426] on span "儲存變更" at bounding box center [1251, 421] width 45 height 13
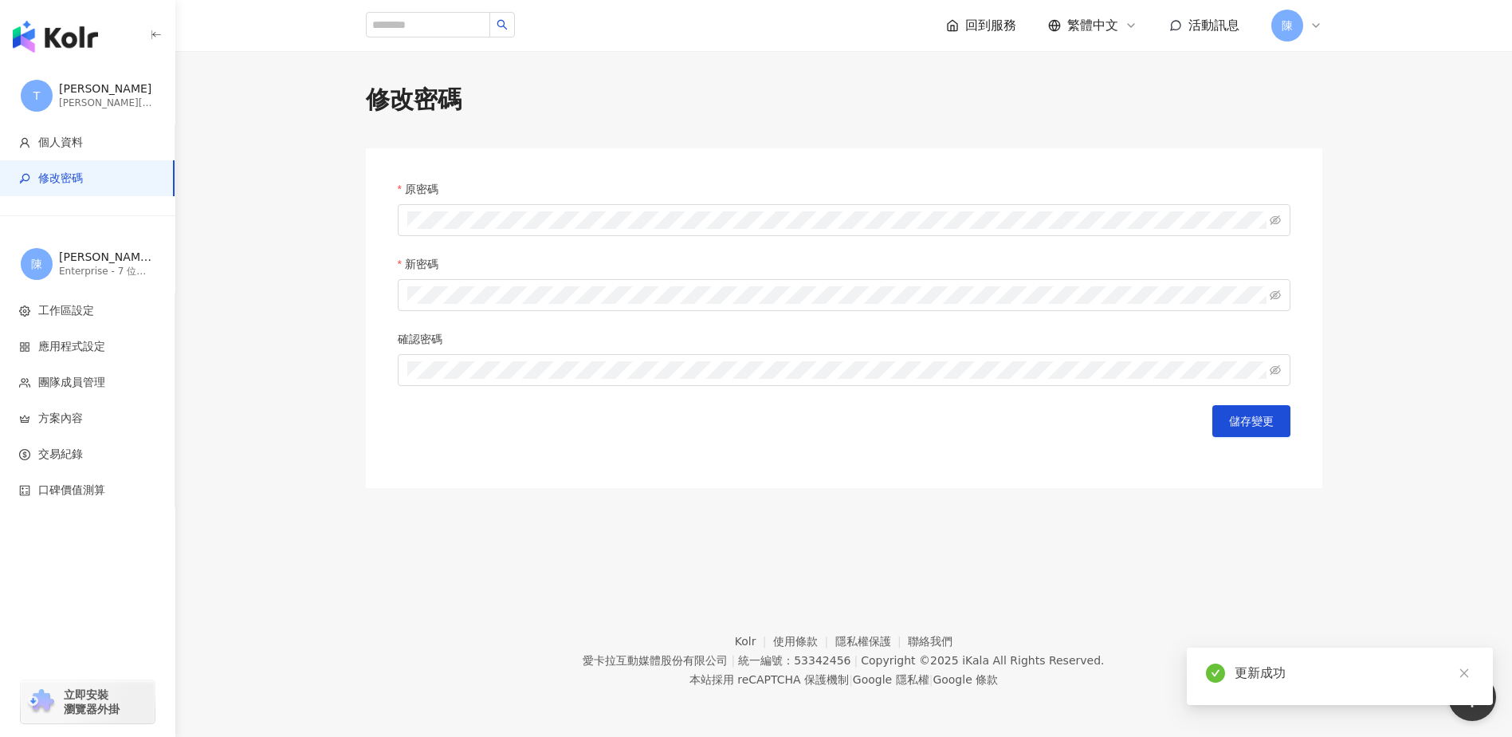
click at [1350, 183] on div "修改密碼 原密碼 新密碼 確認密碼 儲存變更" at bounding box center [844, 285] width 1020 height 405
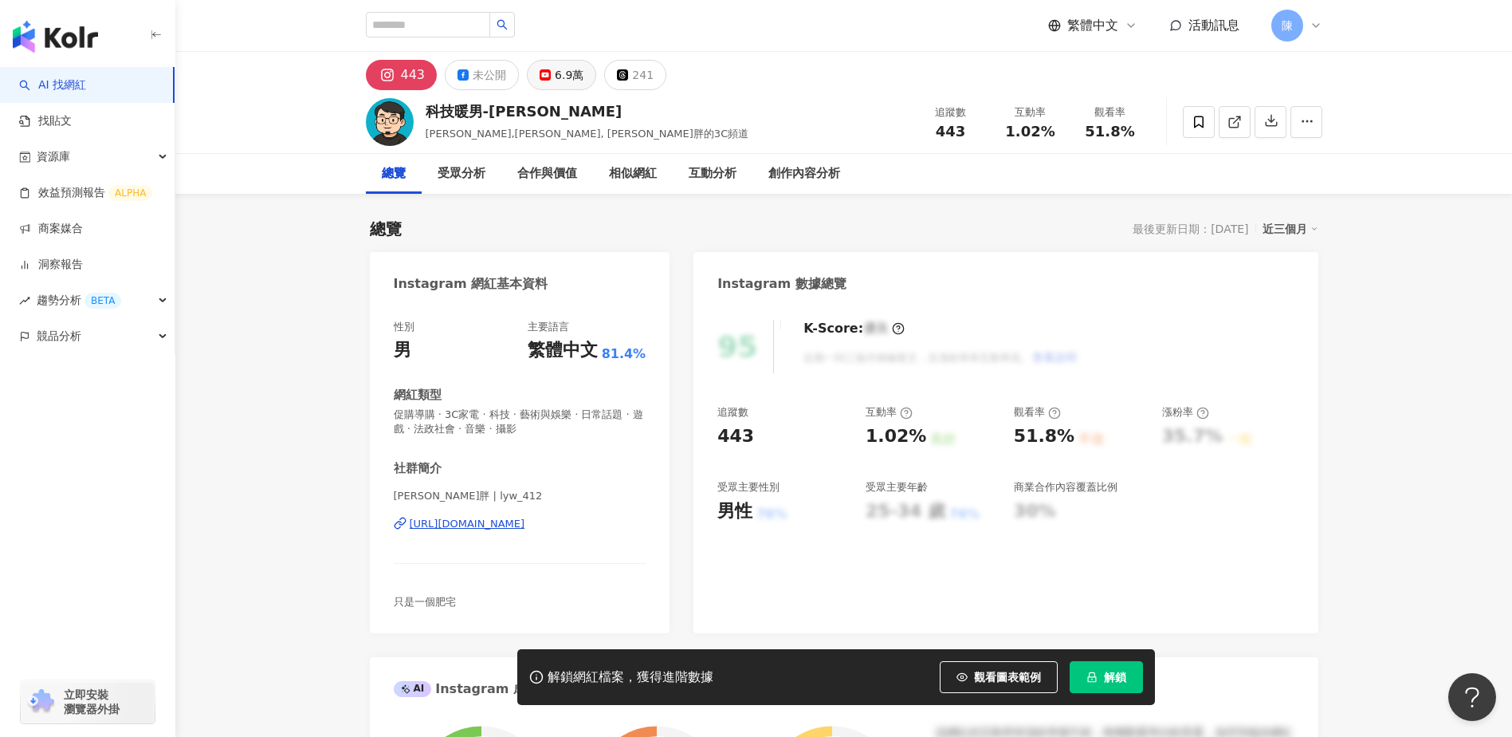
click at [544, 85] on button "6.9萬" at bounding box center [561, 75] width 69 height 30
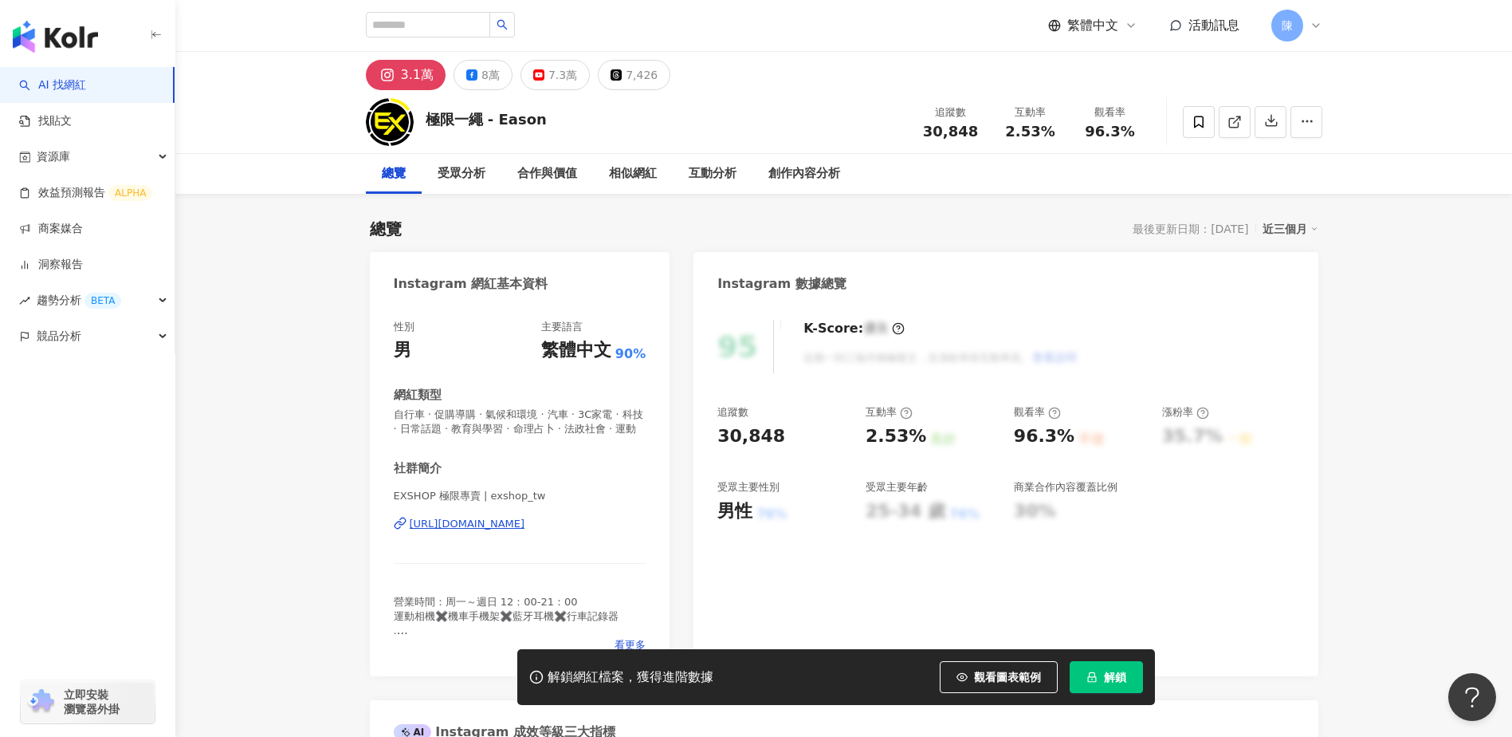
click at [548, 76] on div "7.3萬" at bounding box center [562, 75] width 29 height 22
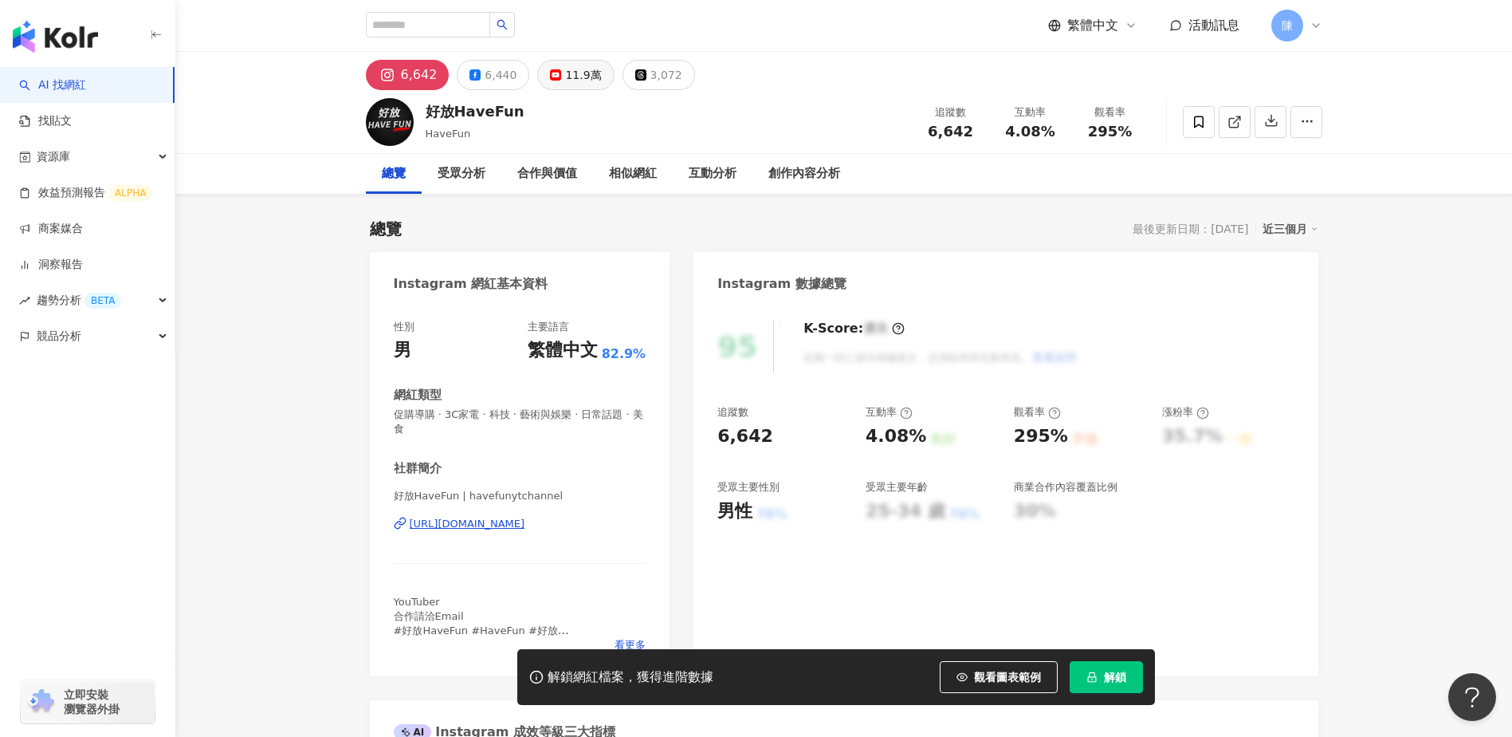
click at [573, 77] on div "11.9萬" at bounding box center [583, 75] width 36 height 22
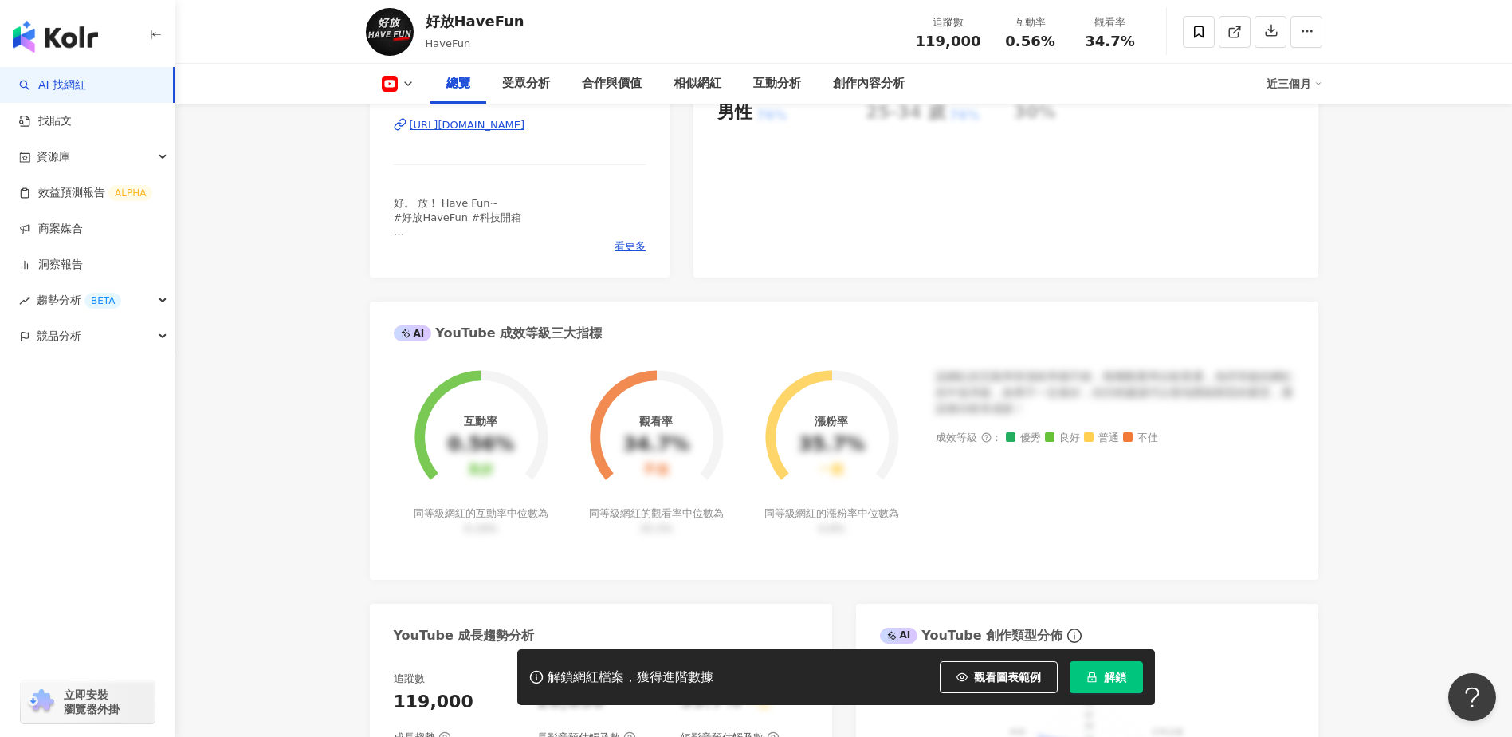
scroll to position [239, 0]
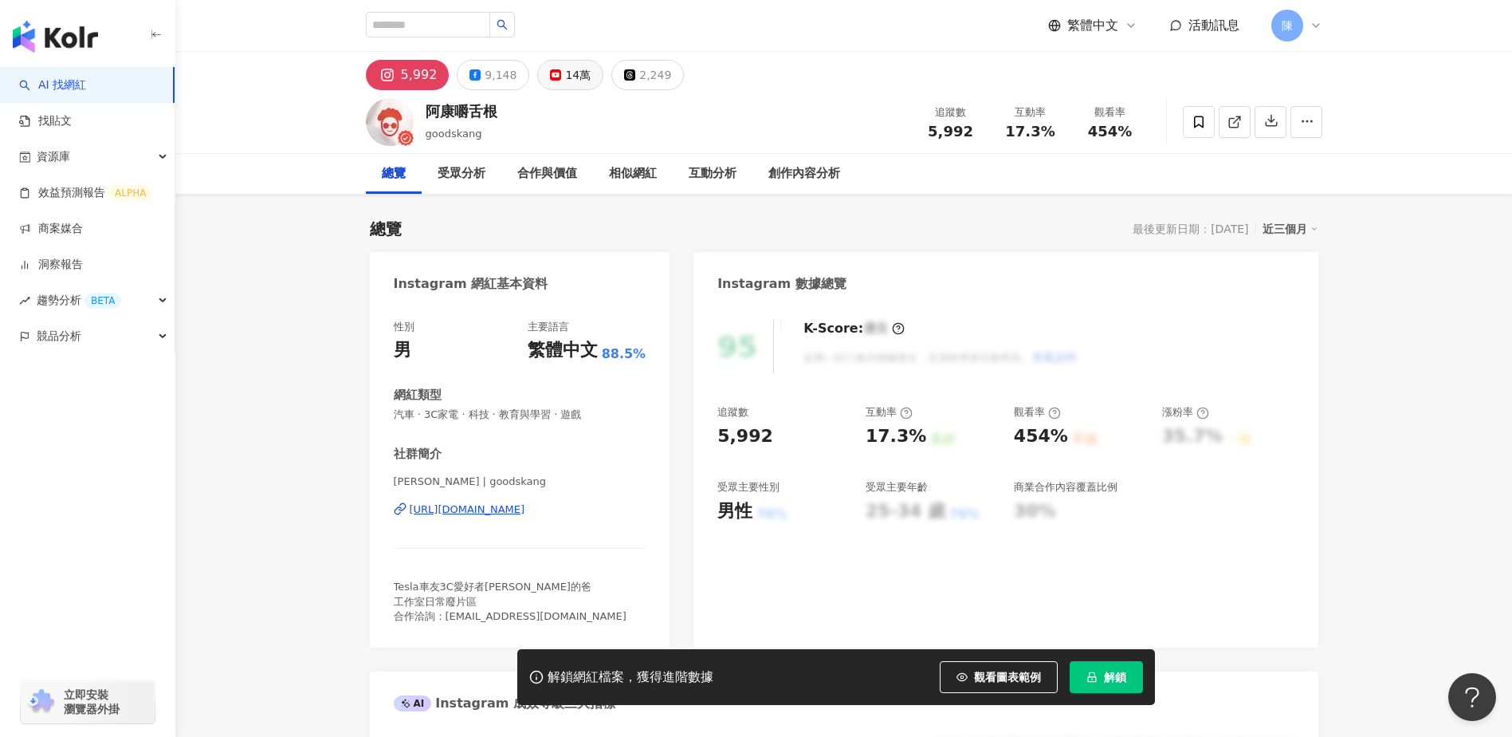
click at [568, 69] on div "14萬" at bounding box center [578, 75] width 26 height 22
